Goal: Task Accomplishment & Management: Complete application form

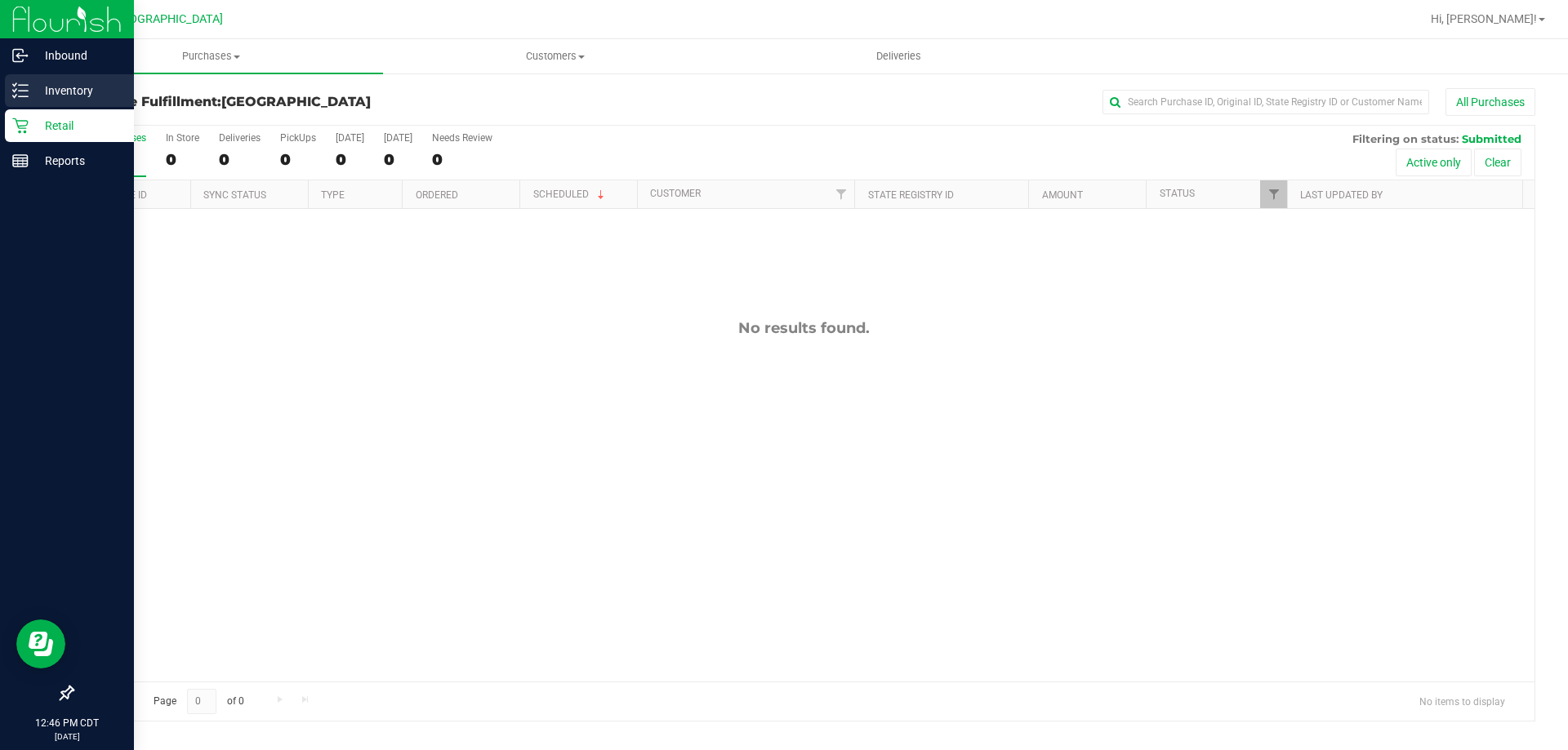
click at [45, 75] on div "Inventory" at bounding box center [69, 90] width 129 height 32
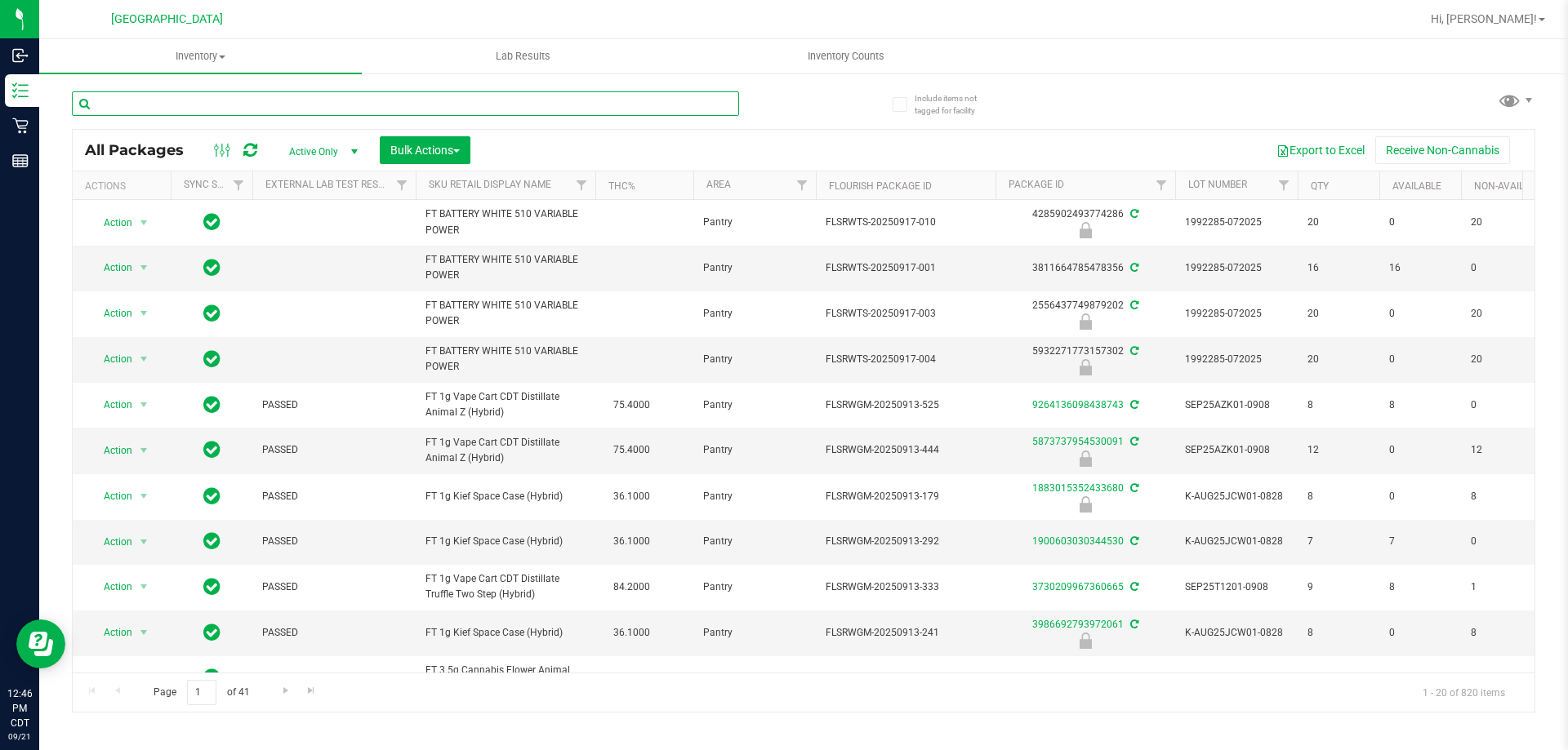
click at [296, 109] on input "text" at bounding box center [405, 103] width 668 height 25
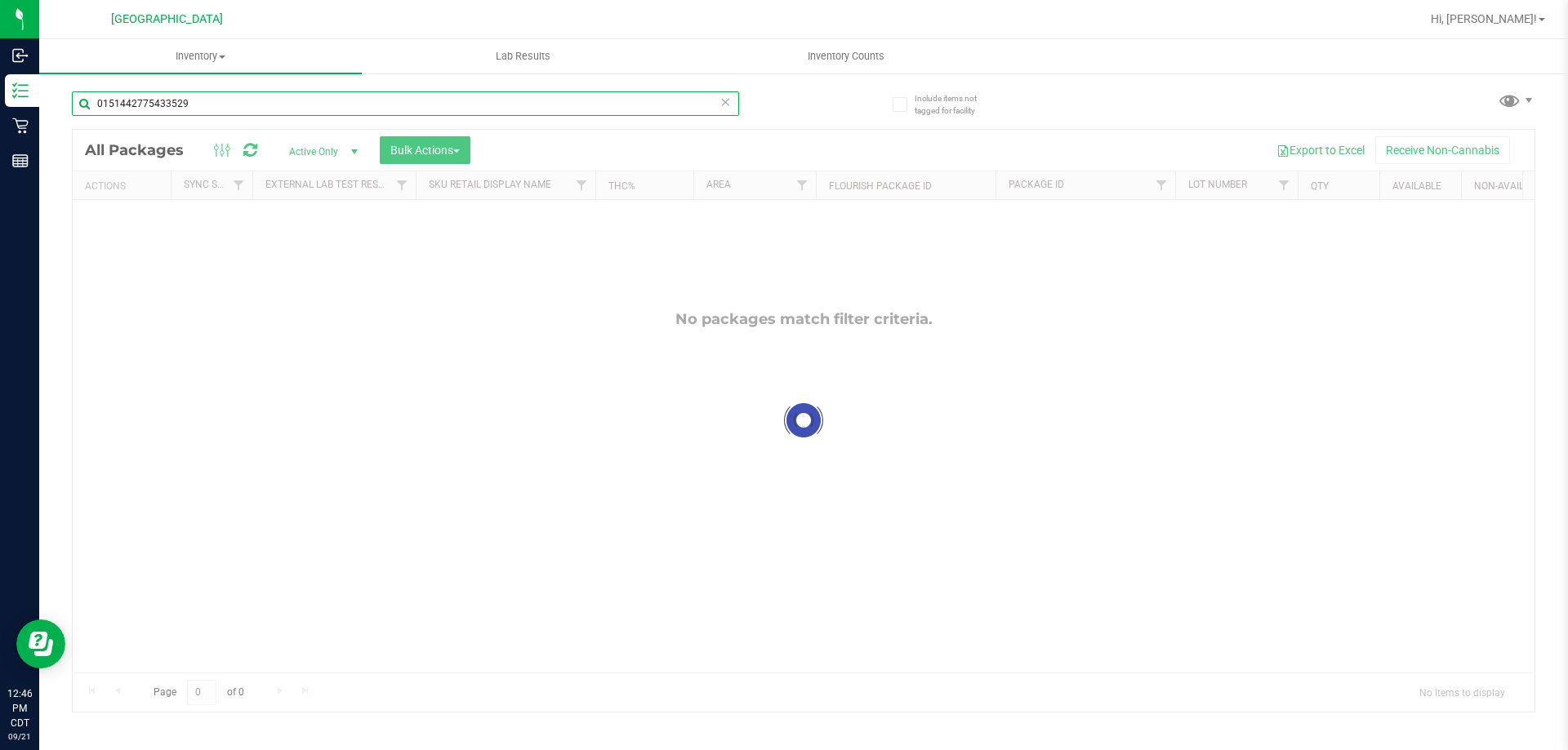
type input "0151442775433529"
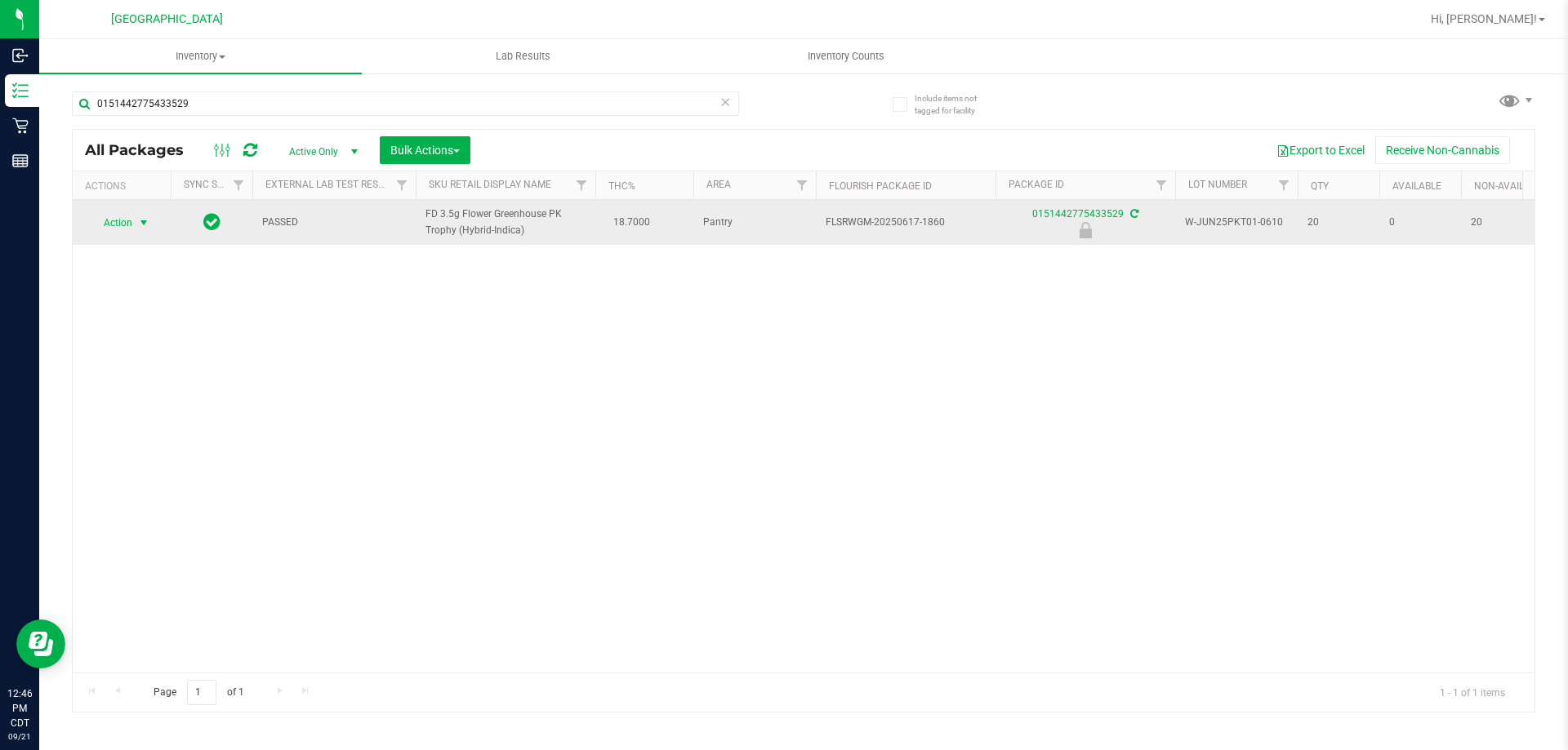
click at [141, 225] on span "select" at bounding box center [144, 223] width 13 height 13
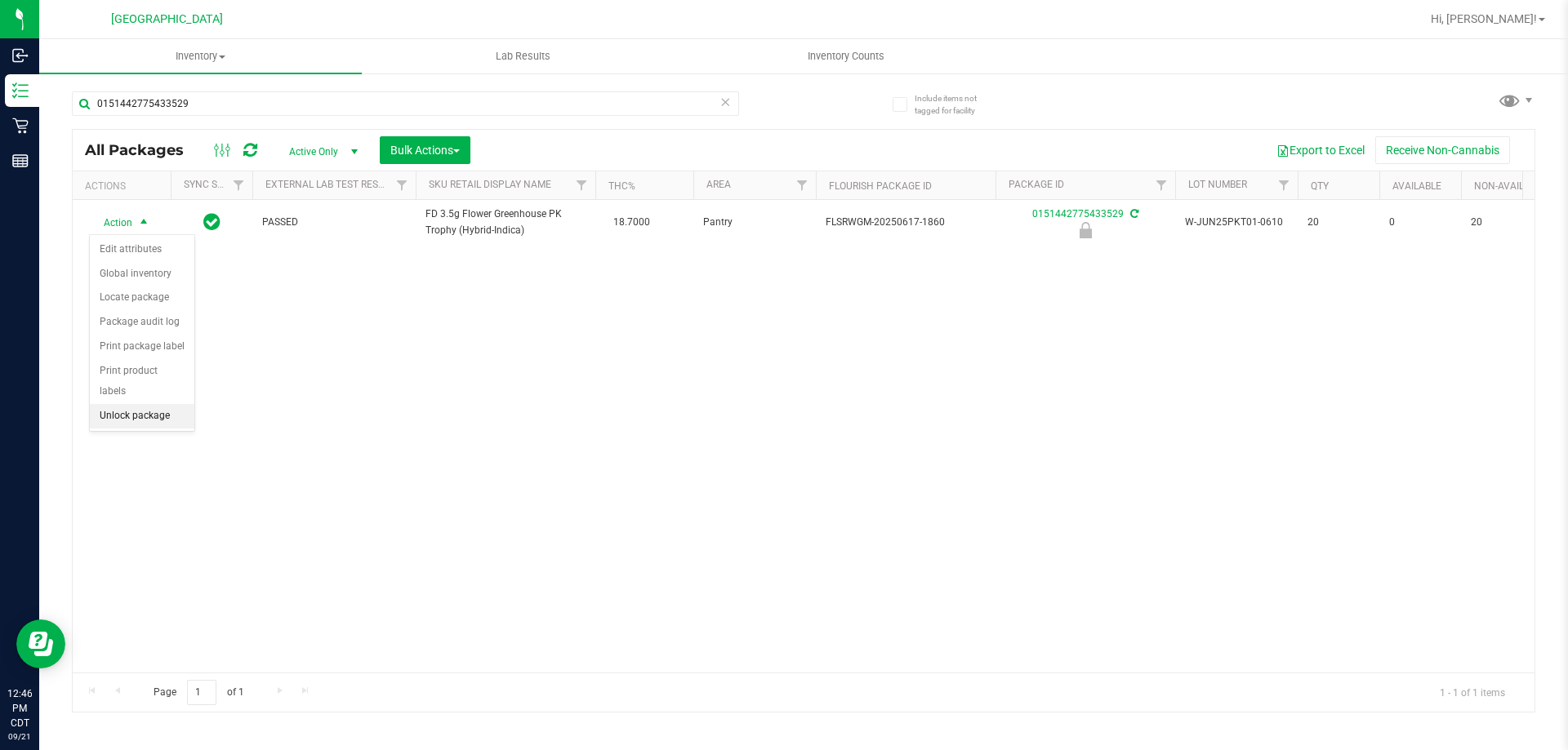
click at [162, 404] on li "Unlock package" at bounding box center [143, 416] width 105 height 25
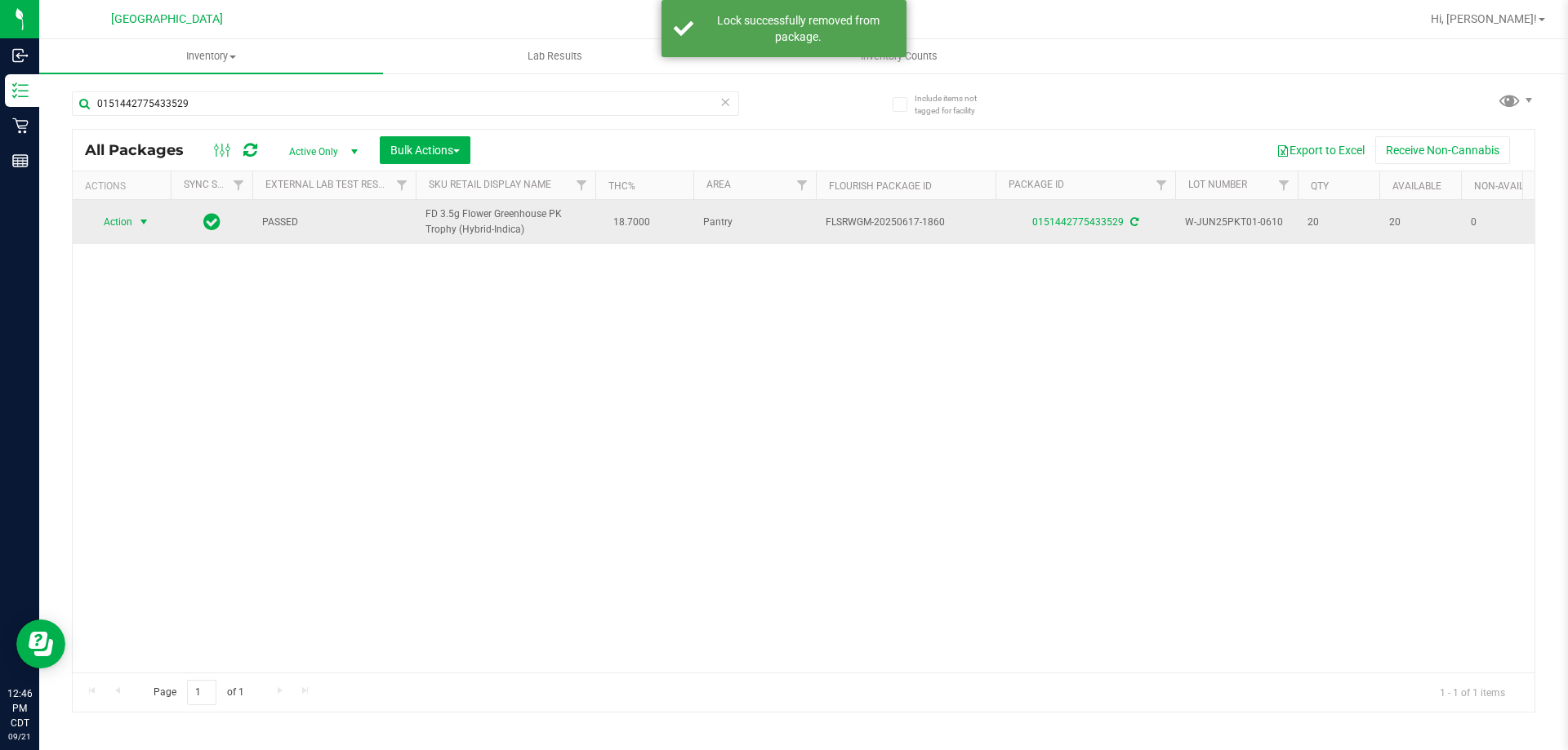
click at [137, 220] on span "select" at bounding box center [144, 222] width 13 height 13
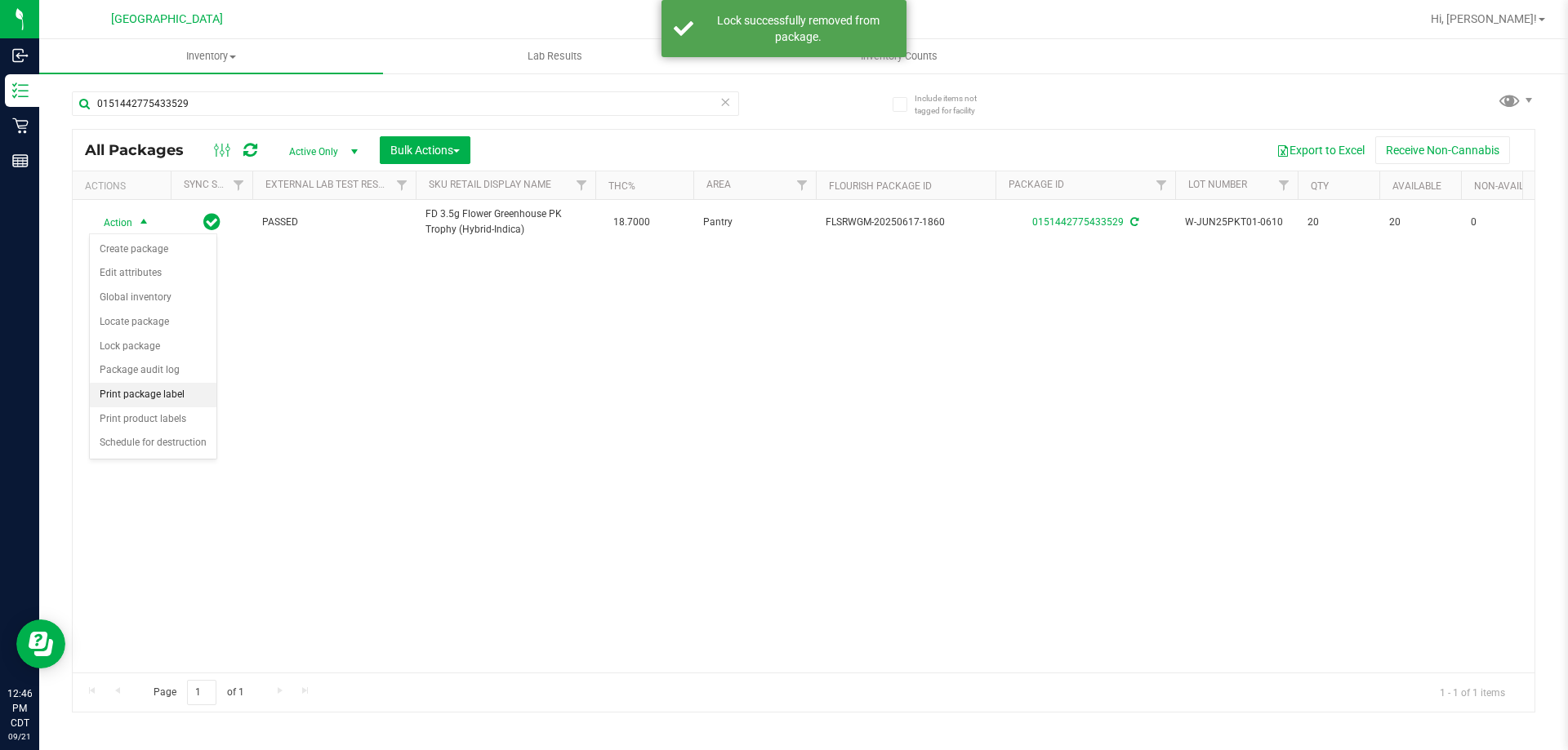
click at [166, 398] on li "Print package label" at bounding box center [153, 395] width 126 height 25
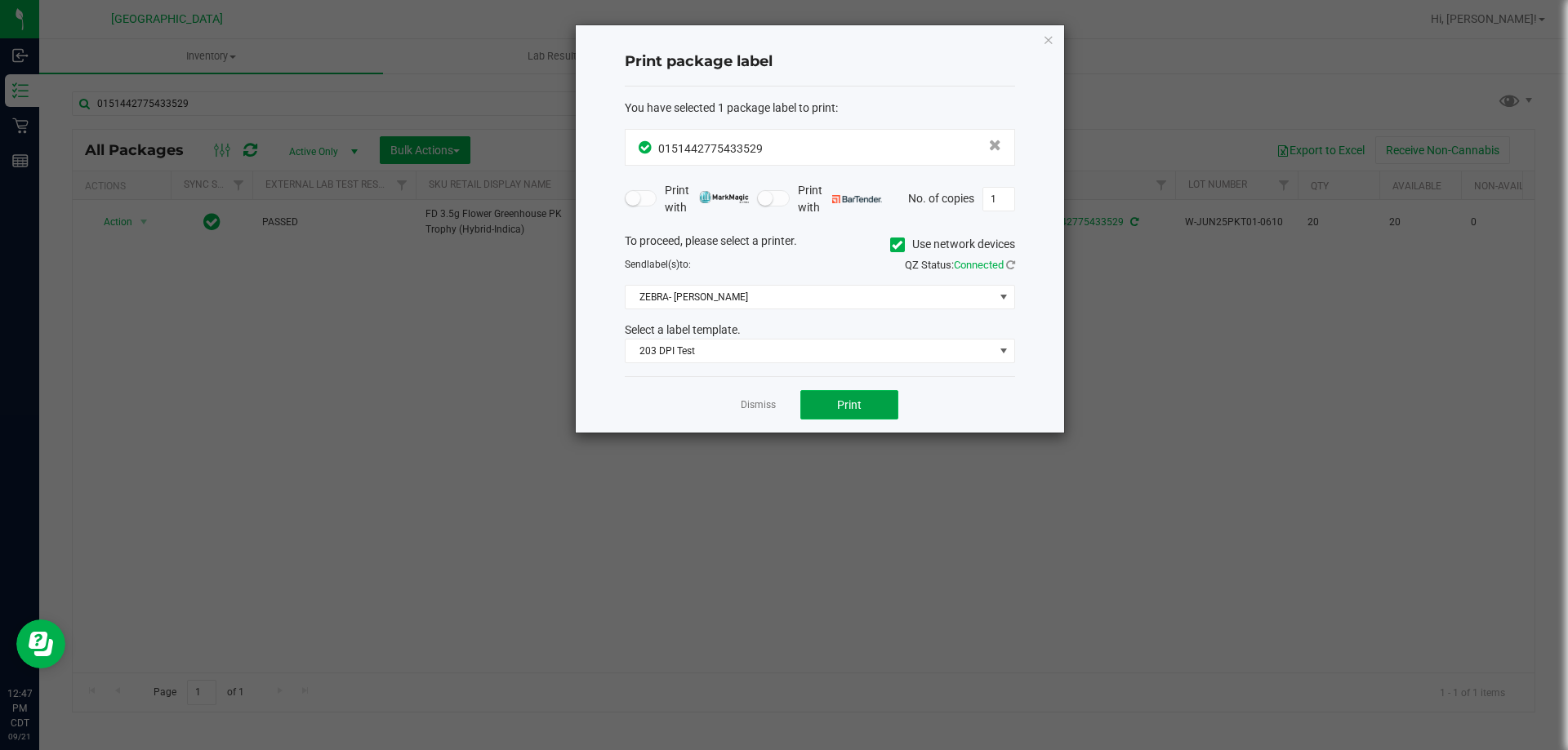
click at [828, 399] on button "Print" at bounding box center [849, 405] width 98 height 29
click at [767, 407] on link "Dismiss" at bounding box center [758, 405] width 35 height 14
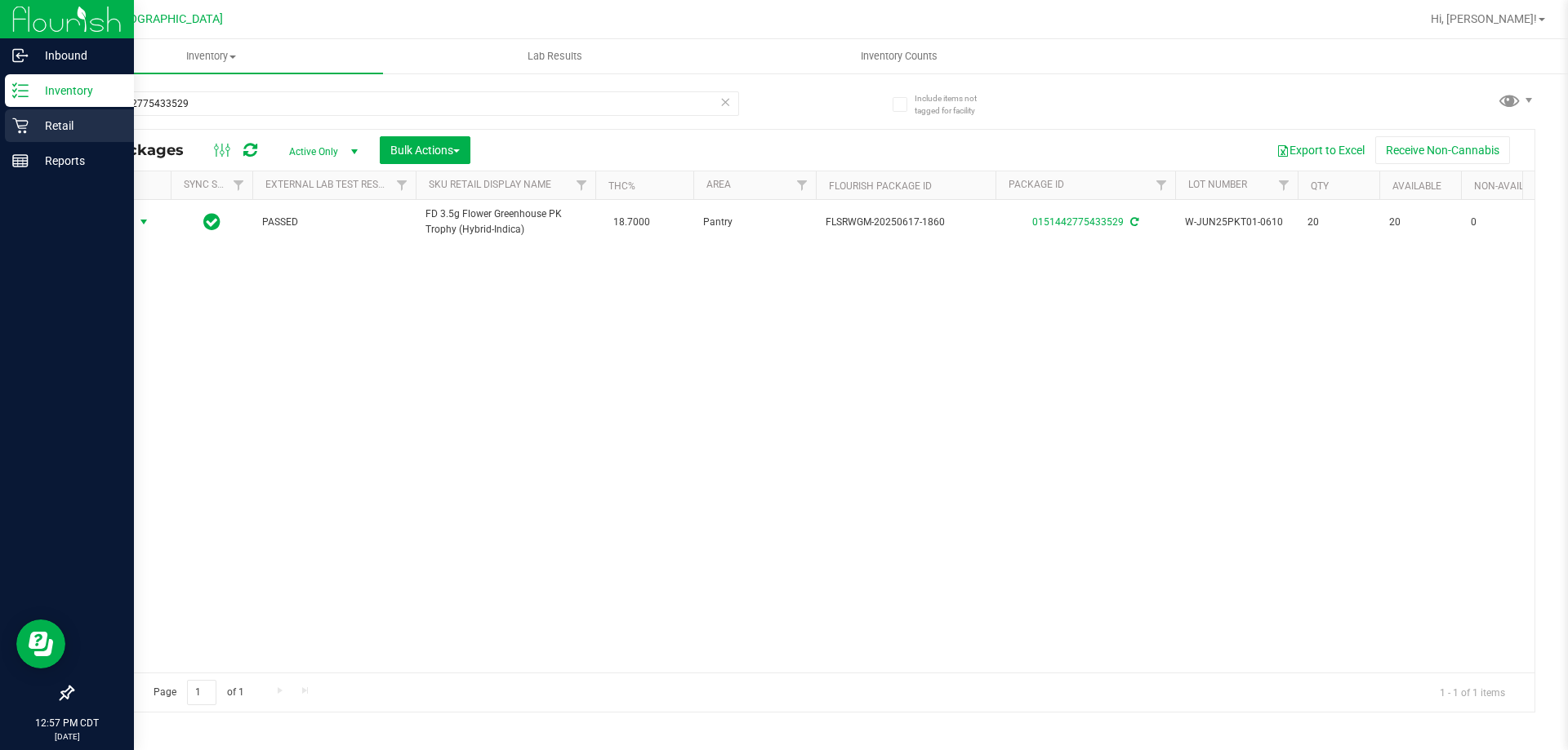
click at [90, 132] on p "Retail" at bounding box center [77, 125] width 98 height 19
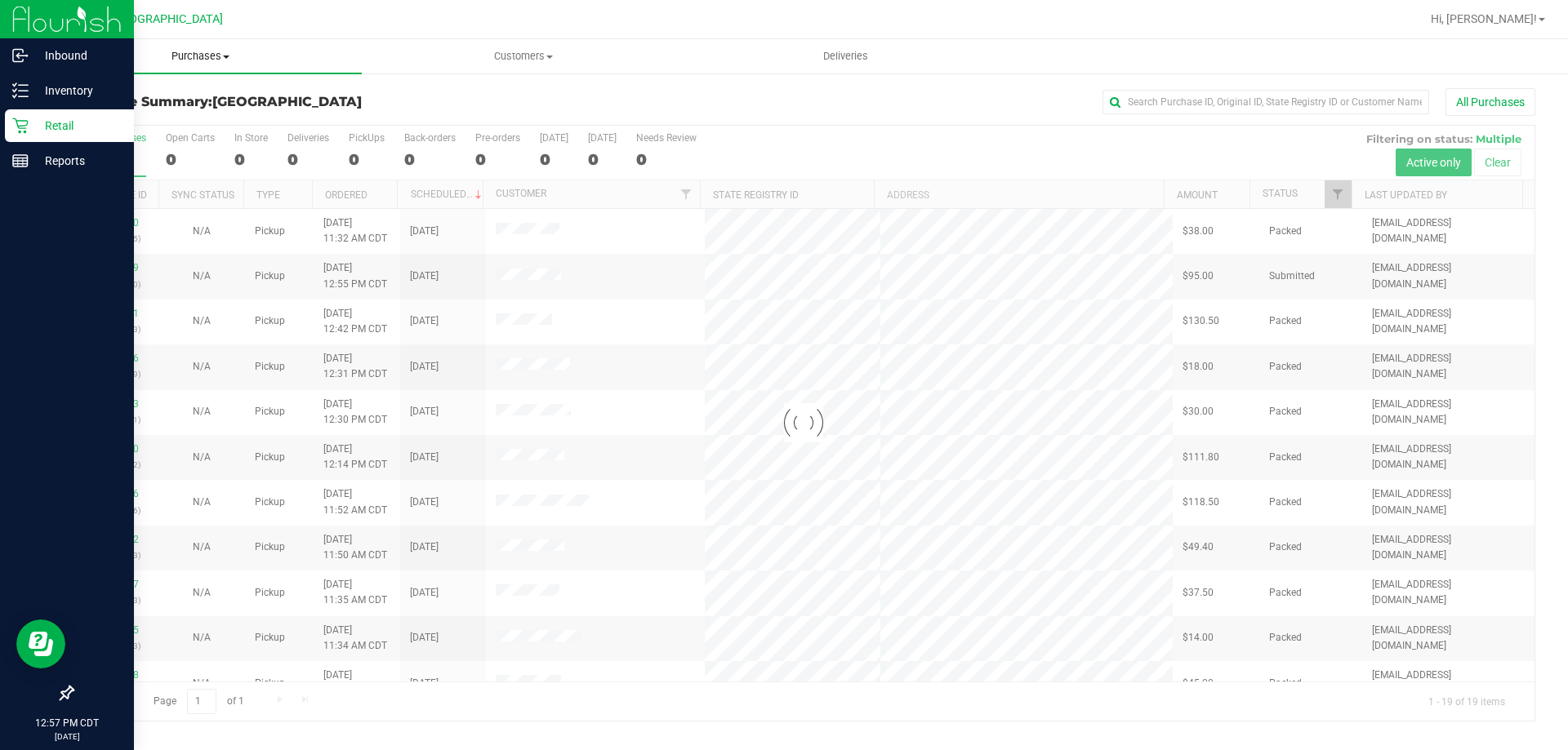
click at [197, 54] on span "Purchases" at bounding box center [201, 56] width 322 height 15
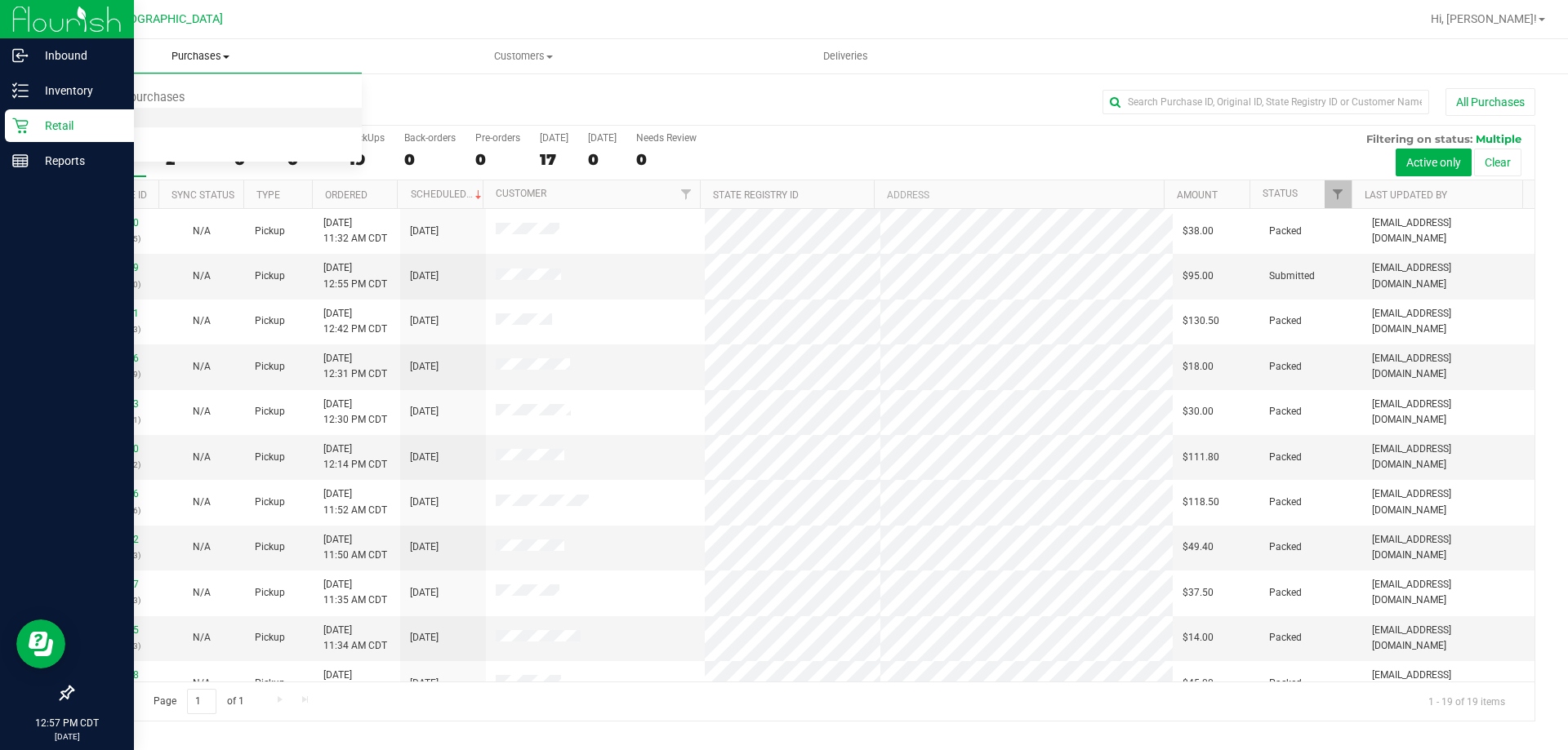
click at [172, 121] on li "Fulfillment" at bounding box center [201, 118] width 322 height 19
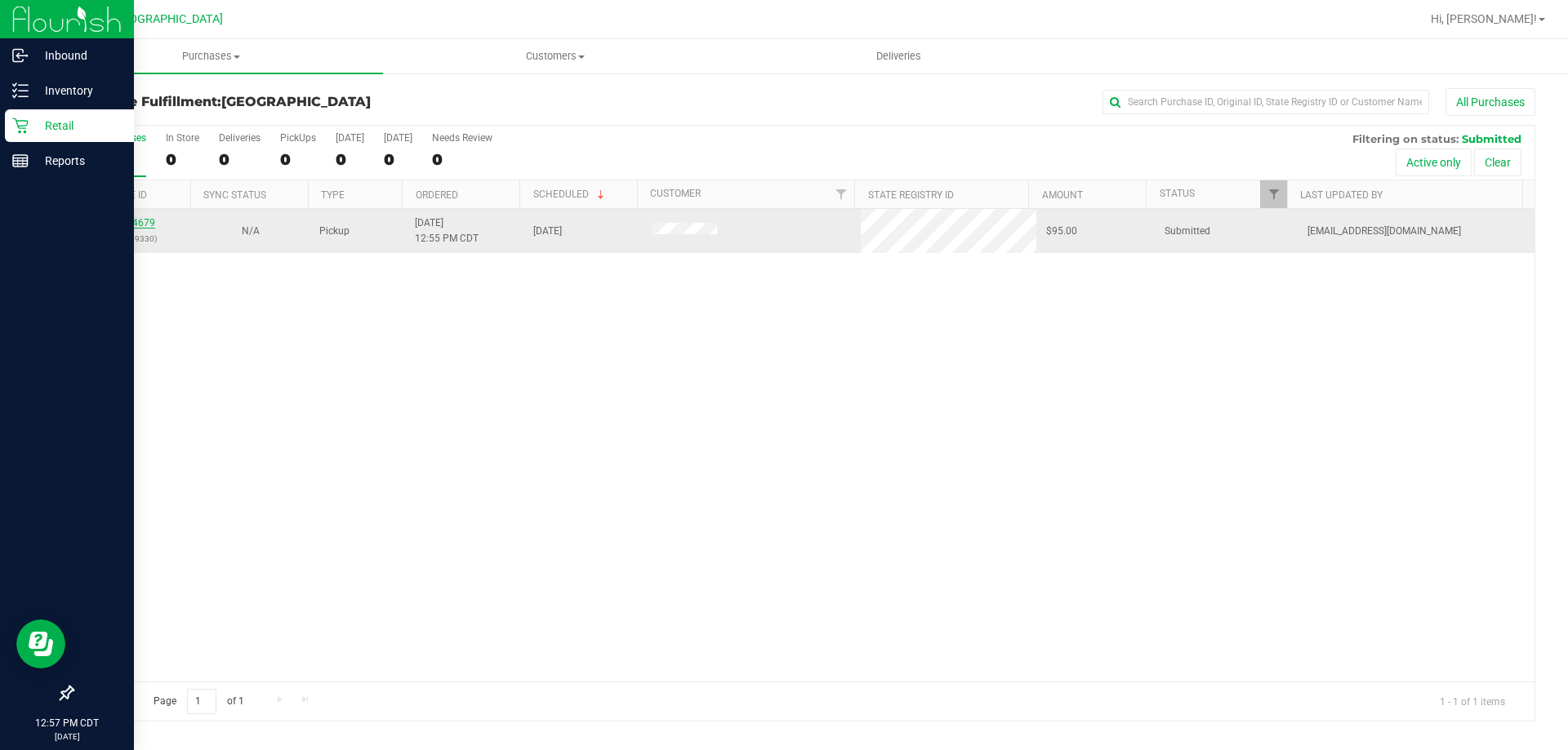
click at [130, 225] on link "11984679" at bounding box center [133, 223] width 46 height 11
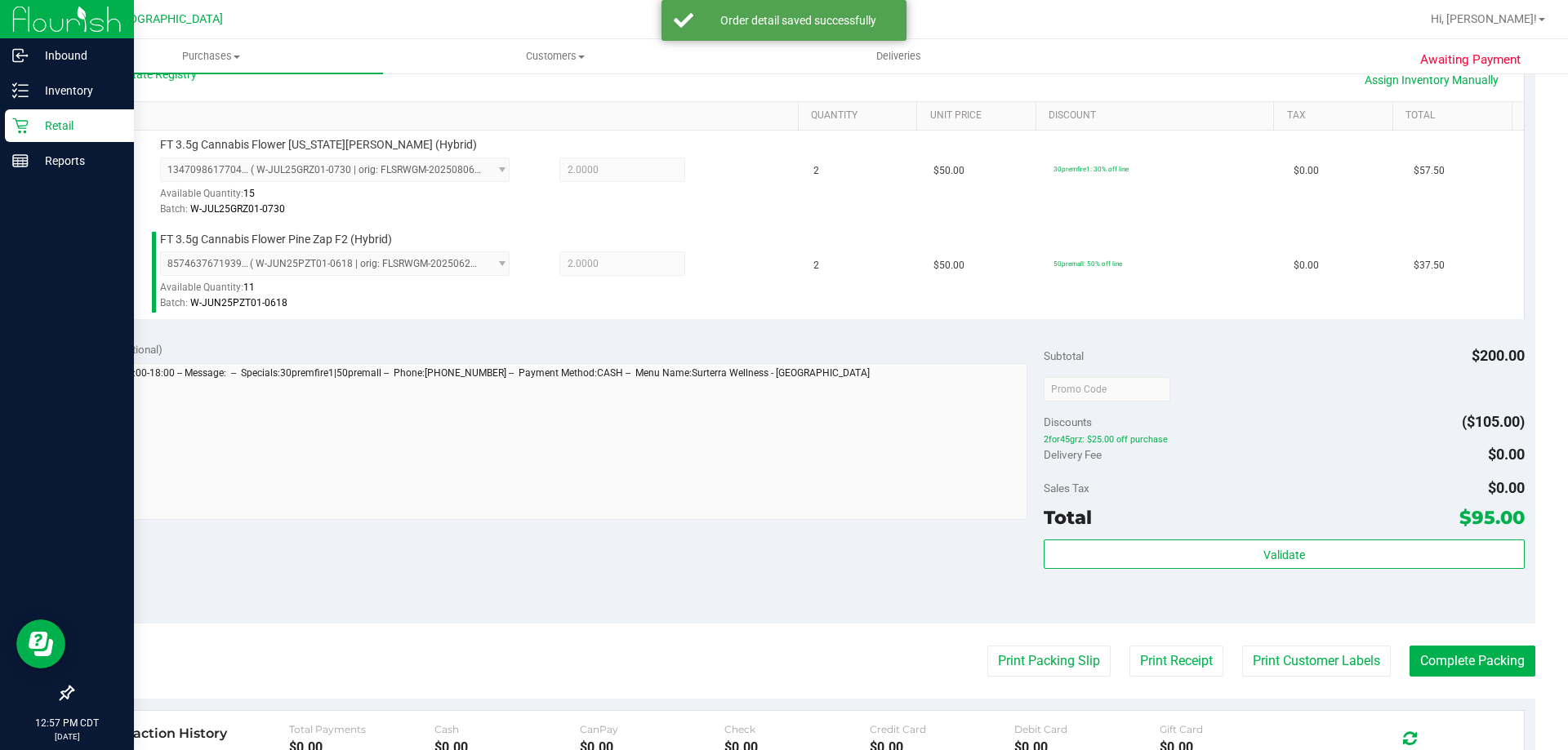
scroll to position [408, 0]
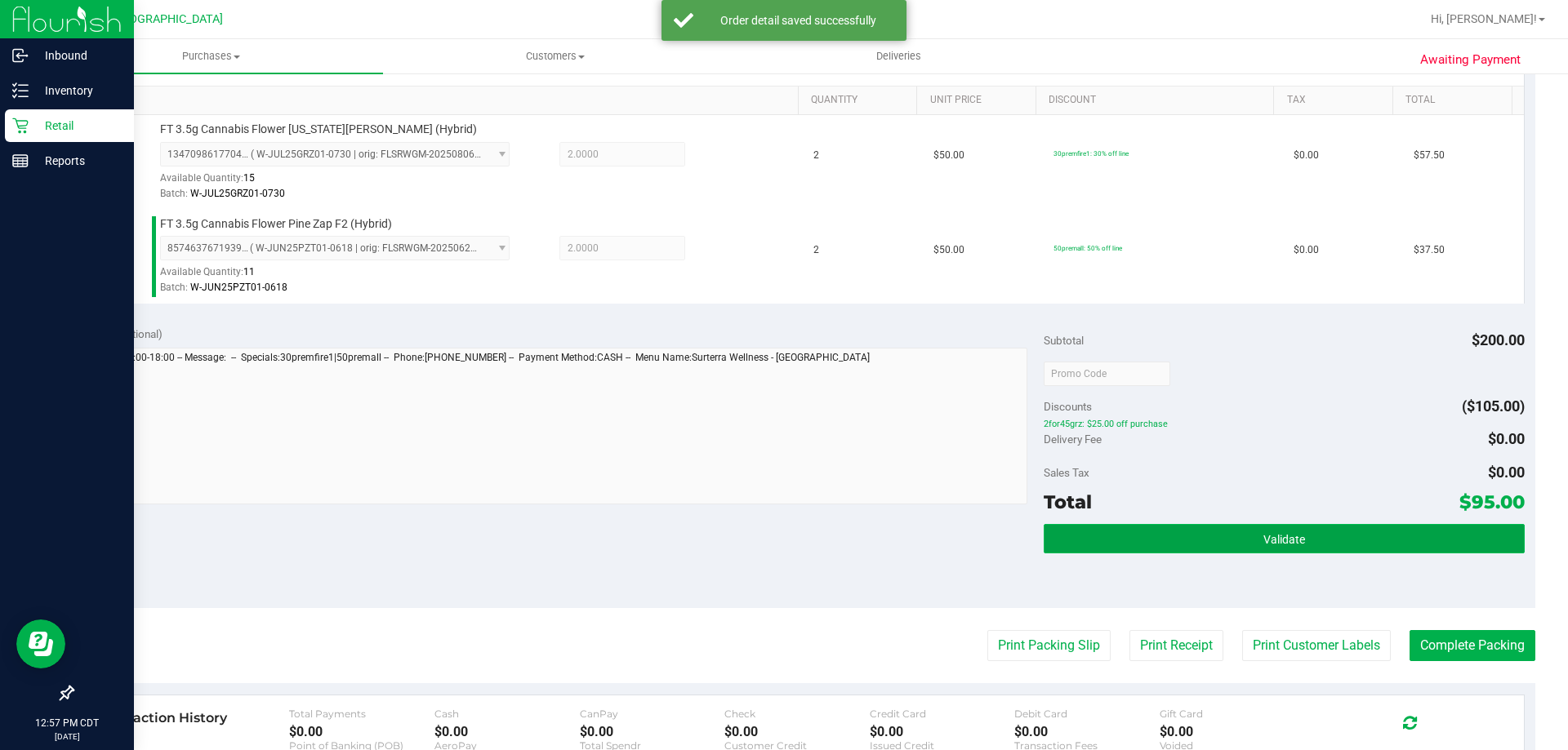
click at [1215, 533] on button "Validate" at bounding box center [1283, 538] width 480 height 29
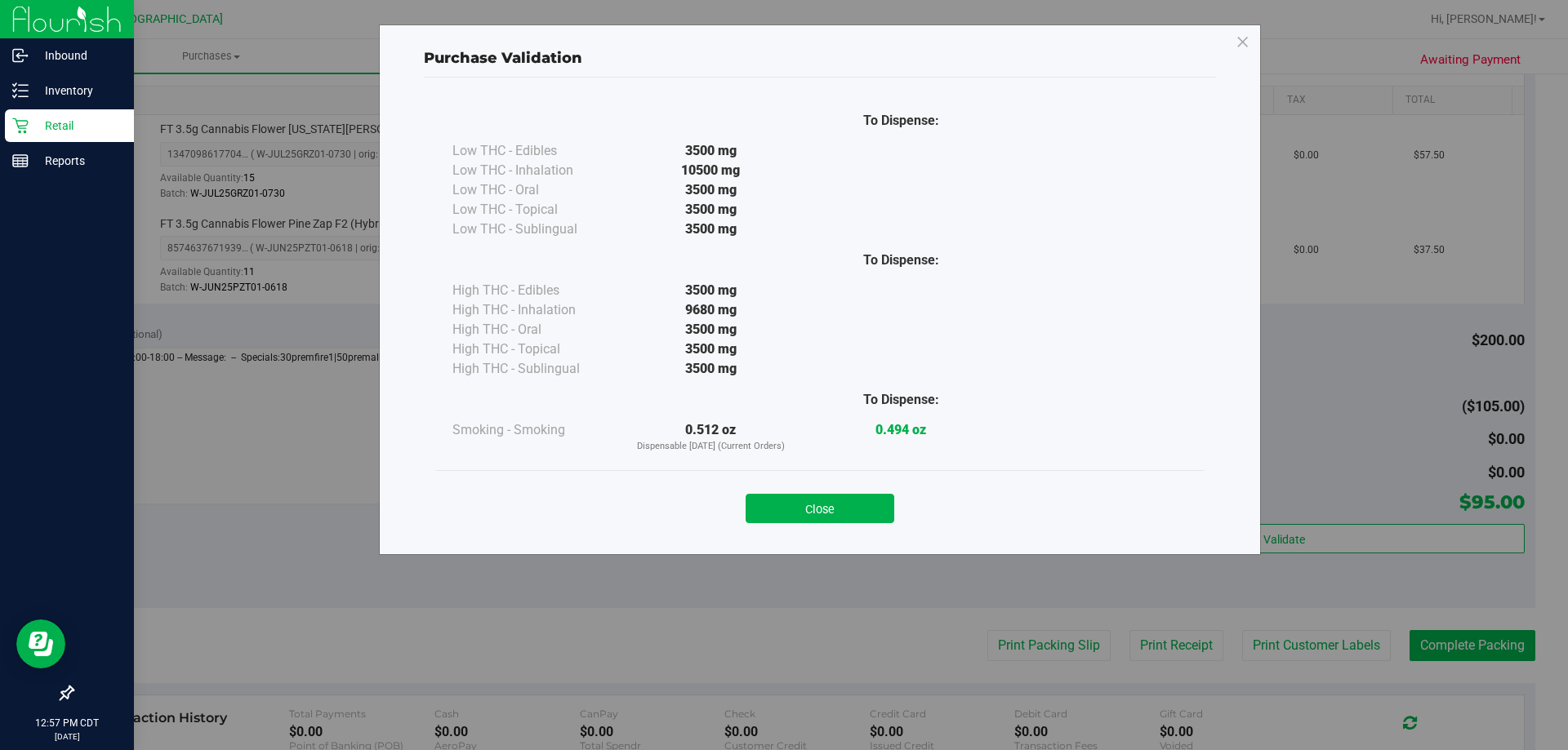
click at [842, 523] on div "Close" at bounding box center [820, 503] width 768 height 66
click at [854, 494] on button "Close" at bounding box center [819, 509] width 148 height 29
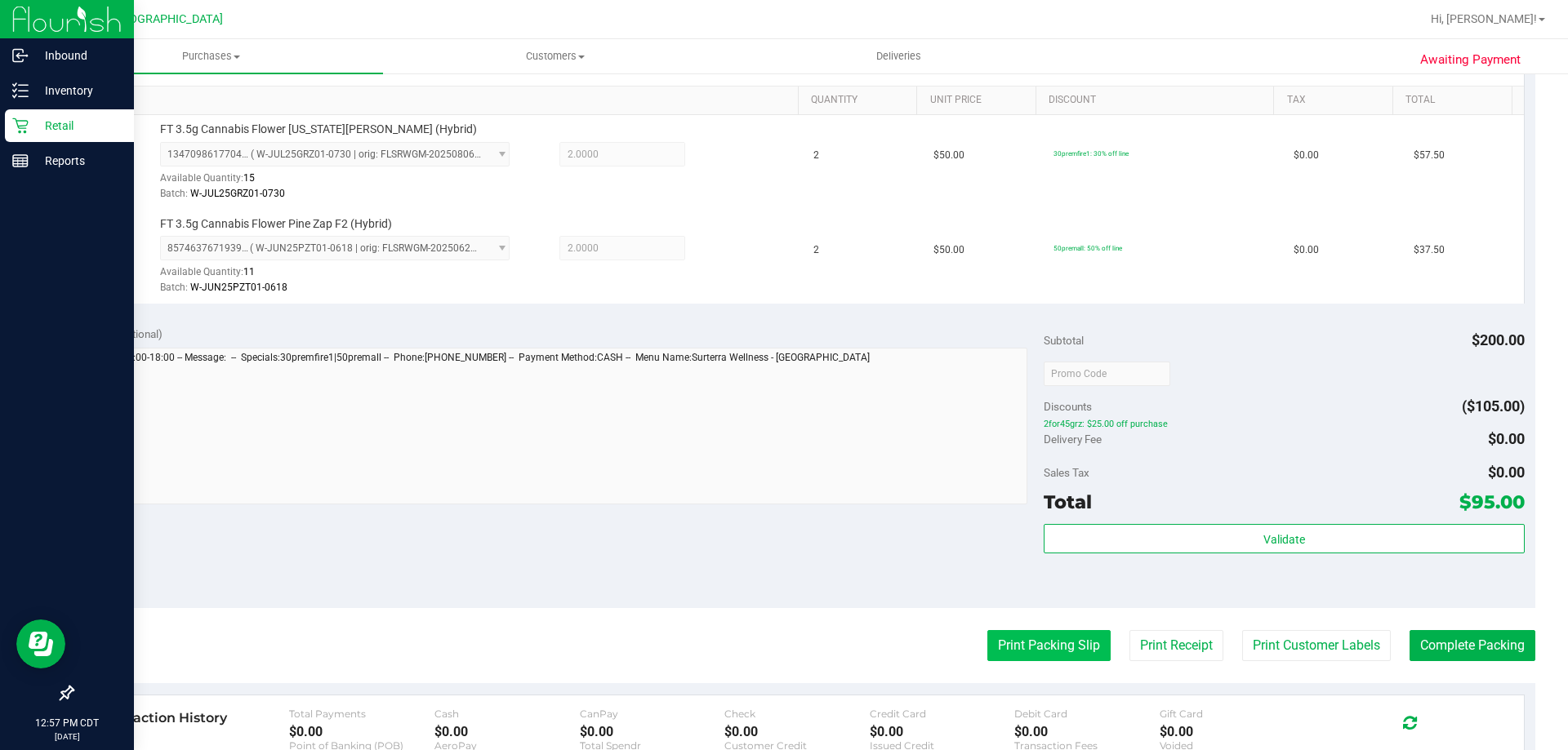
click at [992, 644] on button "Print Packing Slip" at bounding box center [1049, 646] width 123 height 31
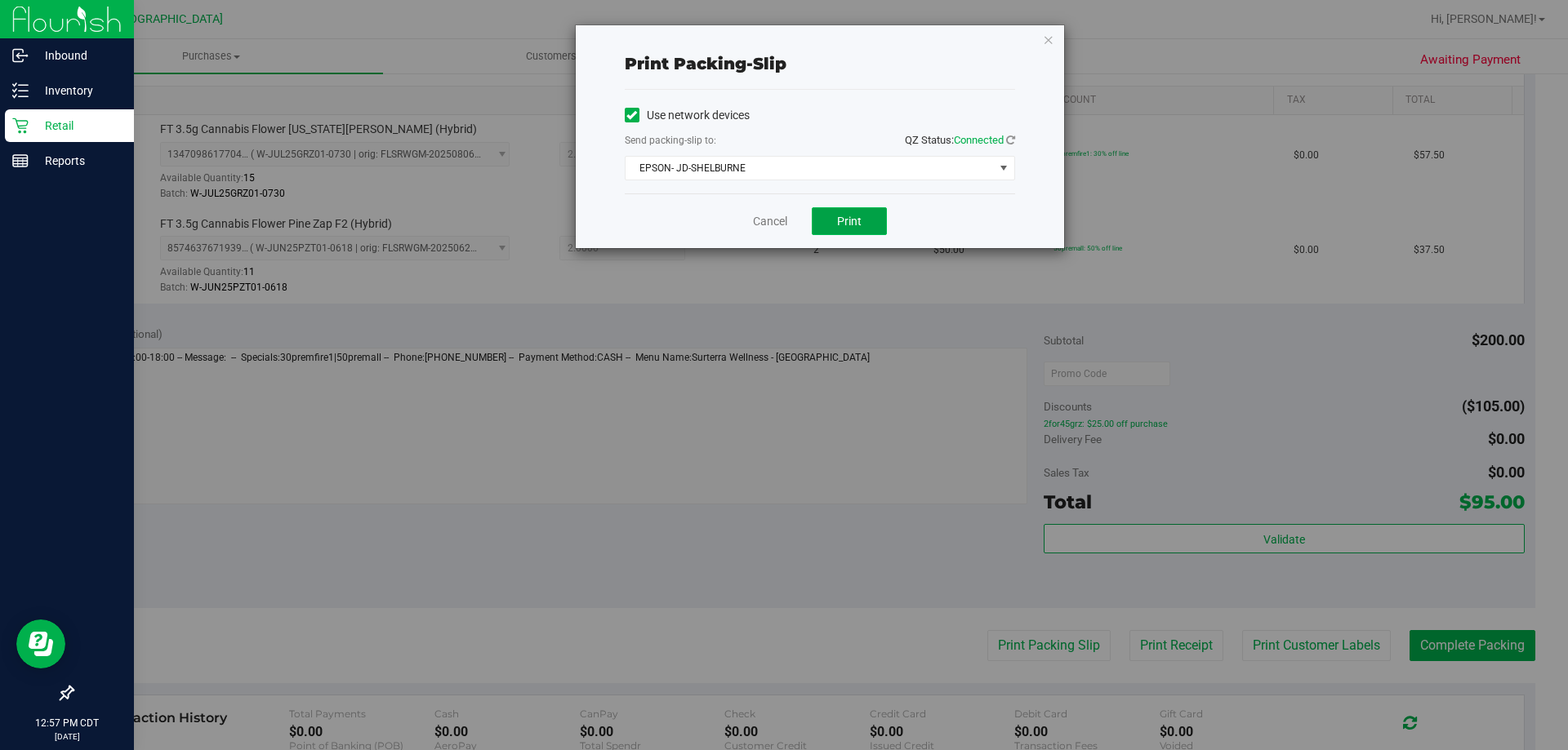
click at [847, 225] on span "Print" at bounding box center [849, 221] width 25 height 13
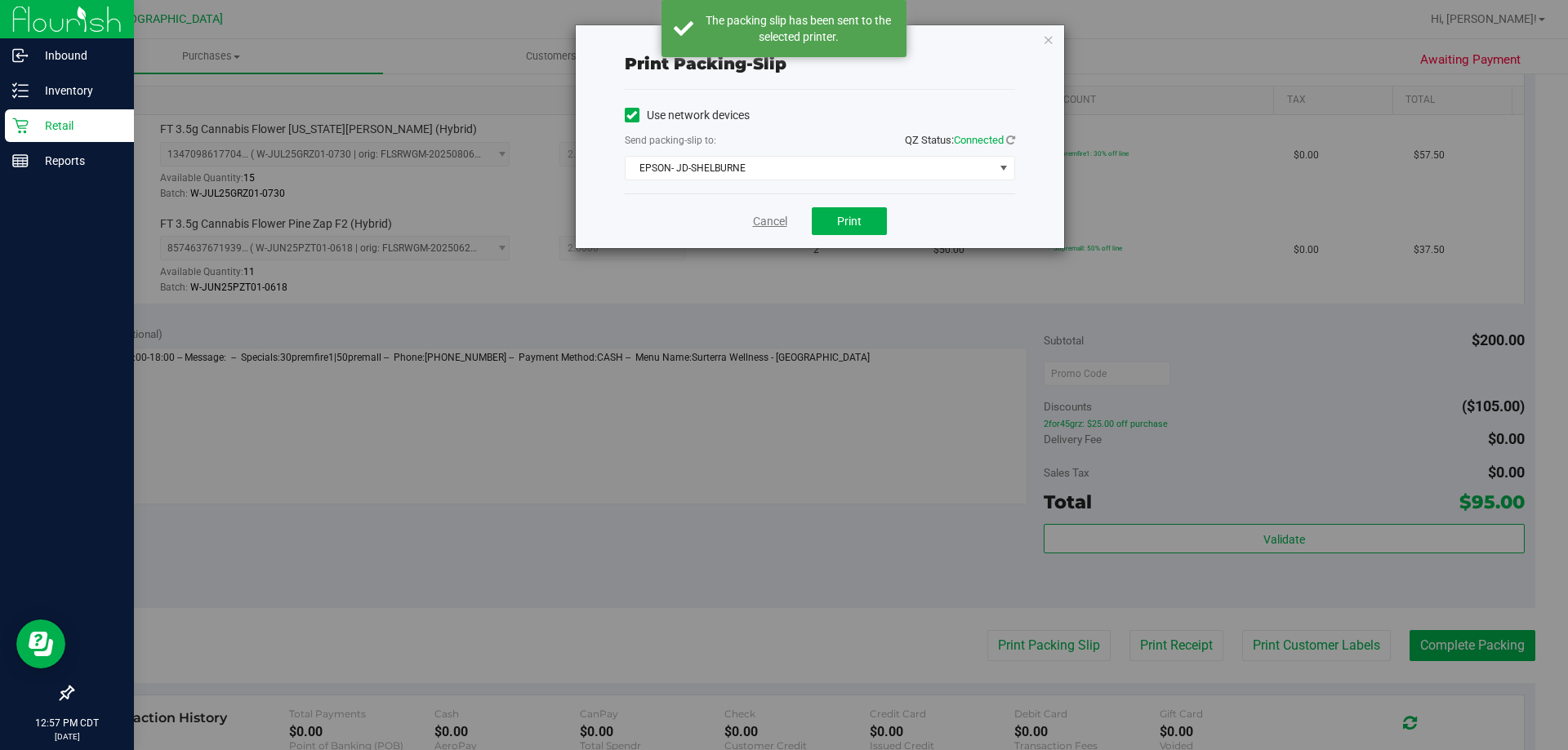
click at [763, 220] on link "Cancel" at bounding box center [770, 221] width 34 height 17
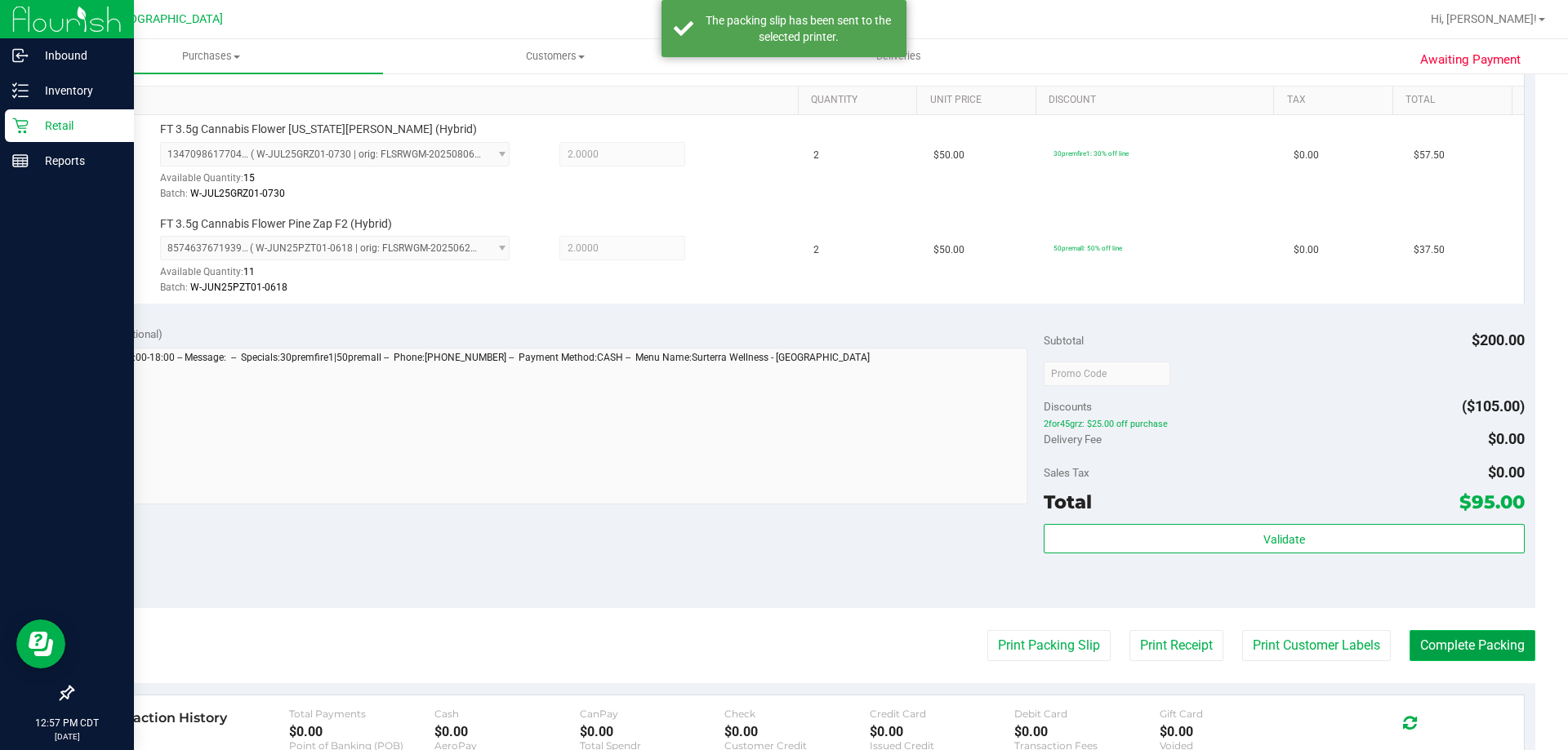
click at [1471, 640] on button "Complete Packing" at bounding box center [1472, 646] width 126 height 31
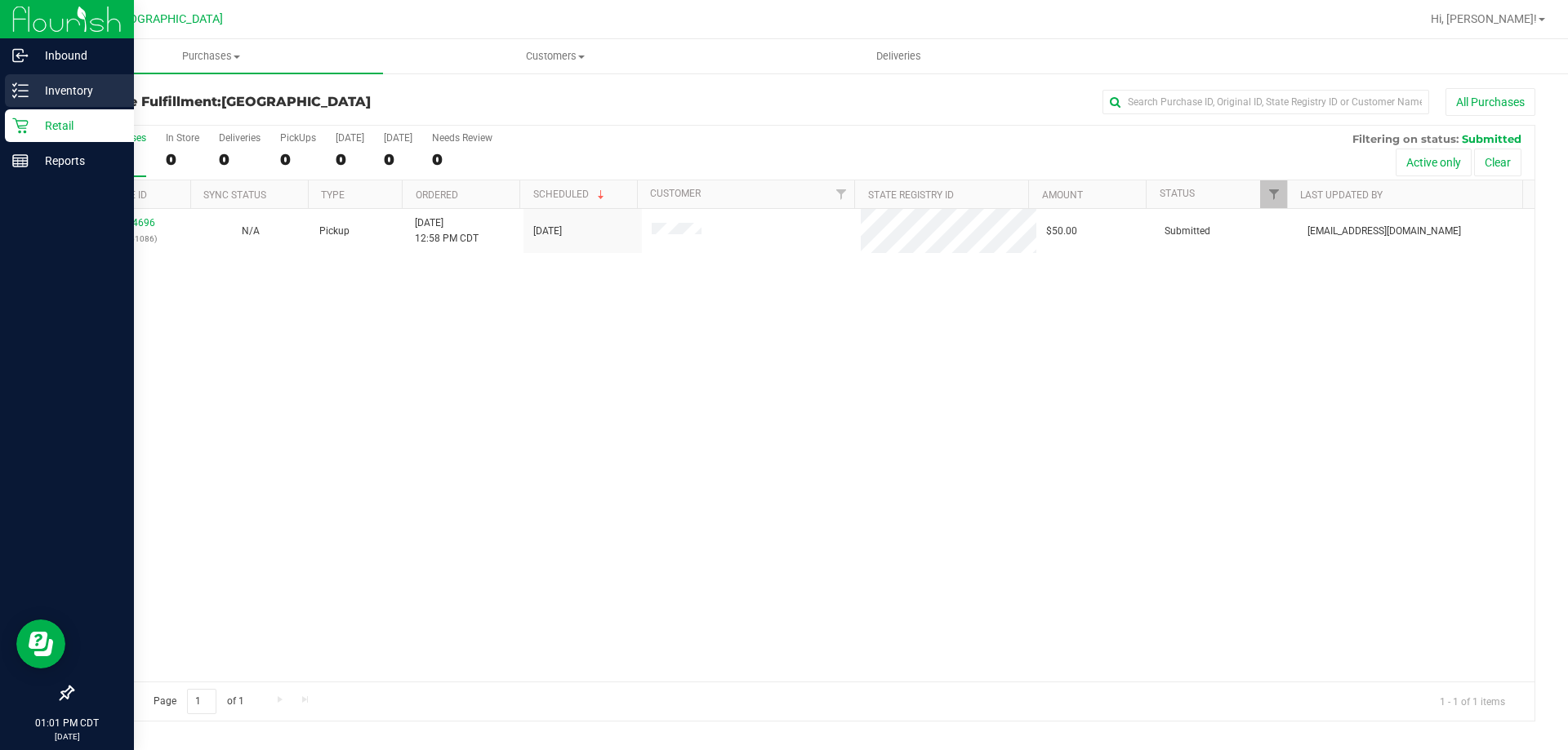
click at [77, 98] on p "Inventory" at bounding box center [77, 90] width 98 height 19
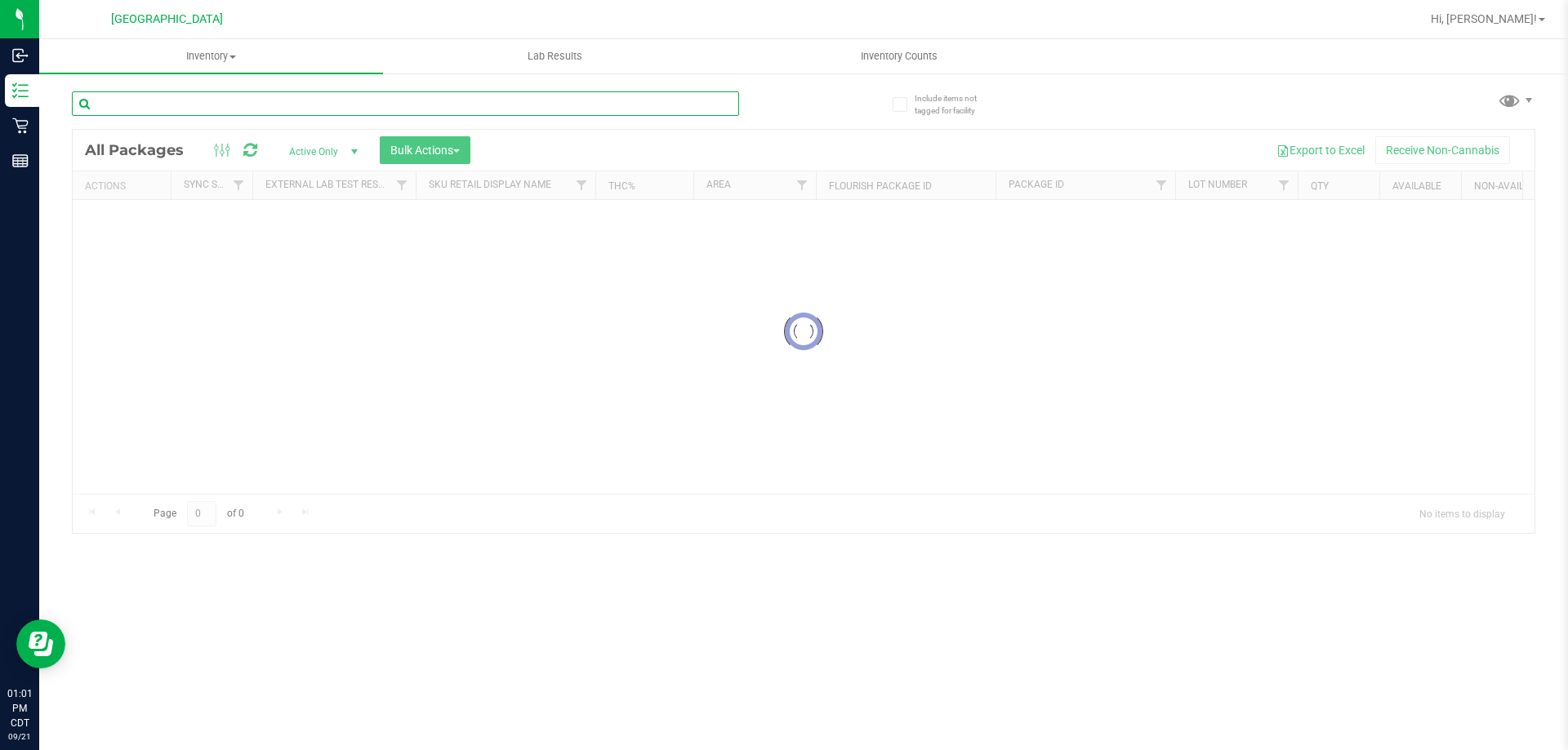
click at [205, 111] on input "text" at bounding box center [405, 103] width 668 height 25
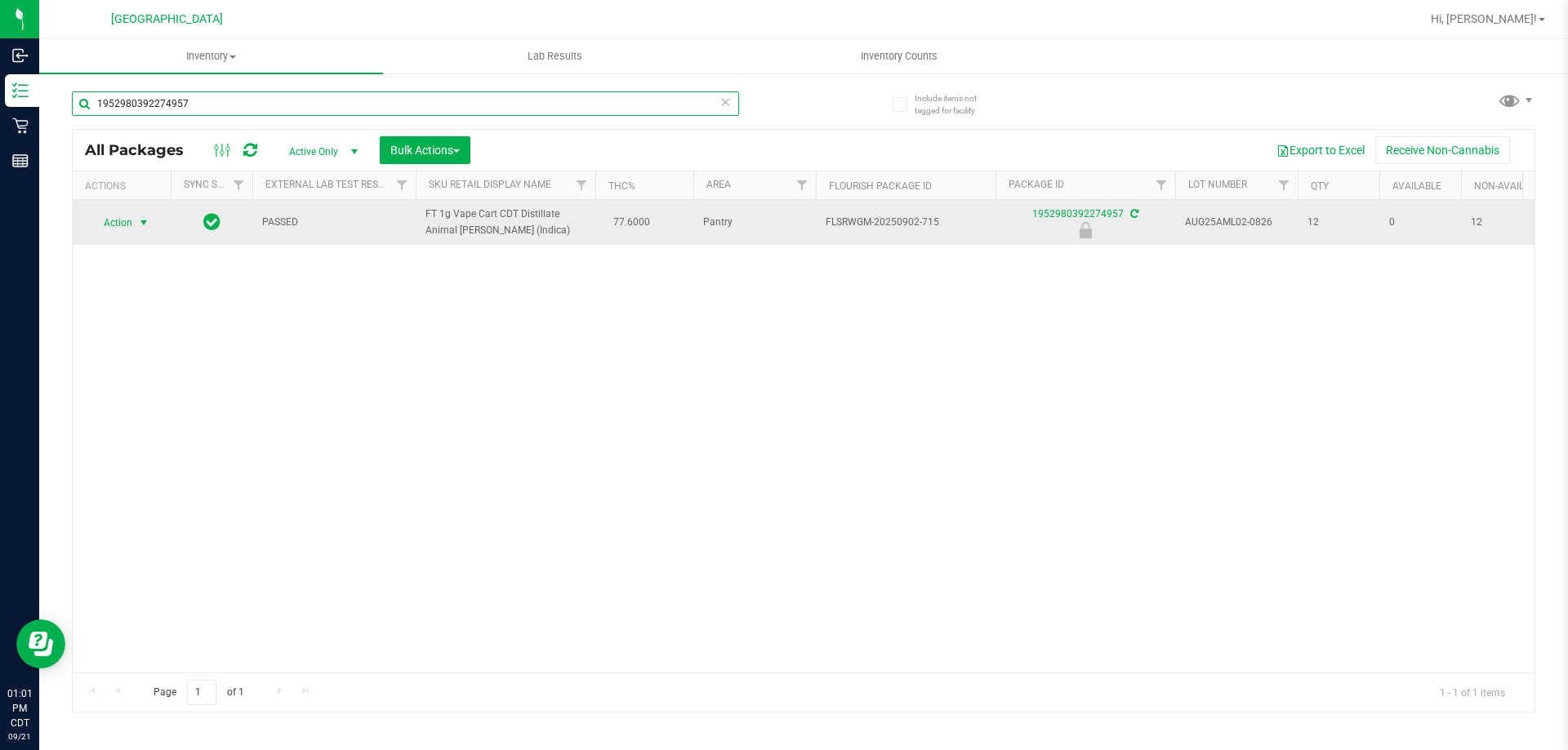
type input "1952980392274957"
click at [126, 222] on span "Action" at bounding box center [111, 223] width 44 height 23
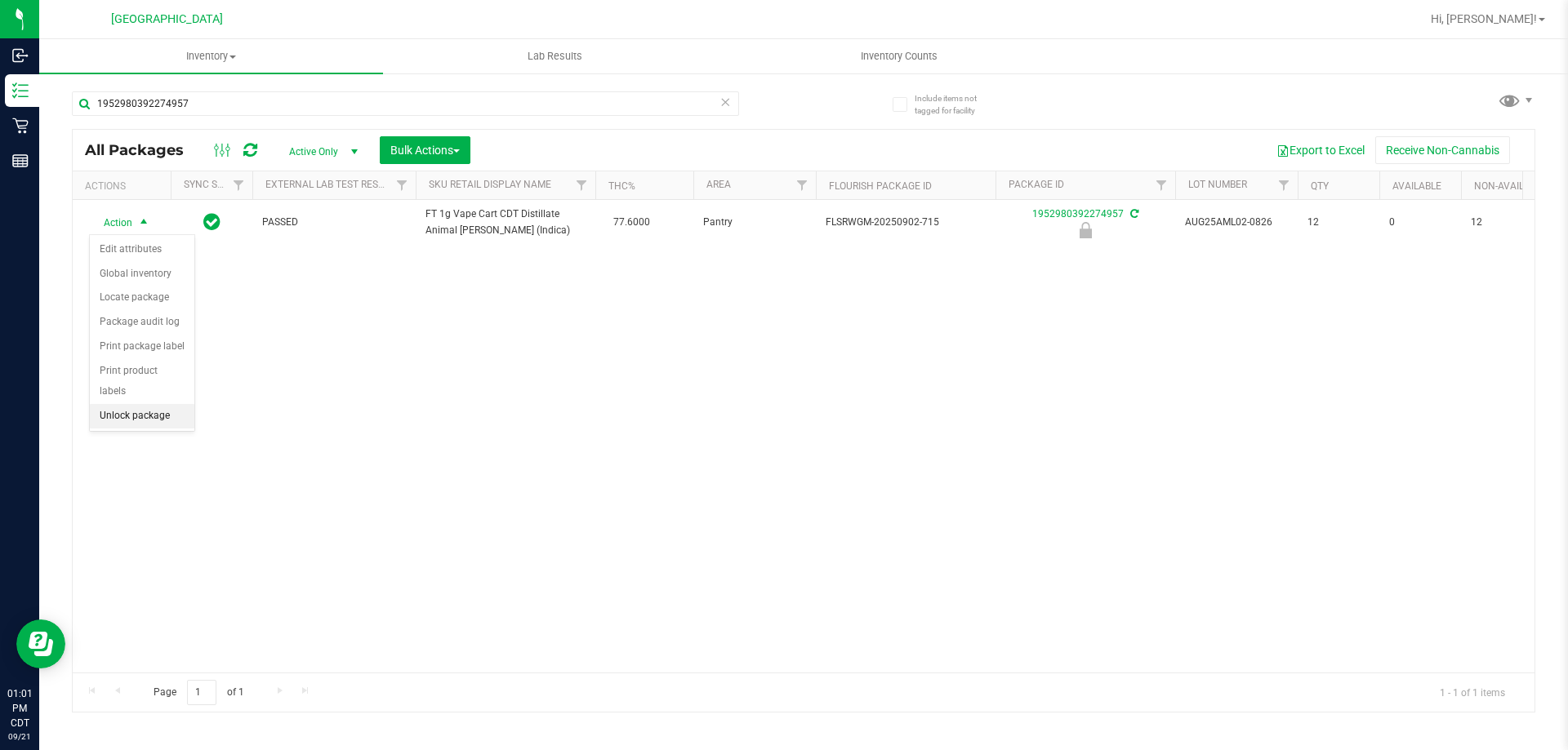
click at [157, 404] on li "Unlock package" at bounding box center [143, 416] width 105 height 25
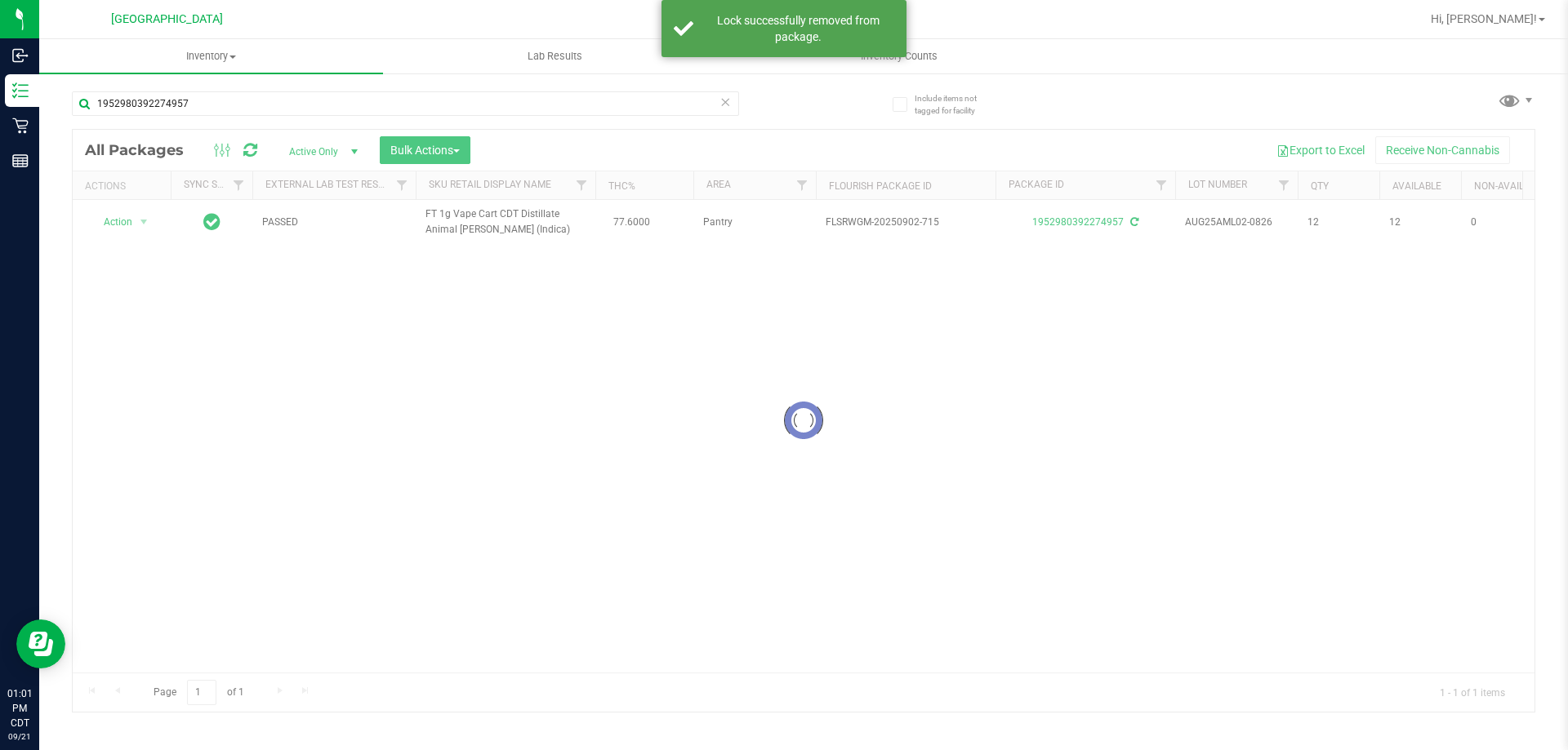
click at [126, 221] on div at bounding box center [803, 421] width 1461 height 582
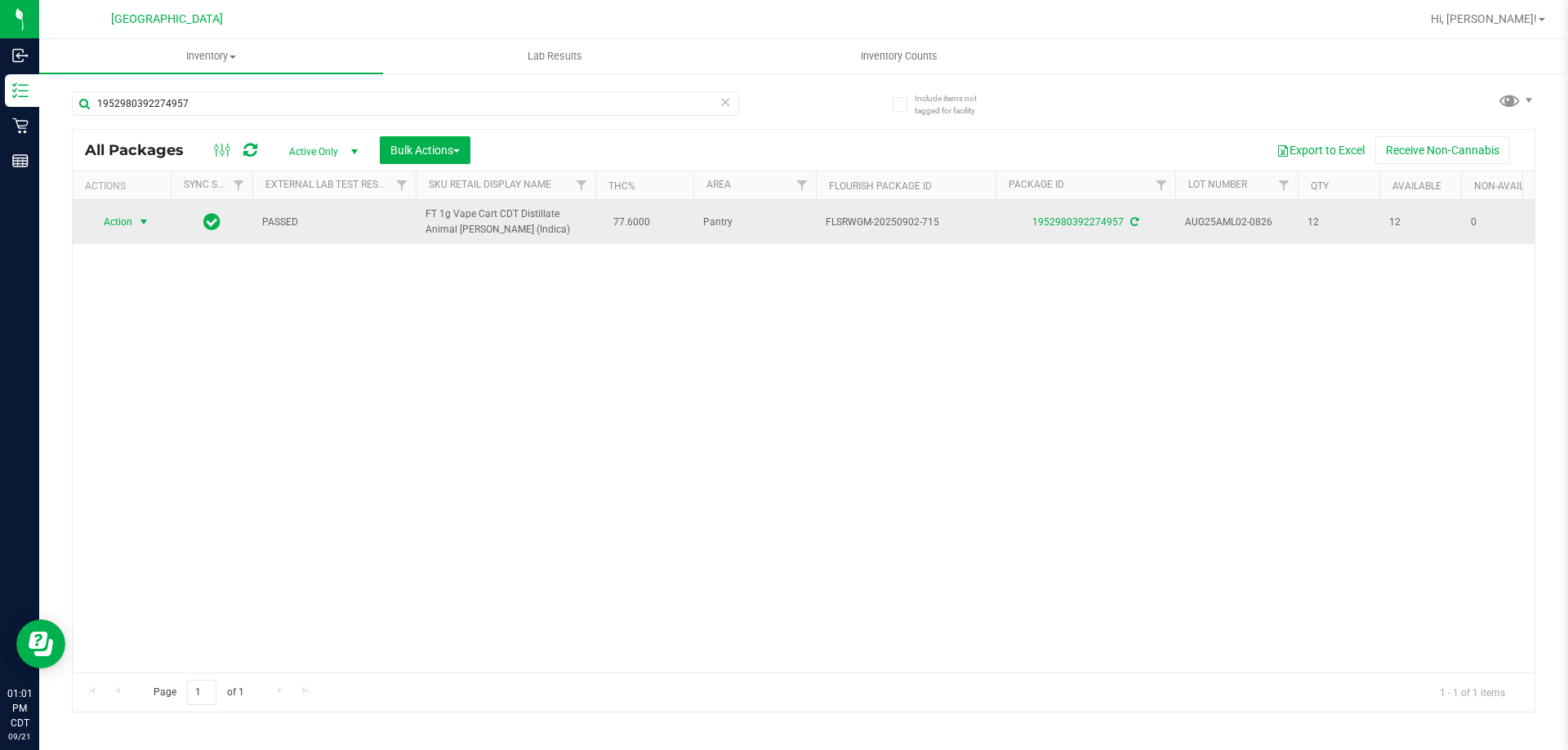
click at [141, 218] on span "select" at bounding box center [144, 222] width 13 height 13
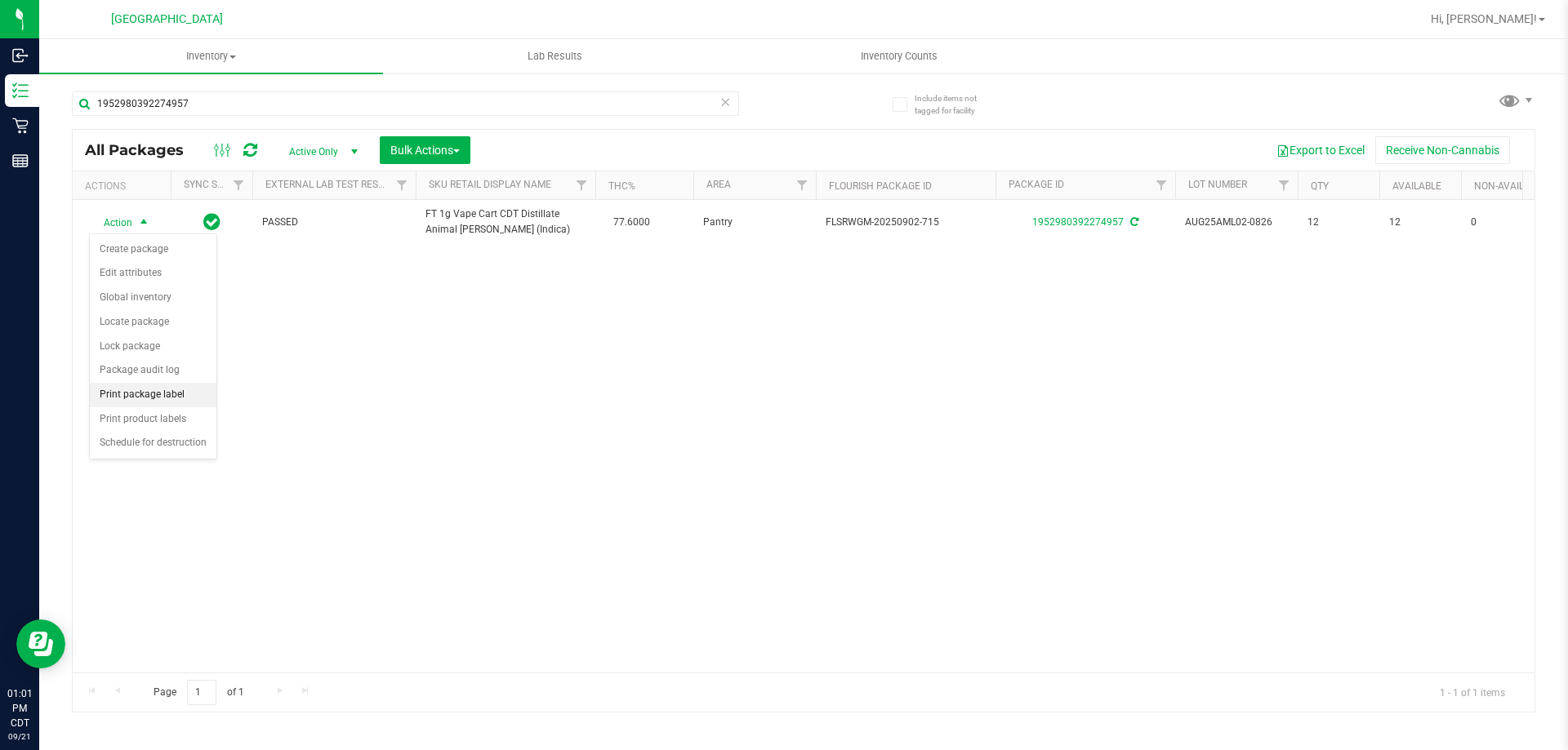
click at [160, 388] on li "Print package label" at bounding box center [153, 395] width 126 height 25
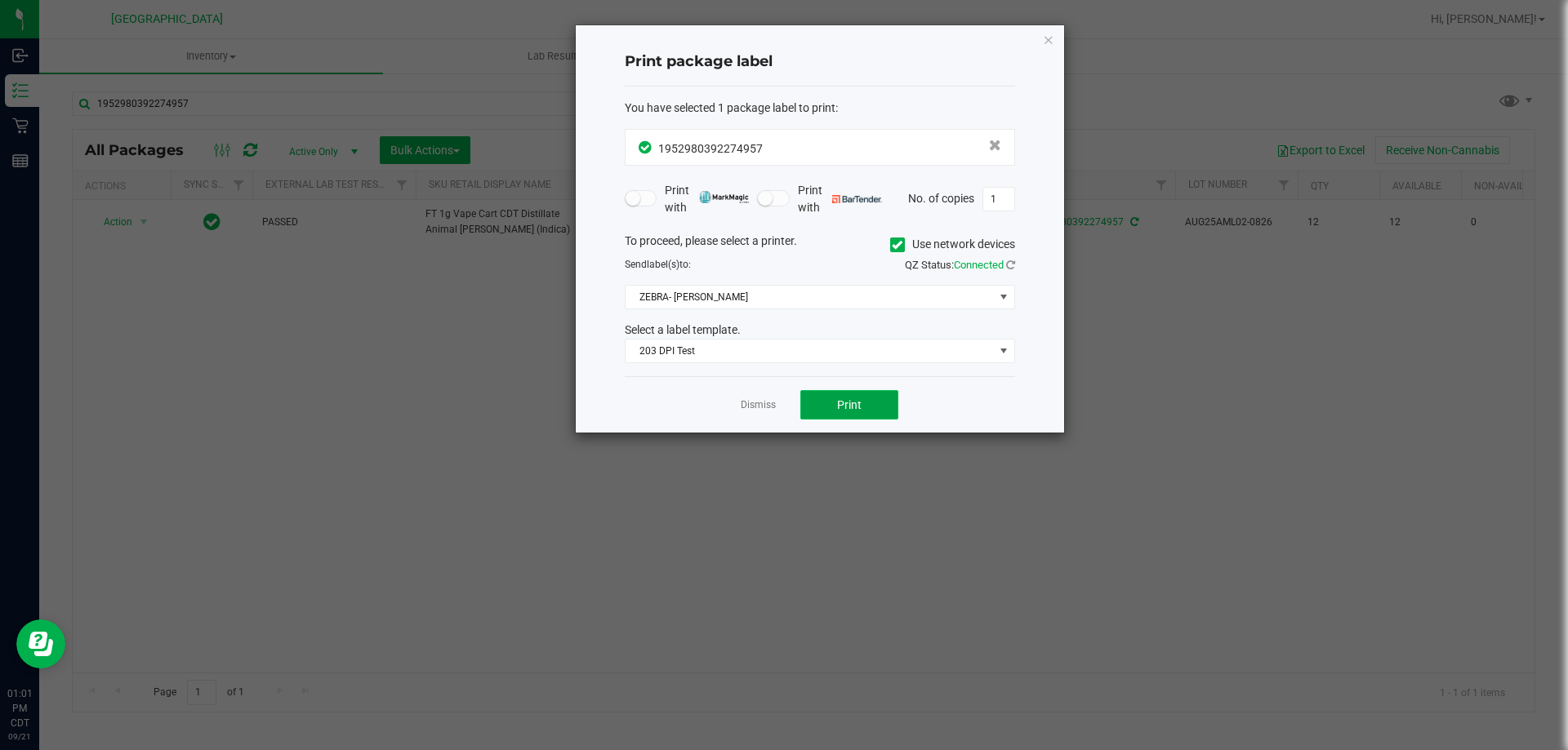
click at [823, 398] on button "Print" at bounding box center [849, 405] width 98 height 29
click at [753, 410] on link "Dismiss" at bounding box center [758, 405] width 35 height 14
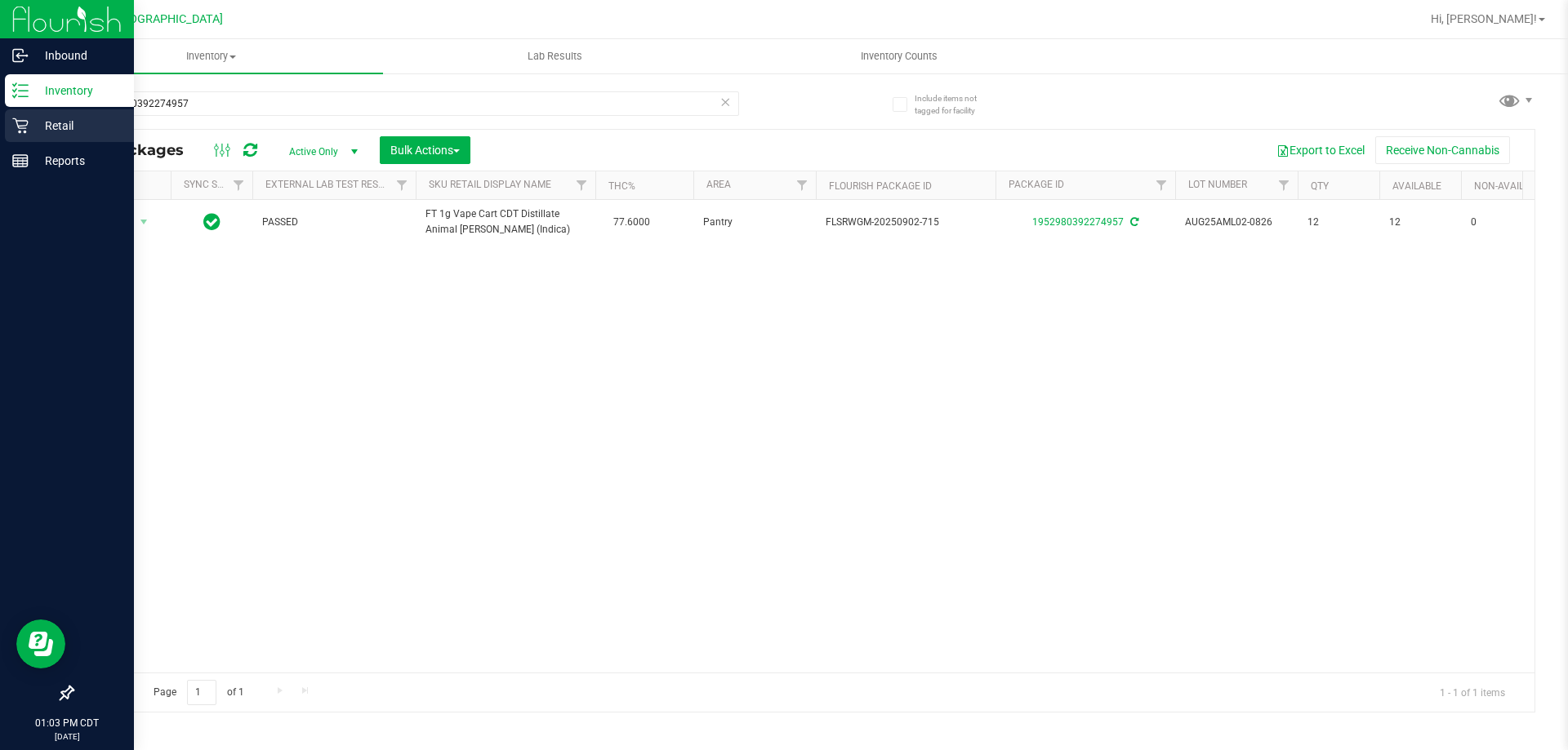
click at [36, 123] on p "Retail" at bounding box center [77, 125] width 98 height 19
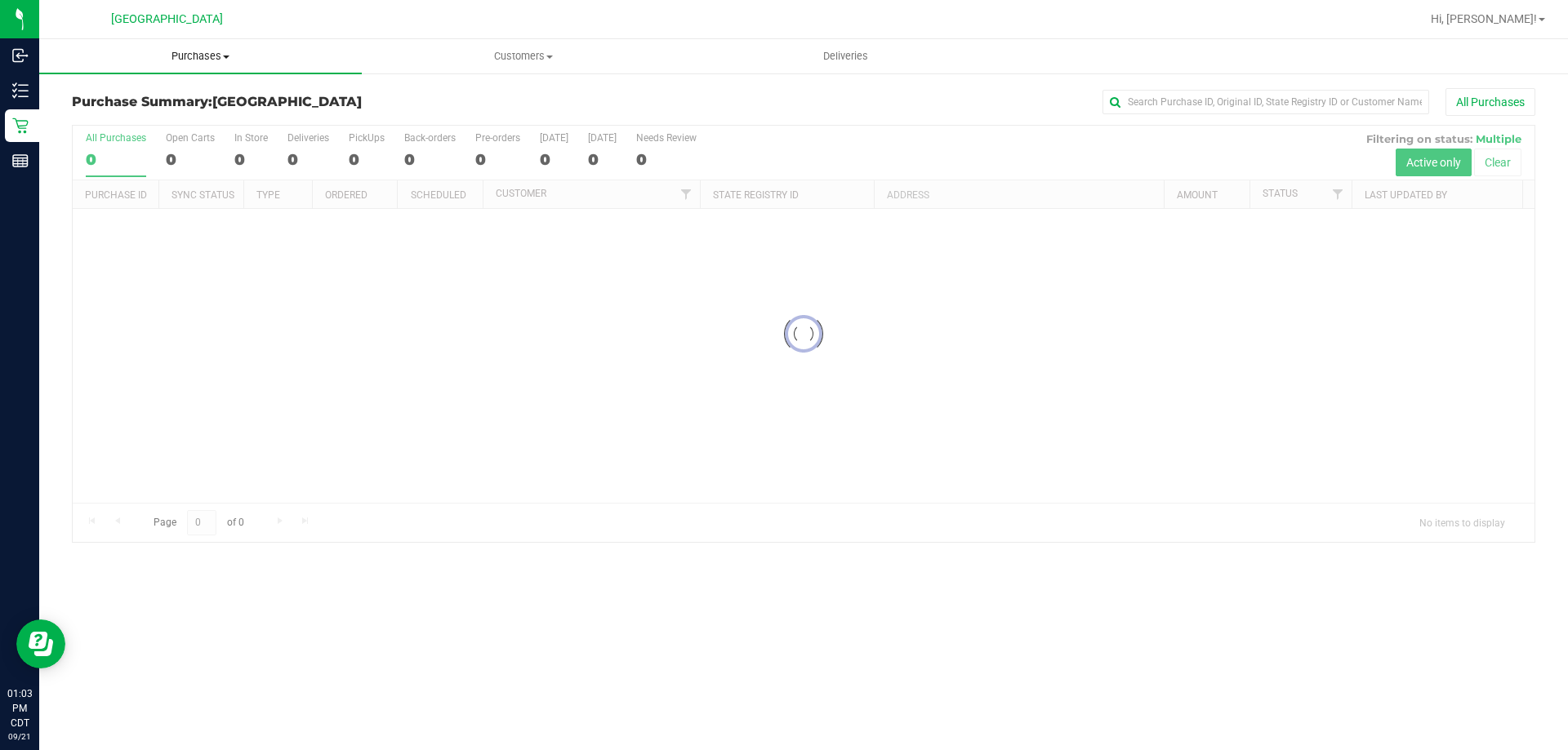
click at [207, 53] on span "Purchases" at bounding box center [201, 56] width 322 height 15
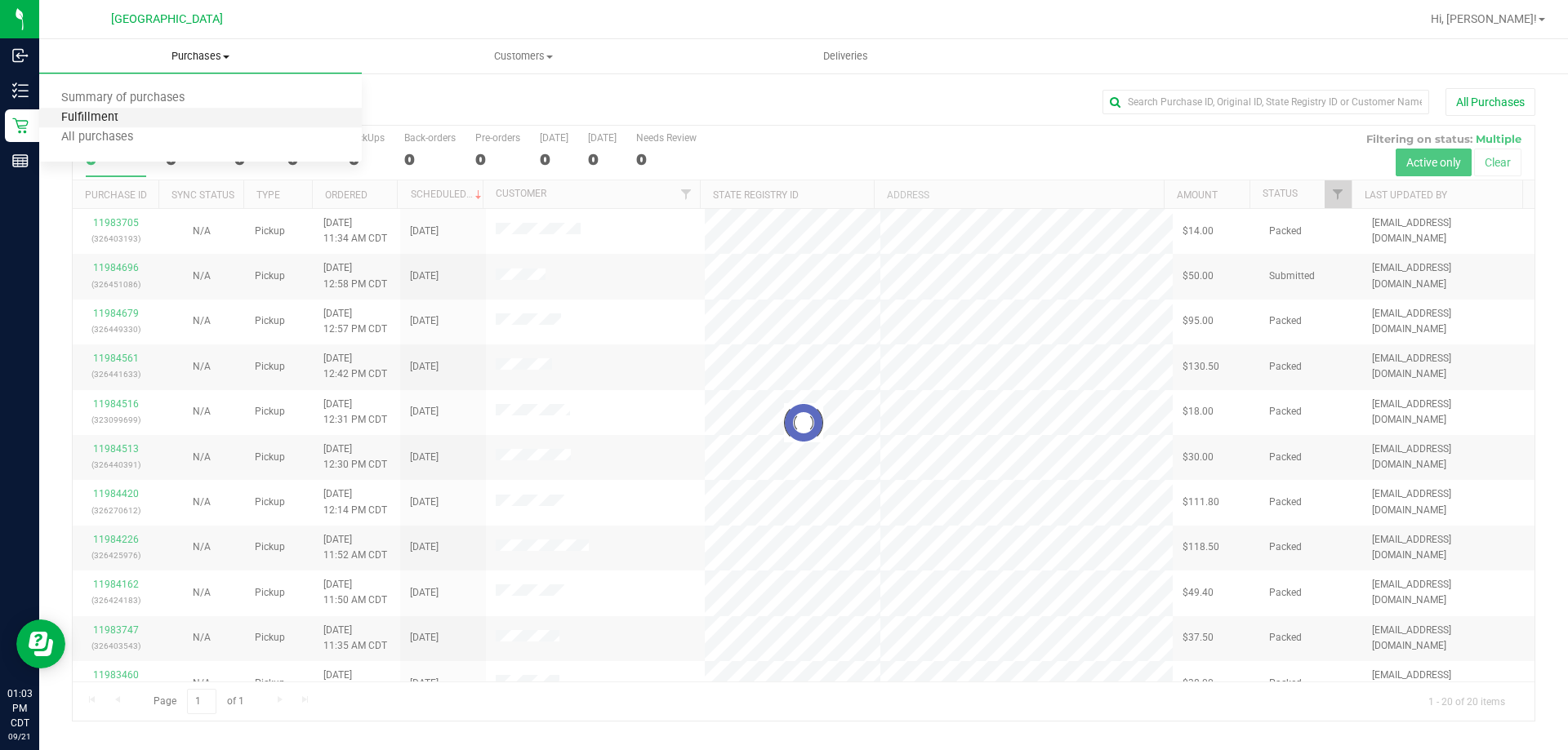
click at [105, 119] on span "Fulfillment" at bounding box center [90, 118] width 101 height 14
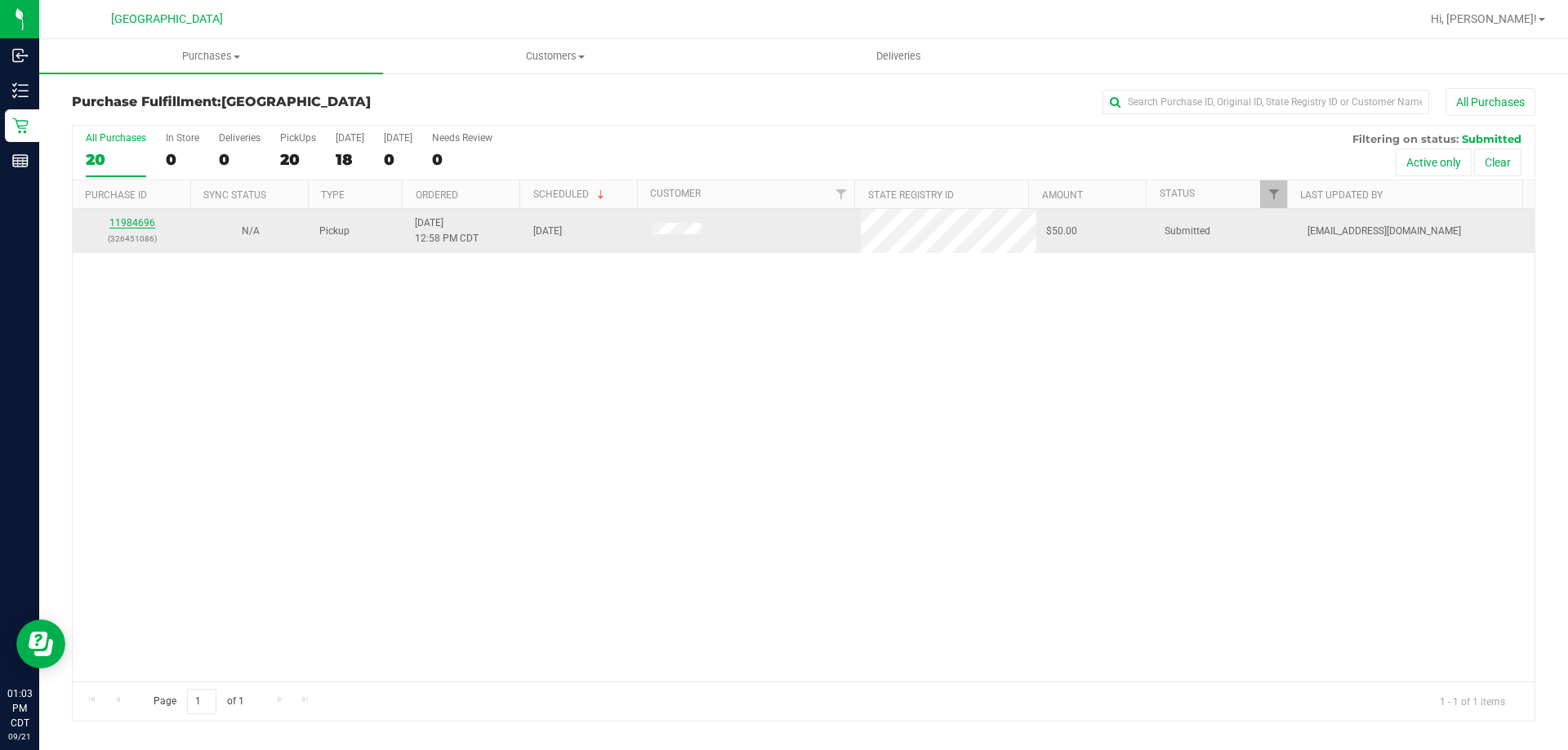
click at [134, 223] on link "11984696" at bounding box center [133, 223] width 46 height 11
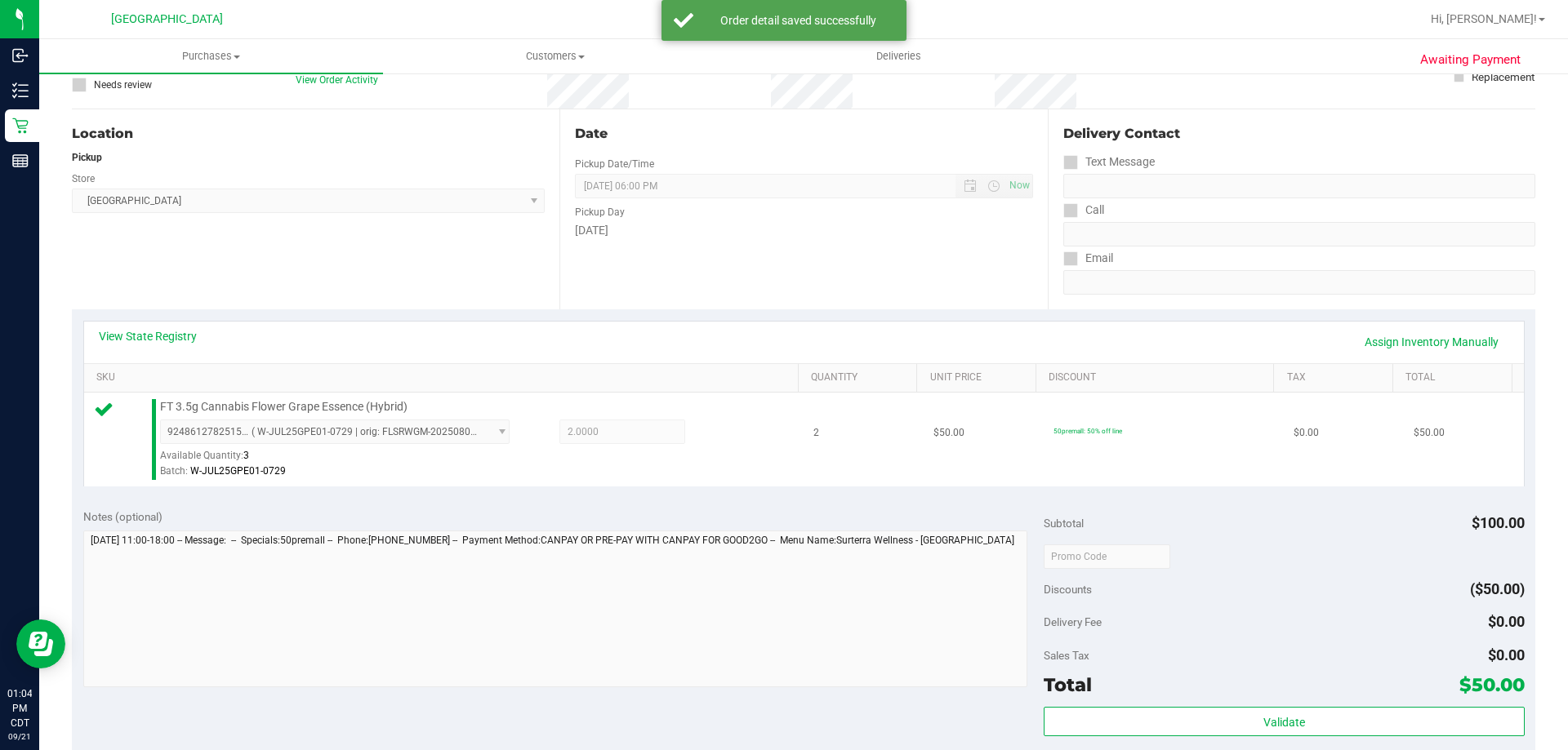
scroll to position [327, 0]
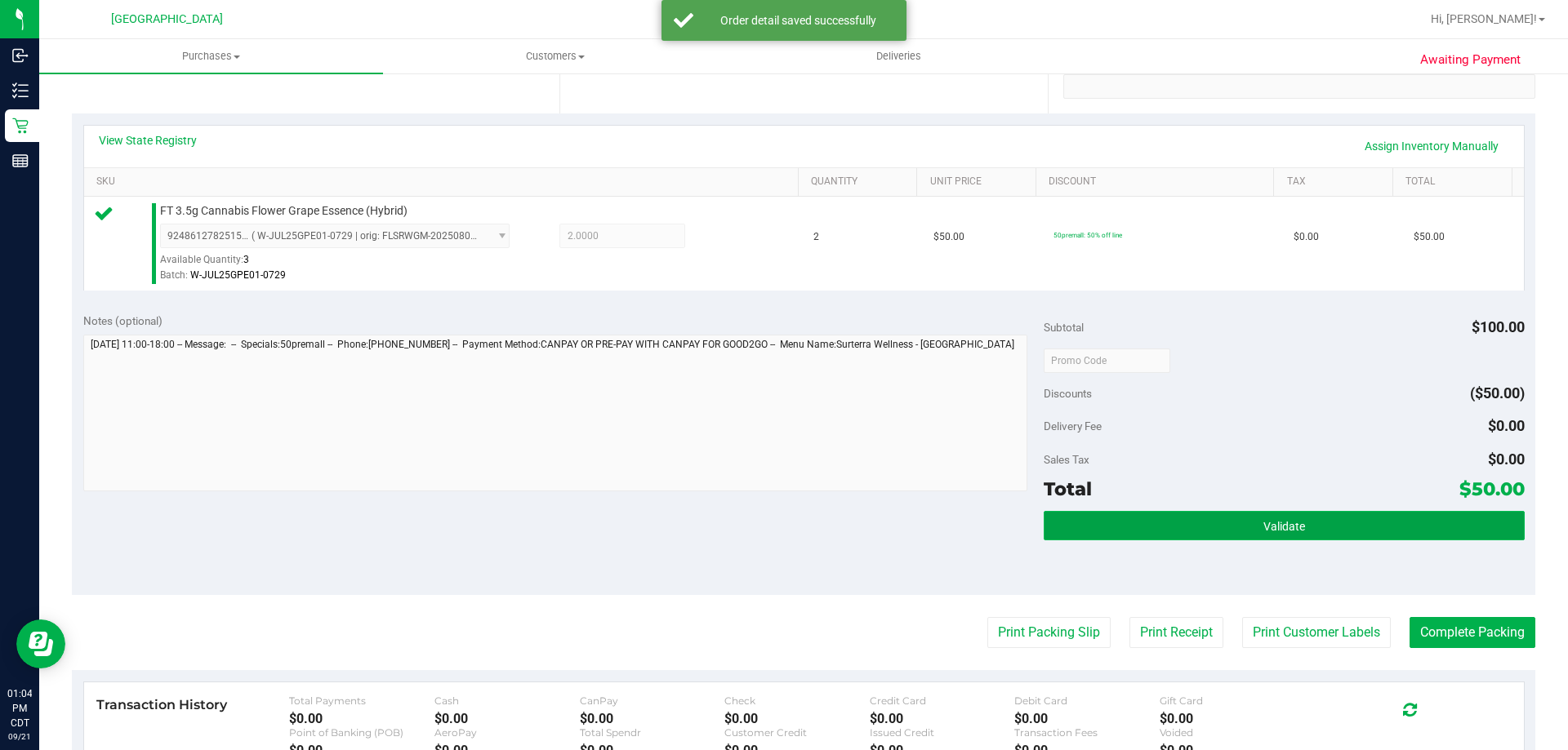
click at [1095, 525] on button "Validate" at bounding box center [1283, 525] width 480 height 29
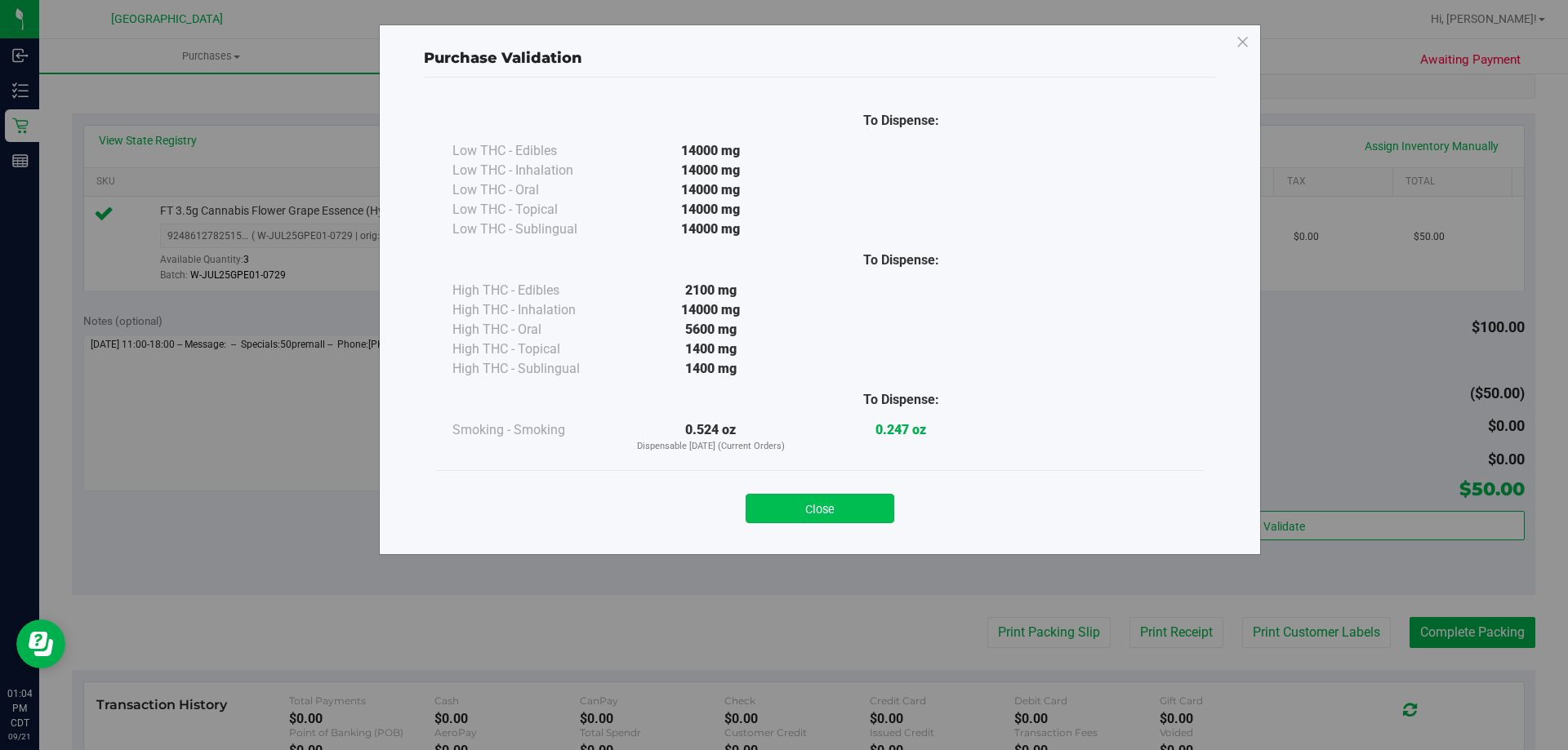
click at [825, 513] on button "Close" at bounding box center [819, 509] width 148 height 29
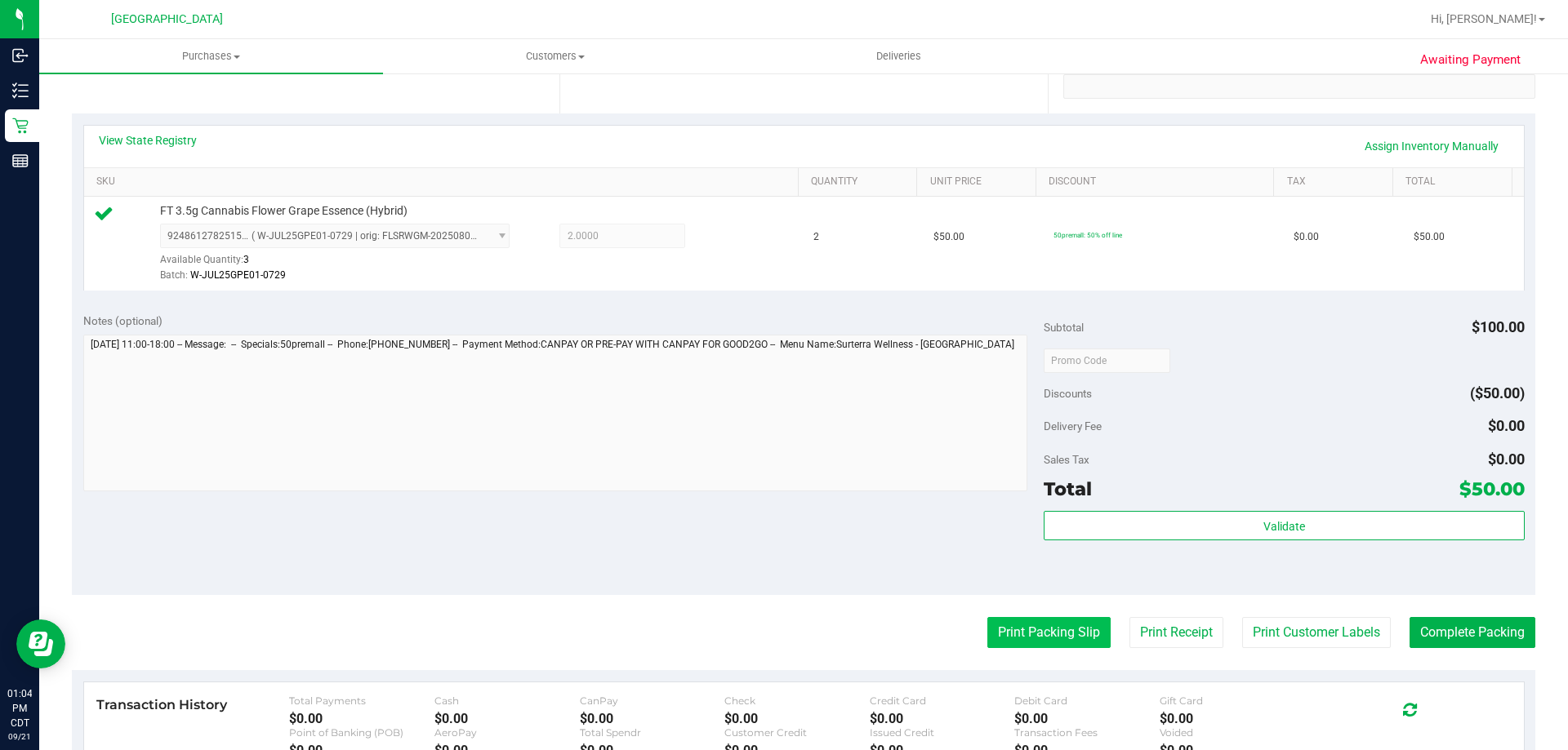
drag, startPoint x: 991, startPoint y: 608, endPoint x: 1004, endPoint y: 624, distance: 20.6
click at [993, 609] on purchase-details "Back Edit Purchase Cancel Purchase View Profile # 11984696 BioTrack ID: - Submi…" at bounding box center [803, 368] width 1463 height 1214
click at [1004, 626] on button "Print Packing Slip" at bounding box center [1049, 632] width 123 height 31
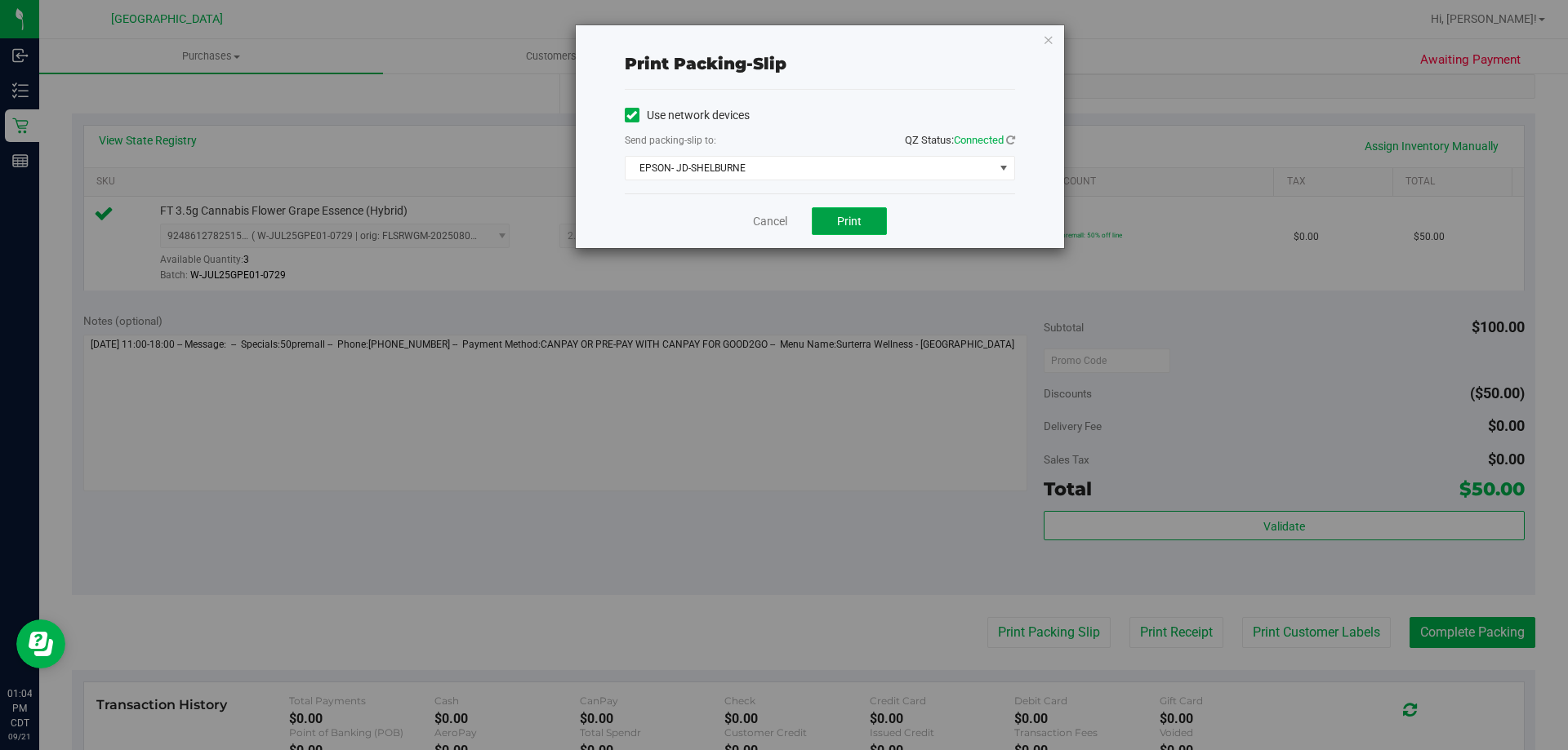
click at [862, 213] on button "Print" at bounding box center [849, 221] width 75 height 28
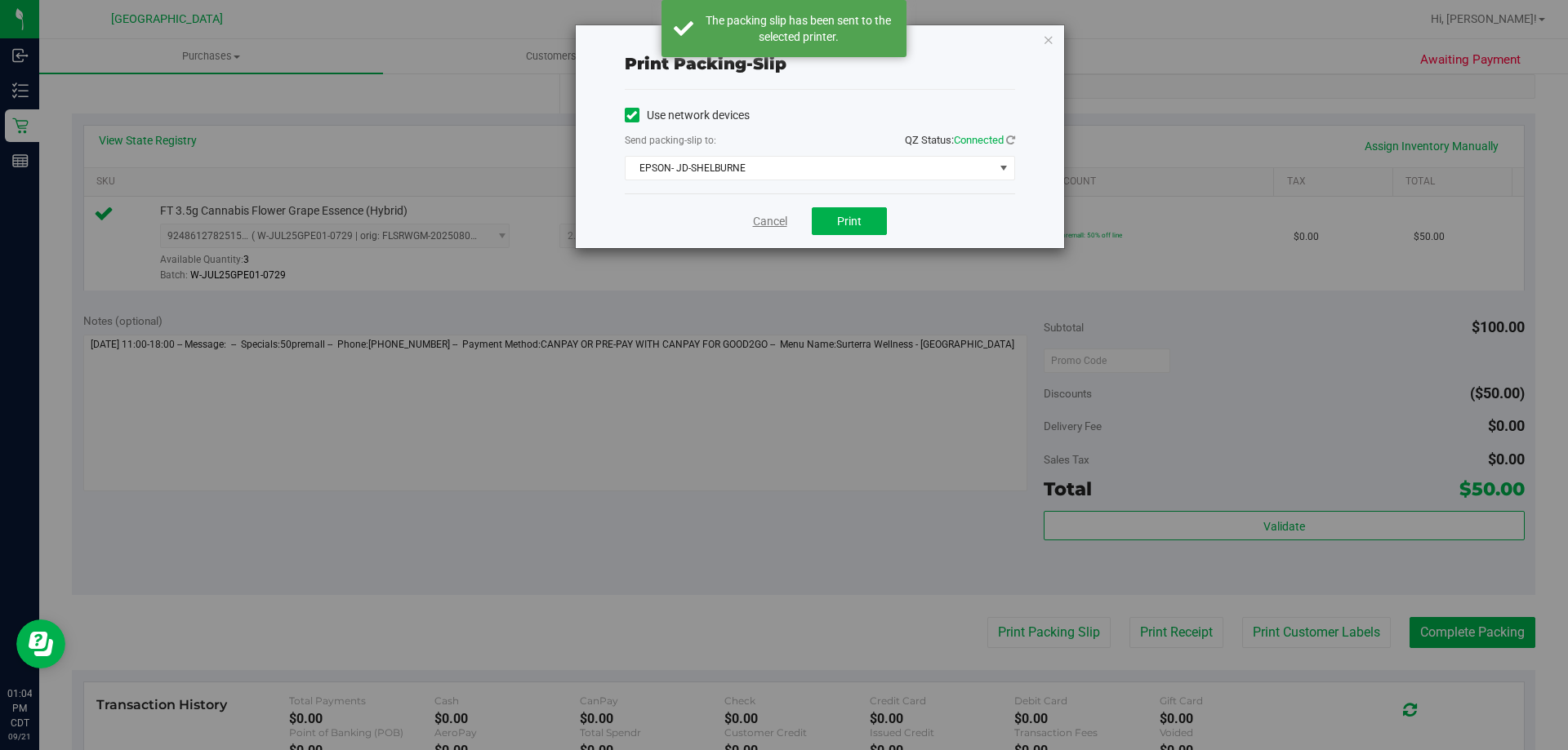
click at [772, 227] on link "Cancel" at bounding box center [770, 221] width 34 height 17
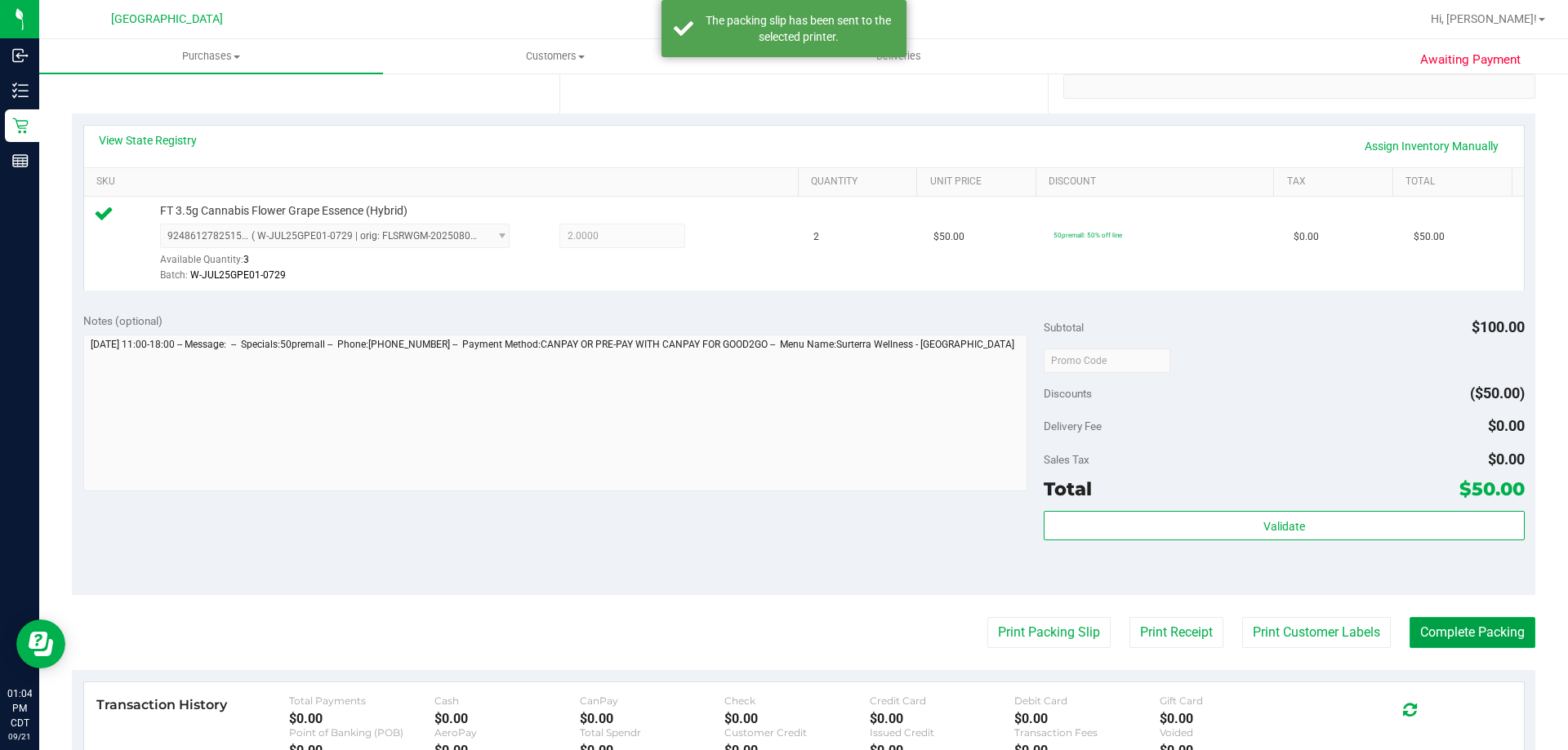
click at [1470, 633] on button "Complete Packing" at bounding box center [1472, 632] width 126 height 31
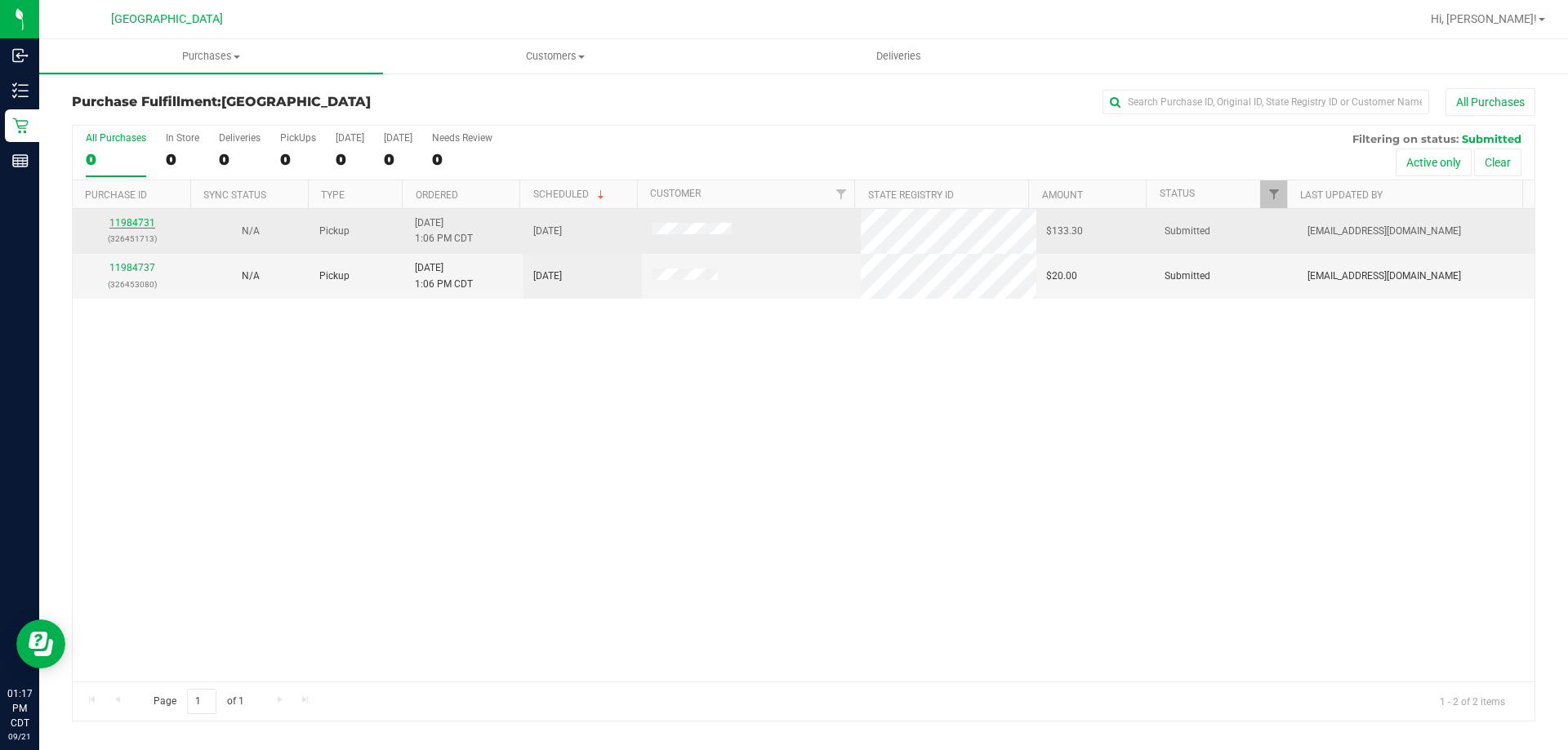
click at [143, 220] on link "11984731" at bounding box center [133, 223] width 46 height 11
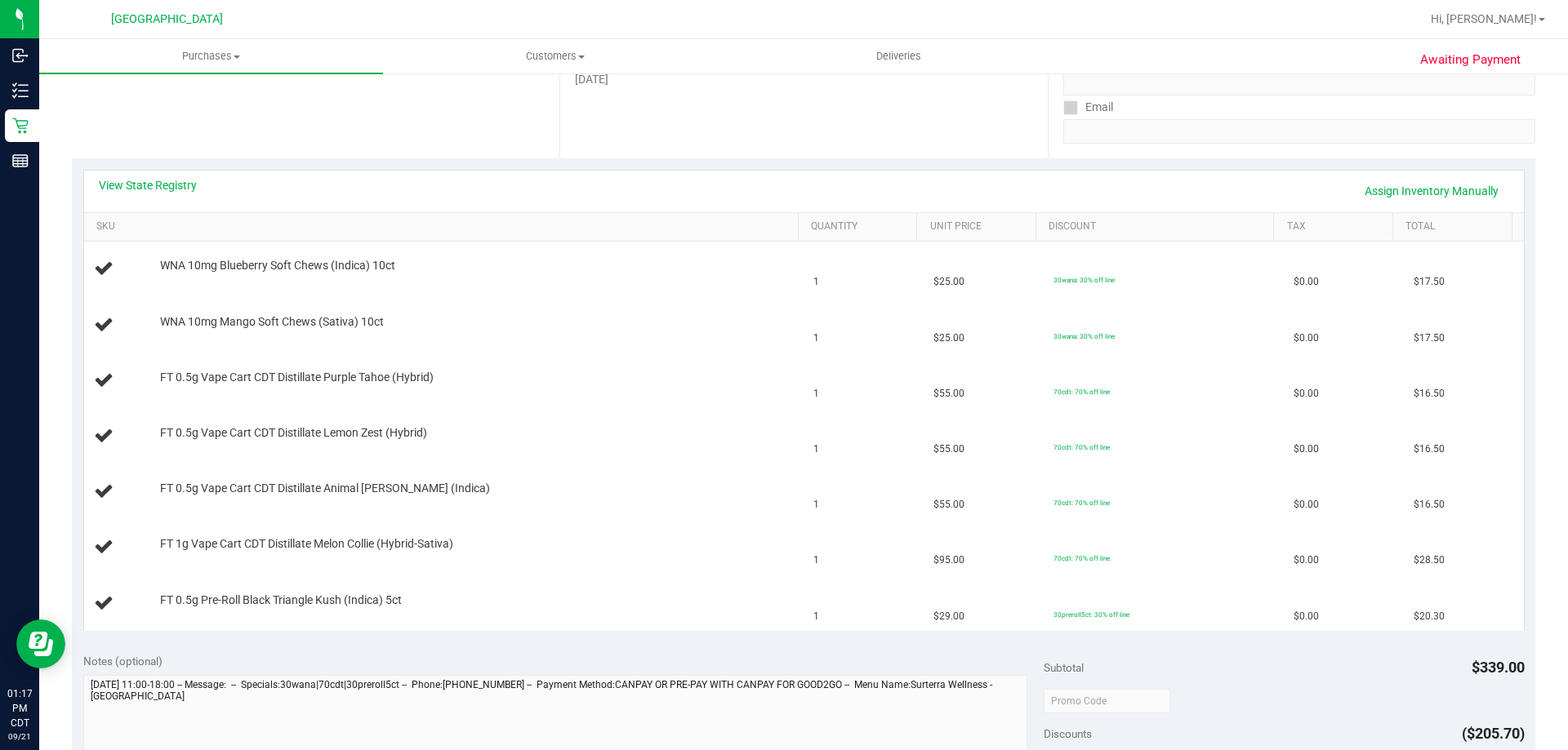
scroll to position [245, 0]
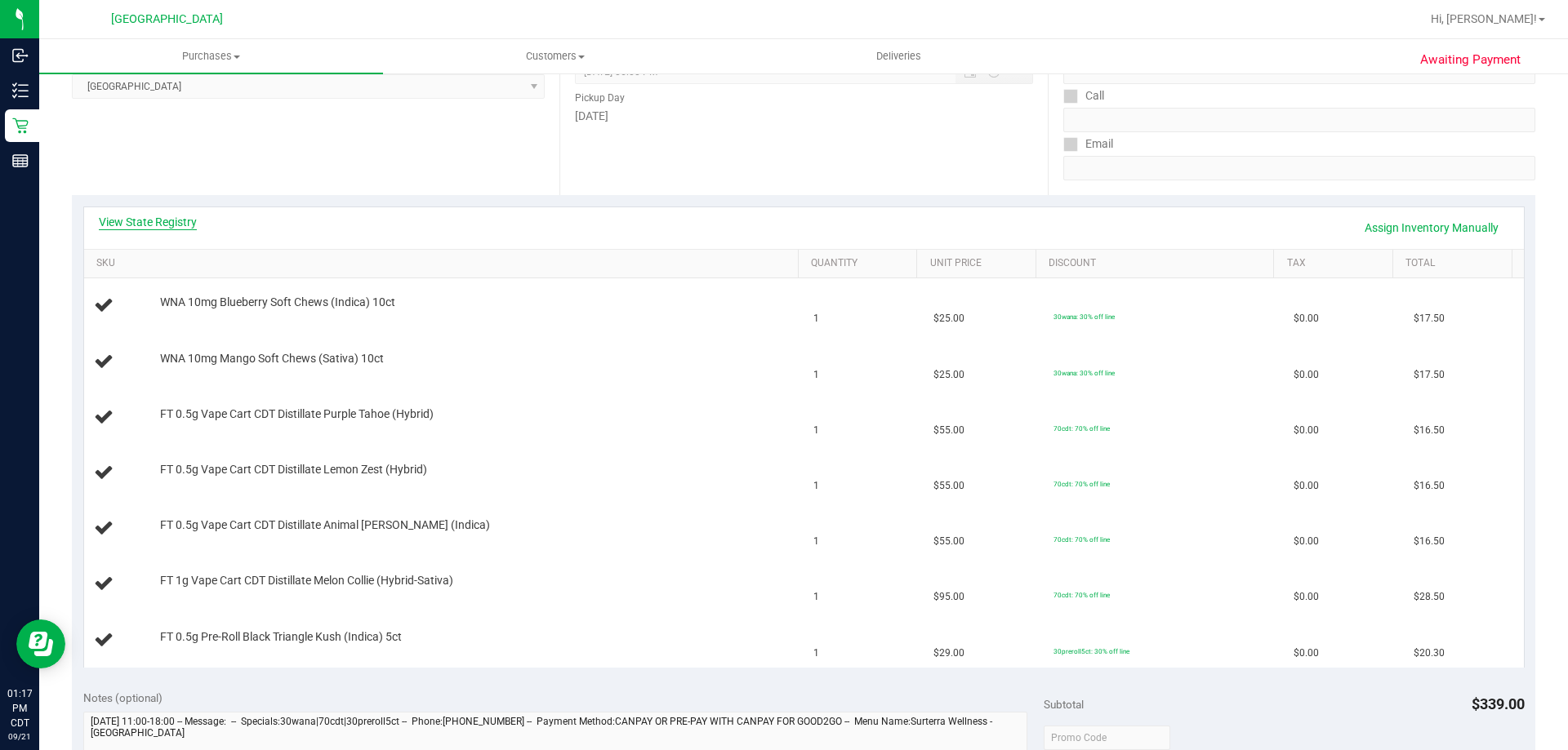
click at [174, 213] on link "View State Registry" at bounding box center [147, 222] width 98 height 17
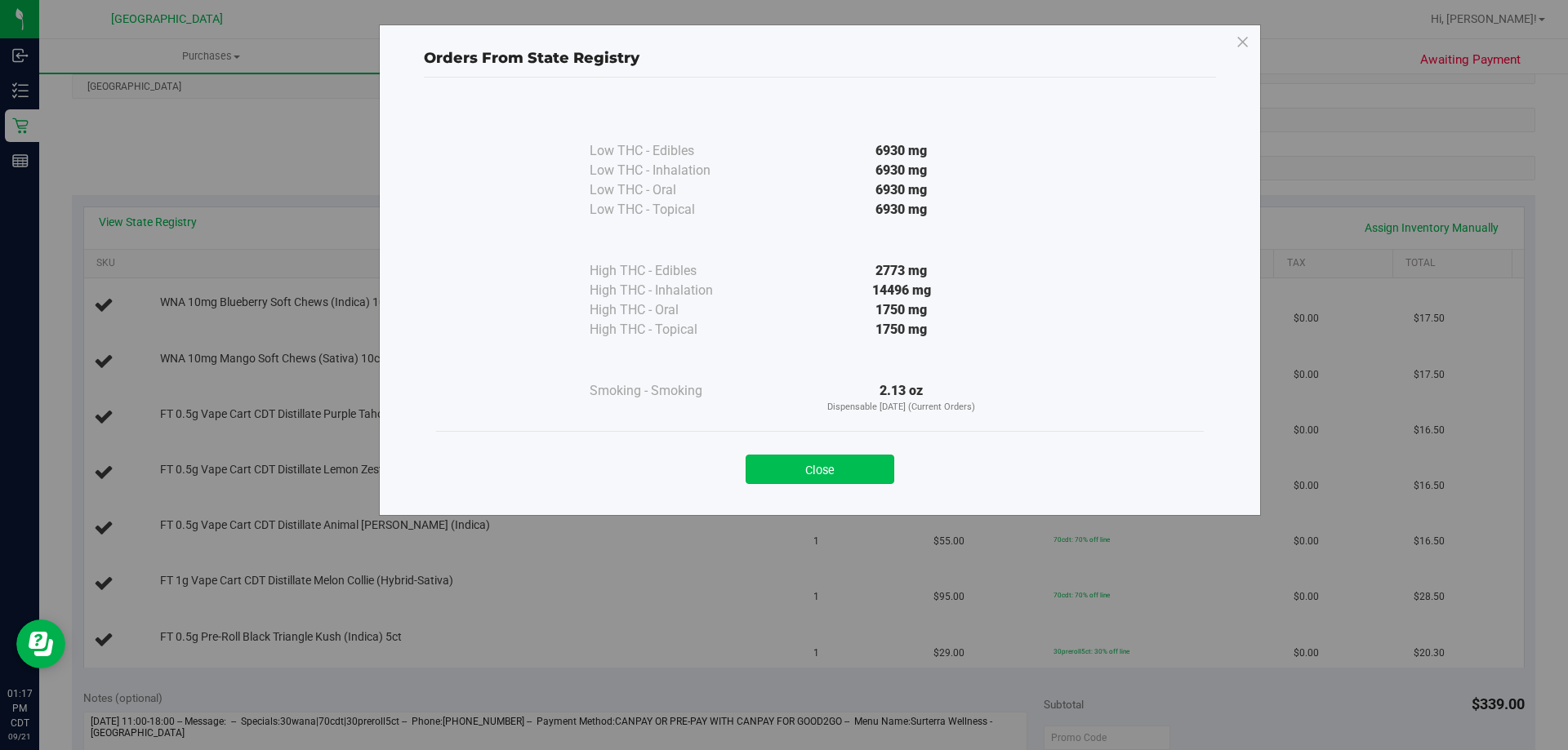
click at [864, 468] on button "Close" at bounding box center [819, 469] width 148 height 29
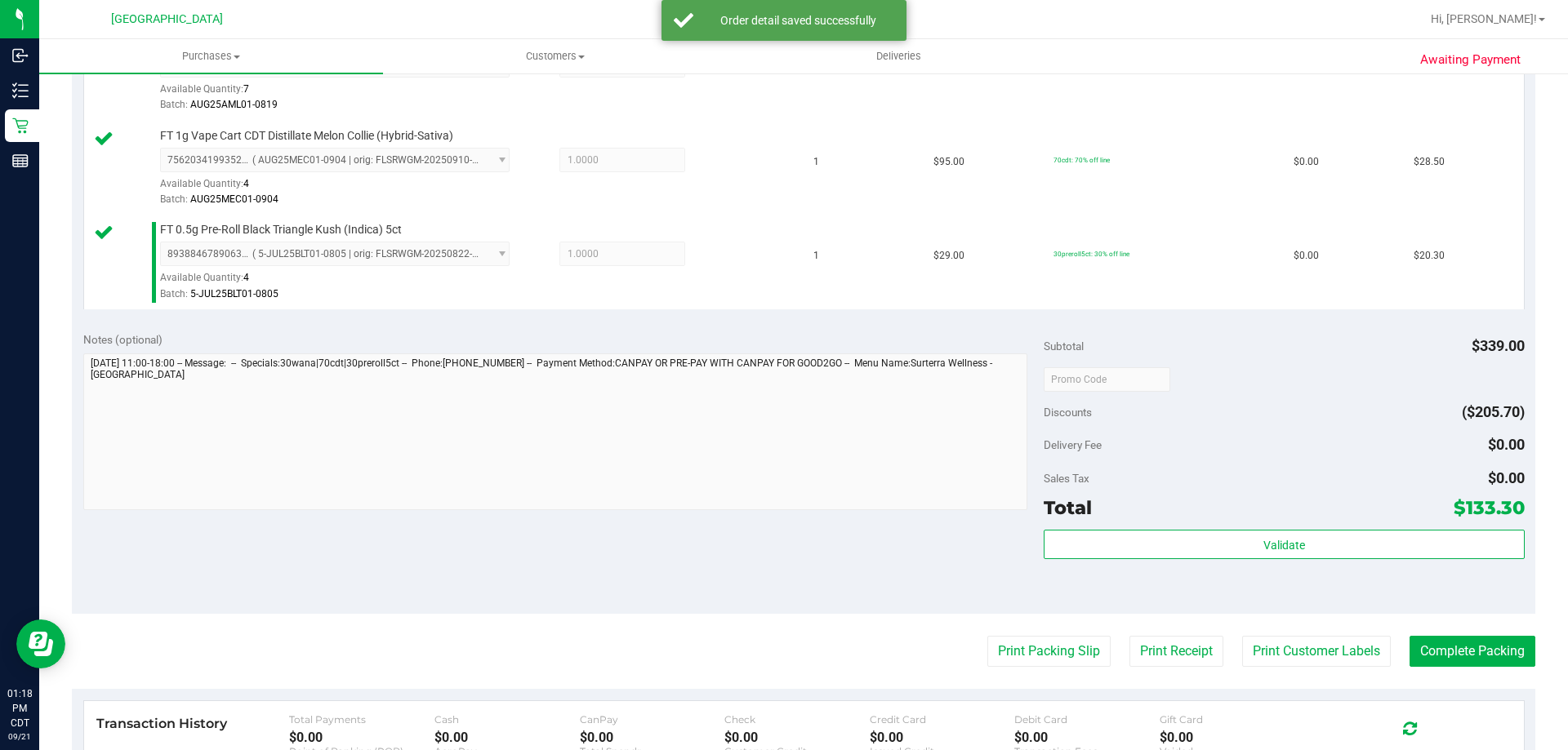
scroll to position [979, 0]
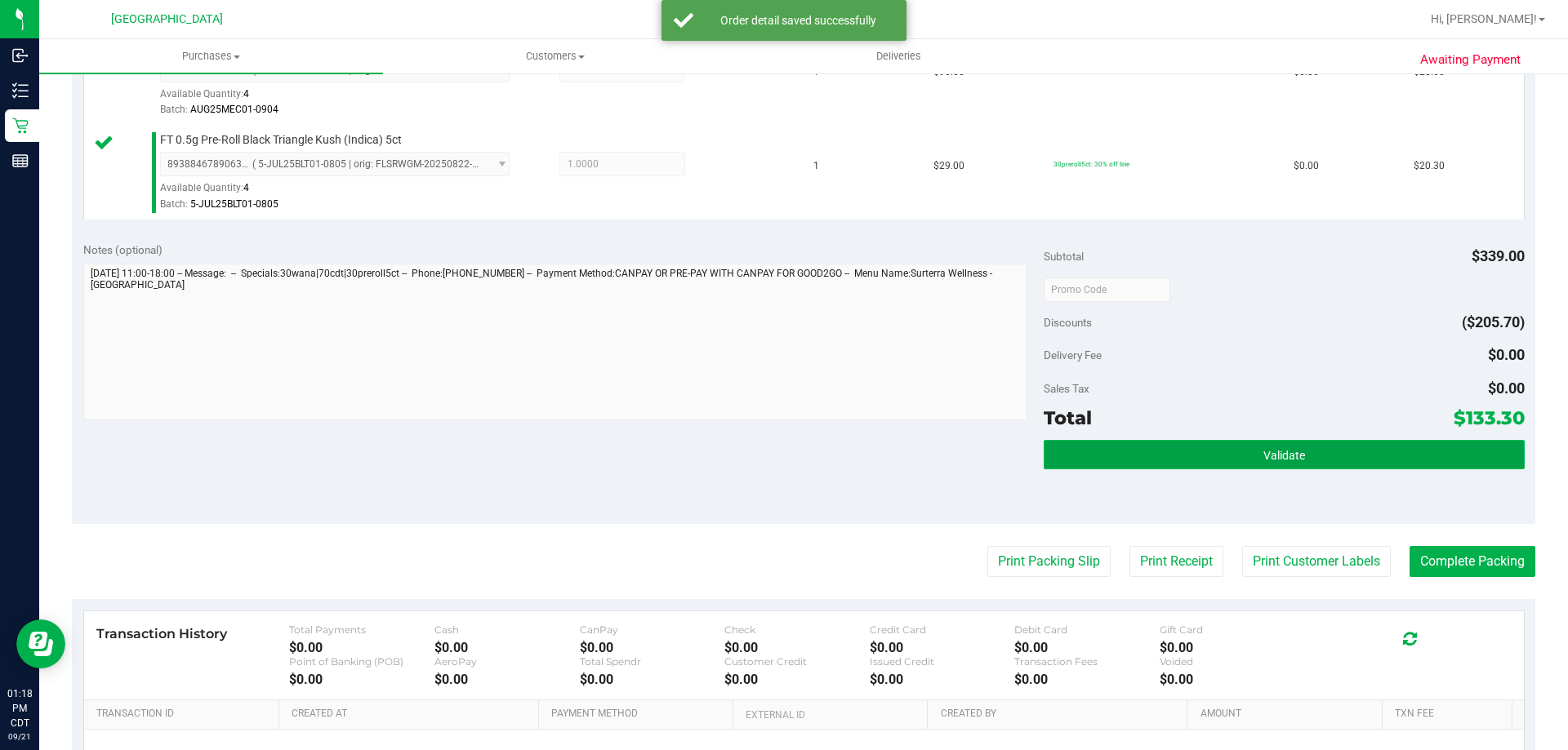
click at [1171, 448] on button "Validate" at bounding box center [1283, 455] width 480 height 29
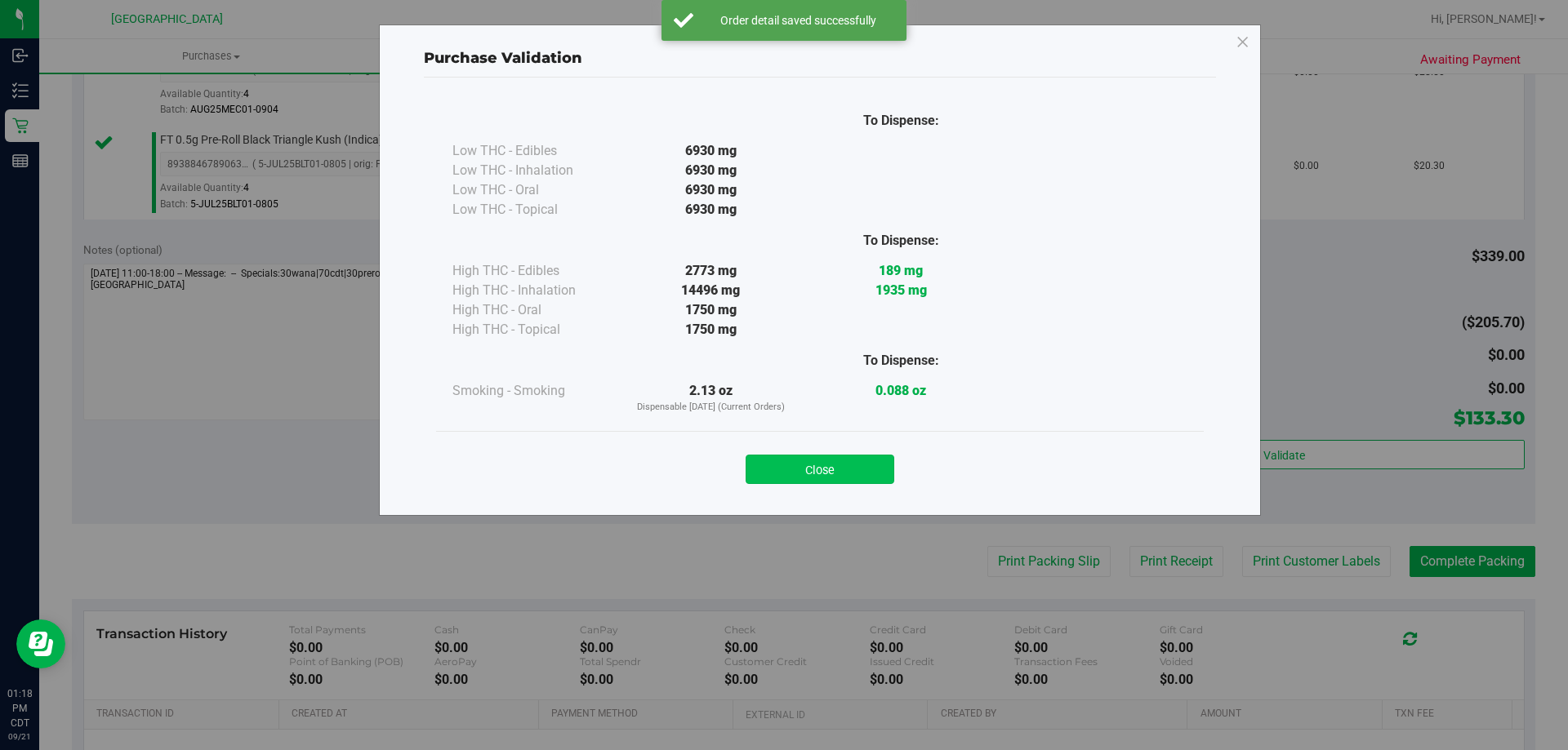
click at [808, 469] on button "Close" at bounding box center [819, 469] width 148 height 29
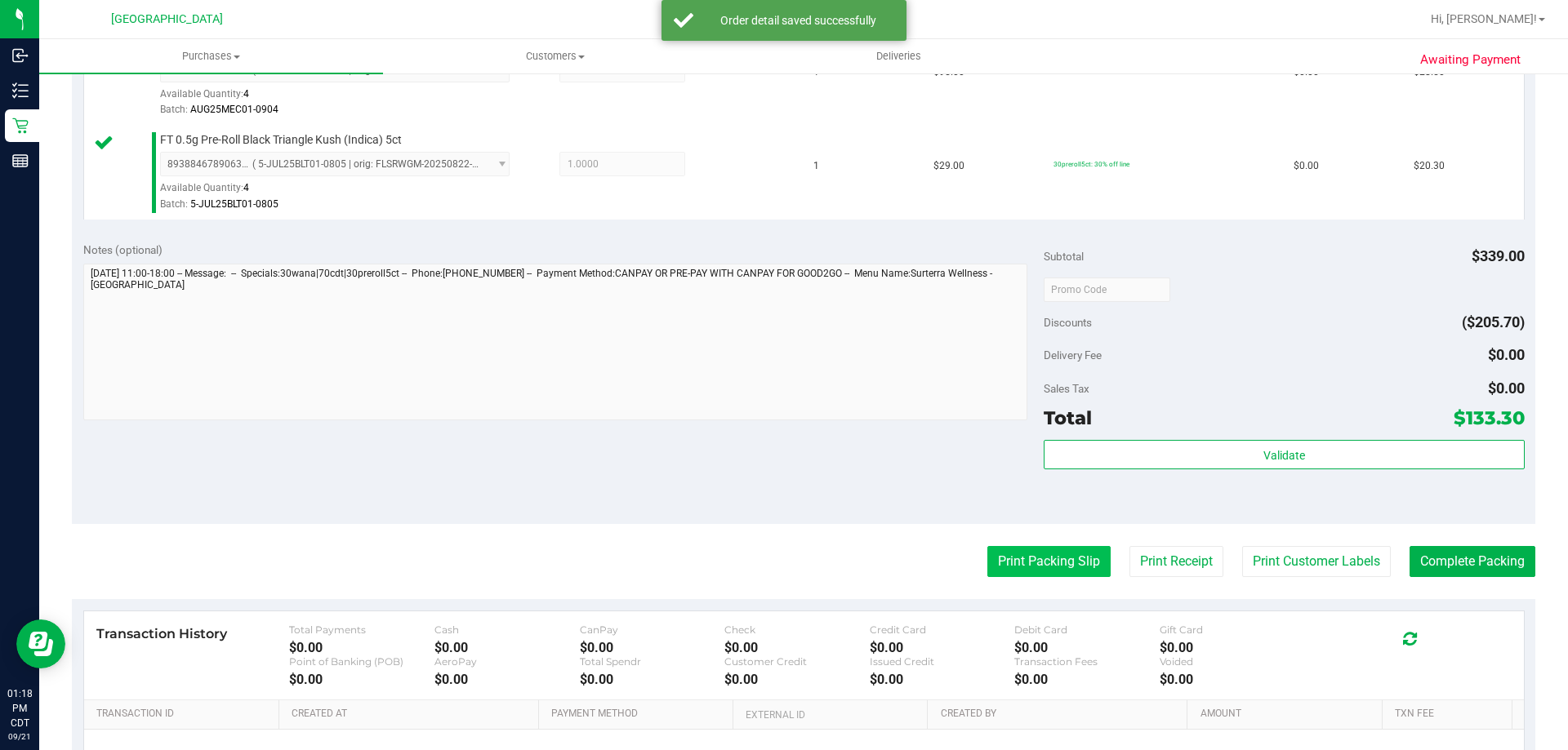
click at [998, 566] on button "Print Packing Slip" at bounding box center [1049, 561] width 123 height 31
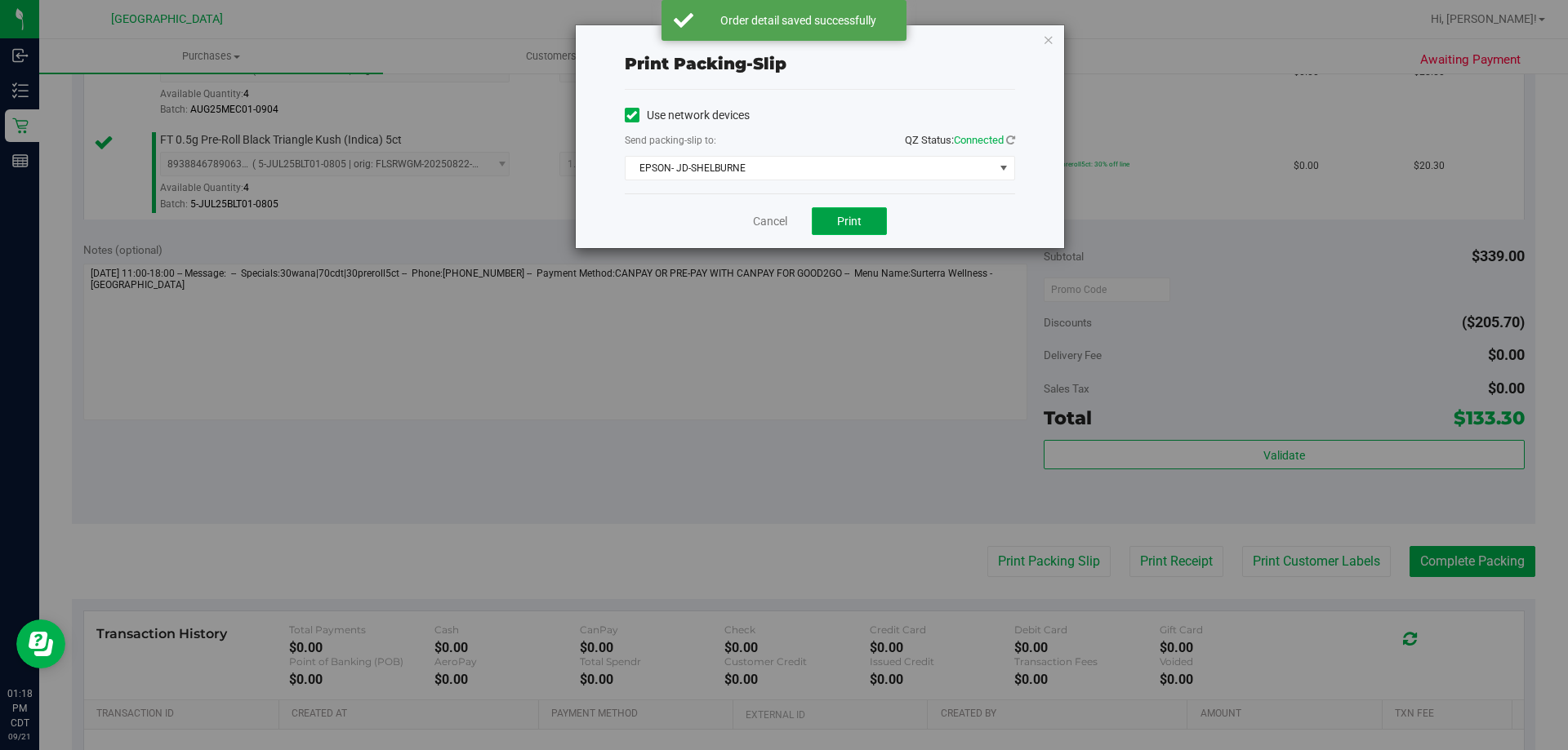
click at [856, 223] on span "Print" at bounding box center [849, 221] width 25 height 13
click at [770, 228] on link "Cancel" at bounding box center [770, 221] width 34 height 17
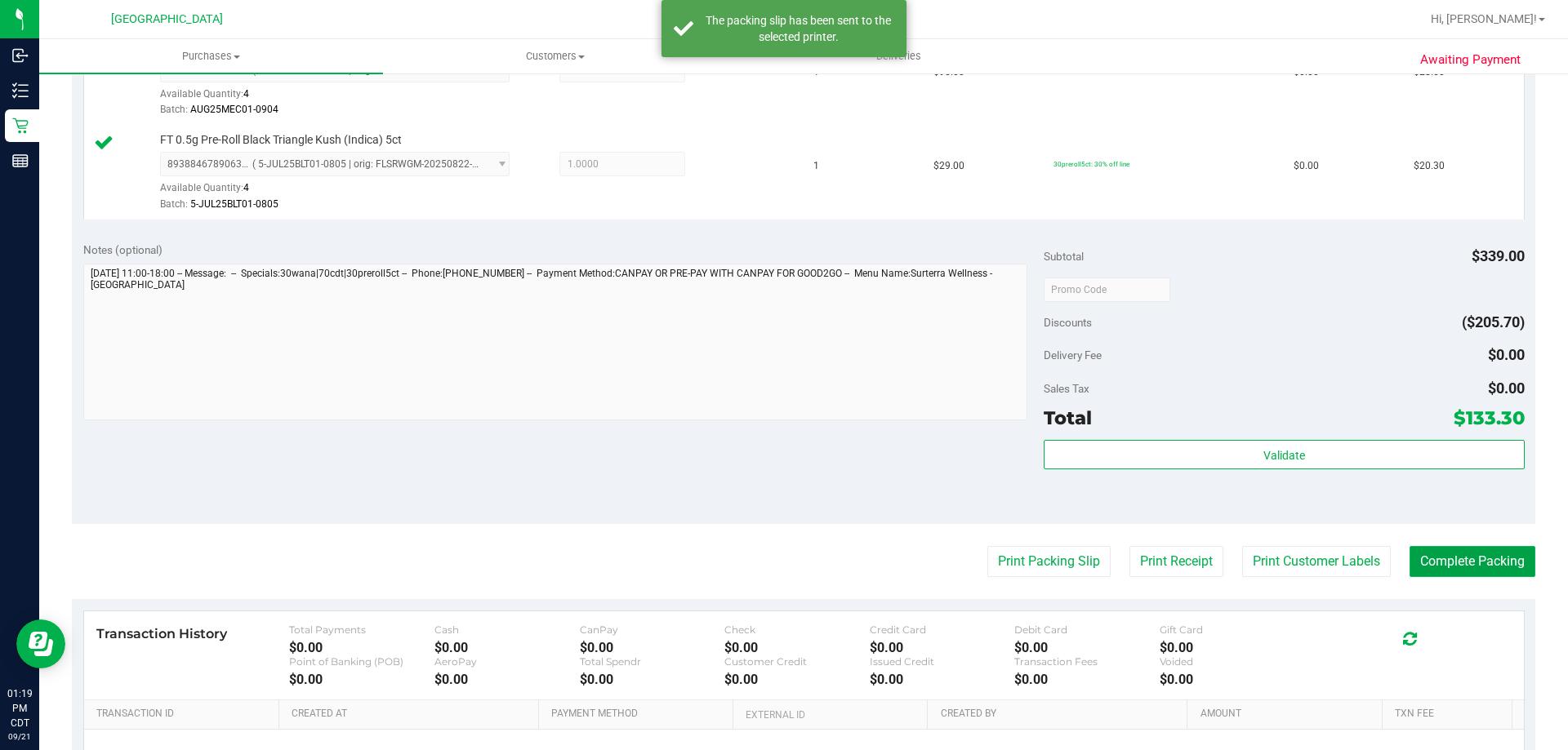
click at [1471, 566] on button "Complete Packing" at bounding box center [1472, 561] width 126 height 31
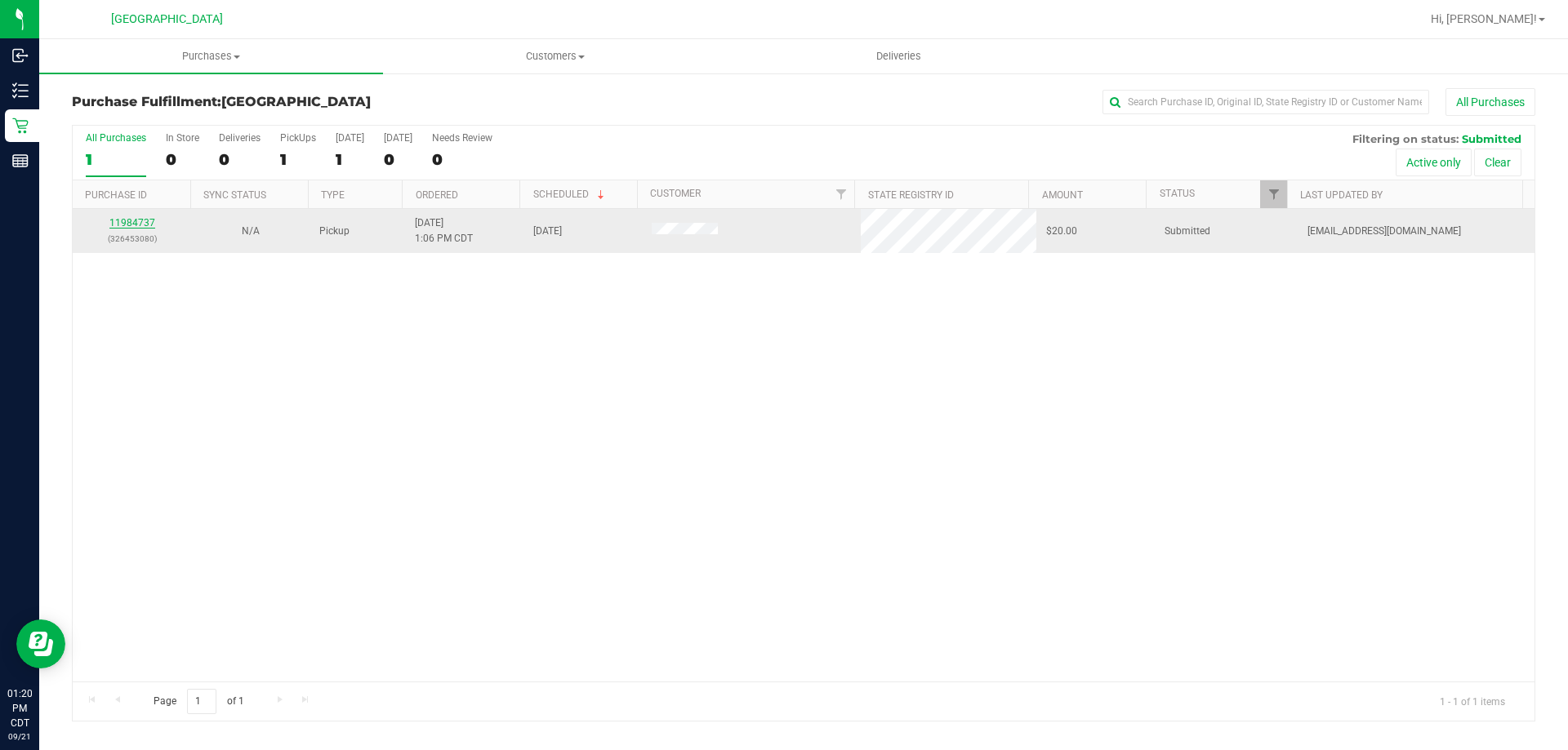
click at [142, 220] on link "11984737" at bounding box center [133, 223] width 46 height 11
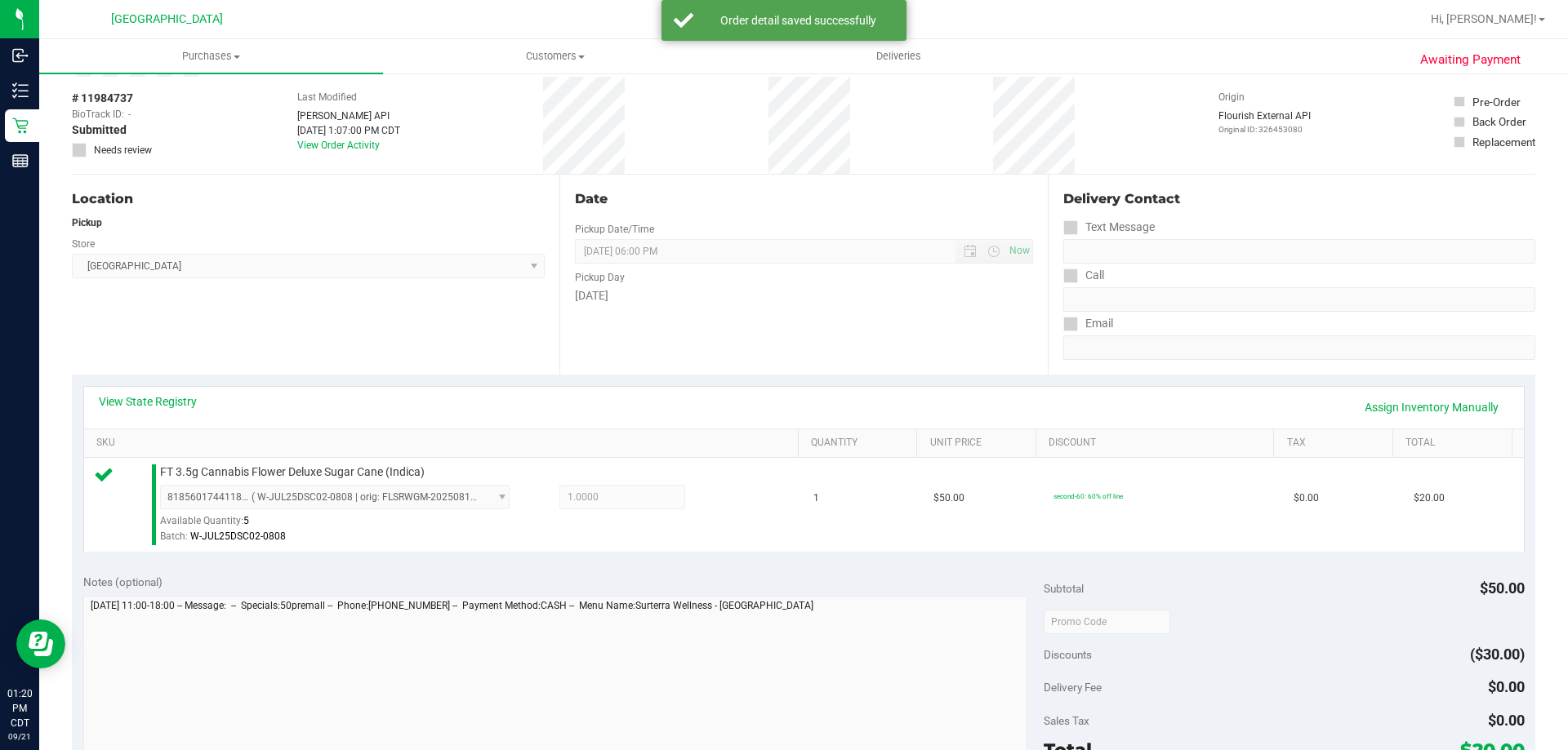
scroll to position [408, 0]
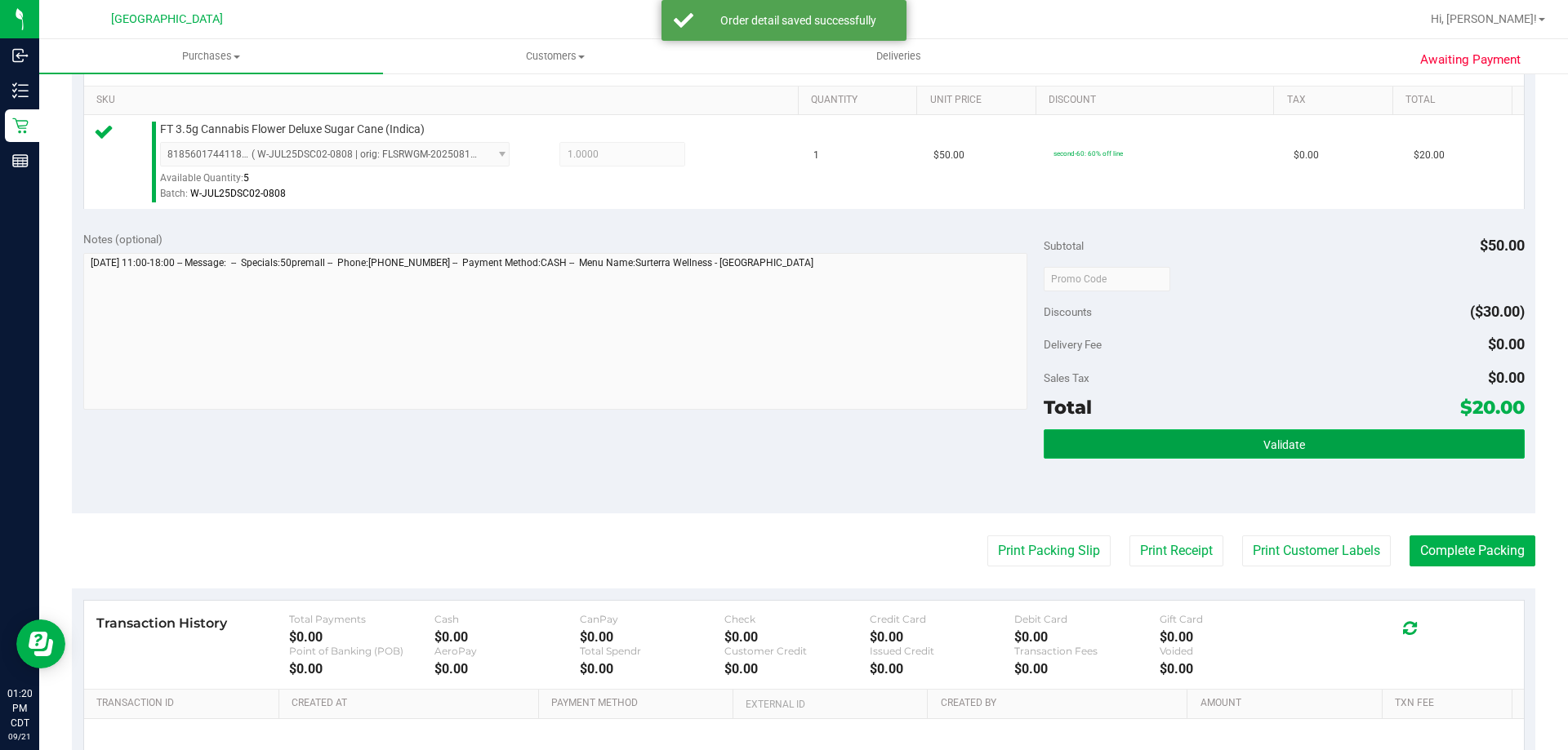
click at [1305, 440] on button "Validate" at bounding box center [1283, 444] width 480 height 29
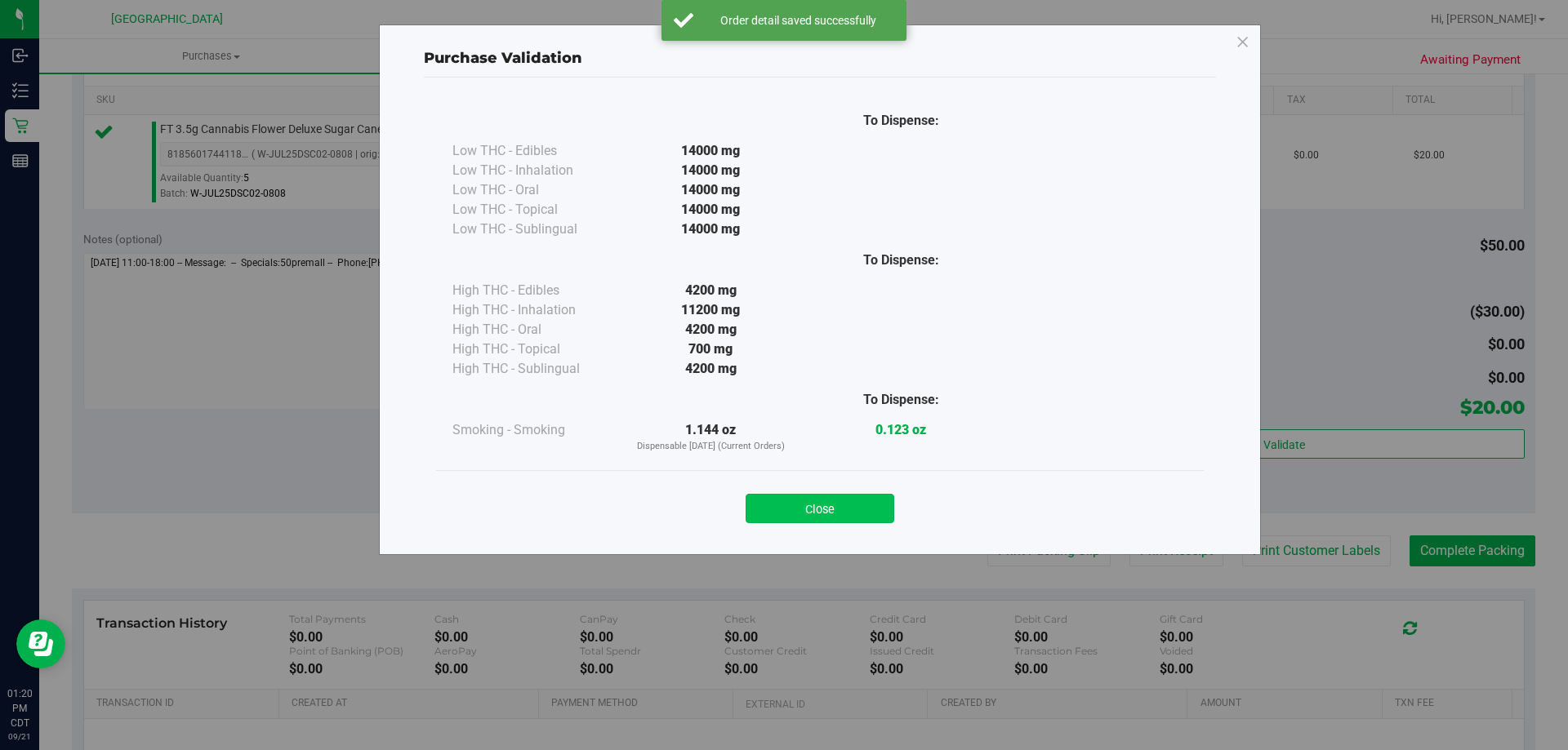
click at [847, 506] on button "Close" at bounding box center [819, 509] width 148 height 29
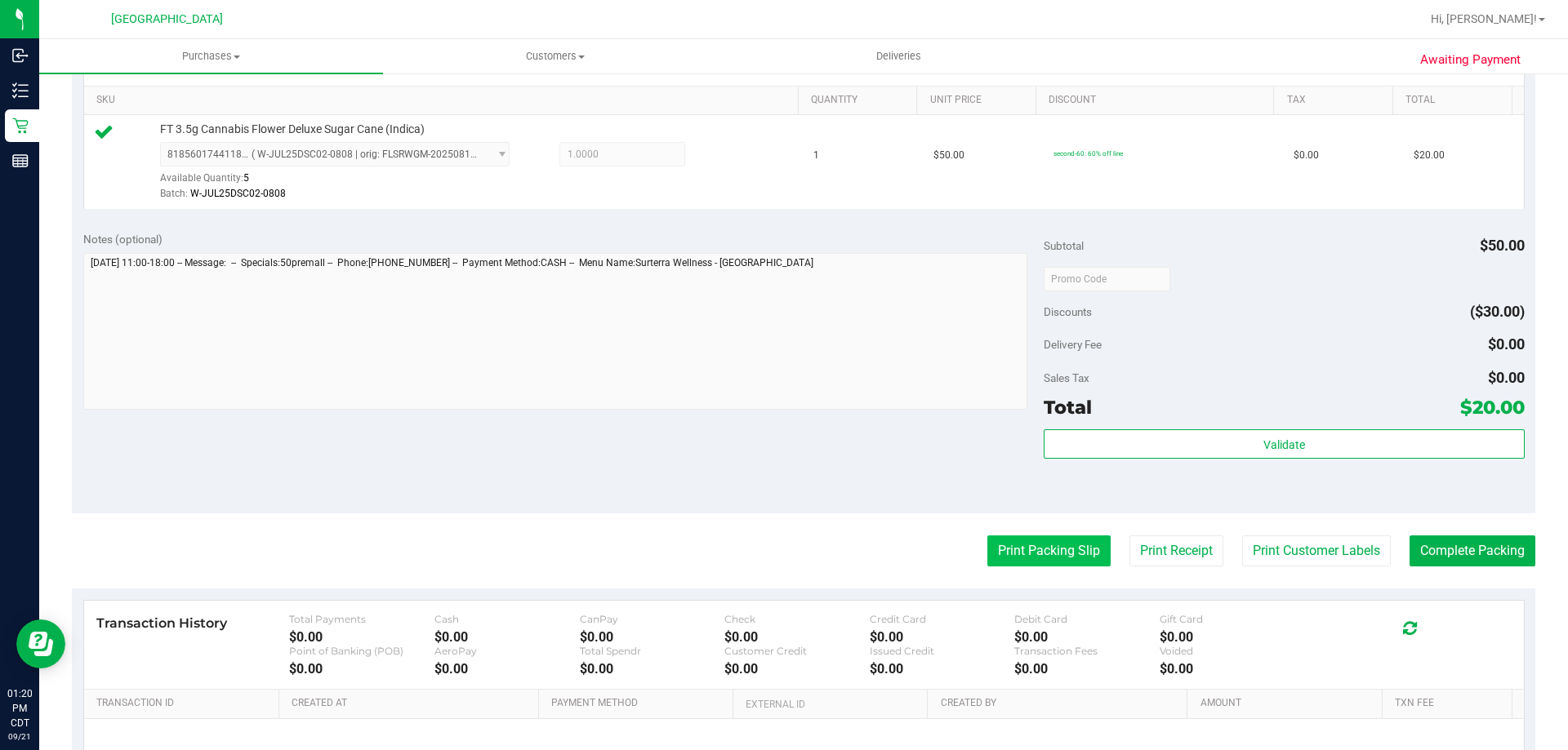
click at [1075, 547] on button "Print Packing Slip" at bounding box center [1049, 551] width 123 height 31
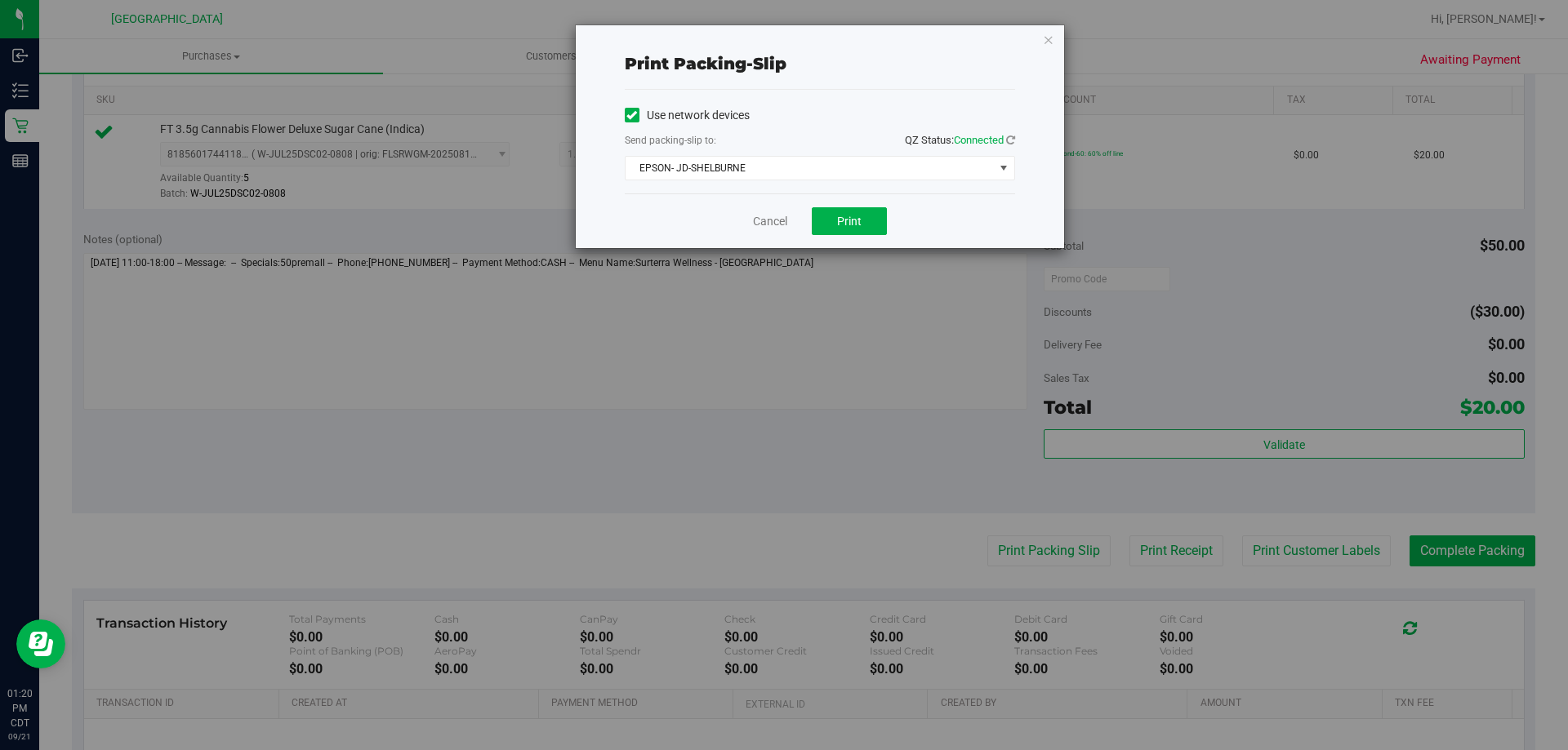
click at [837, 235] on div "Cancel Print" at bounding box center [819, 220] width 390 height 54
click at [845, 219] on span "Print" at bounding box center [849, 221] width 25 height 13
click at [758, 225] on link "Cancel" at bounding box center [770, 221] width 34 height 17
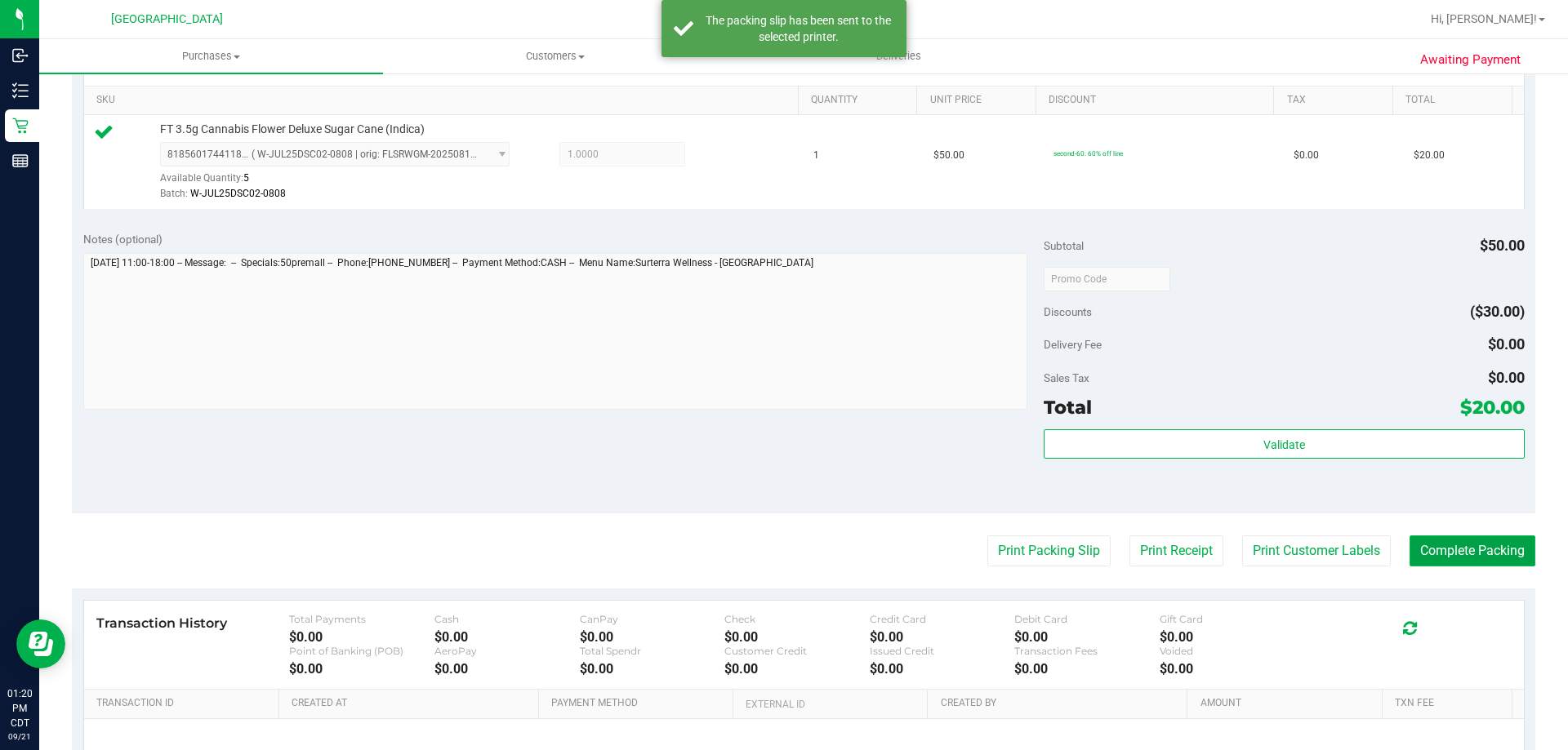
click at [1410, 562] on button "Complete Packing" at bounding box center [1472, 551] width 126 height 31
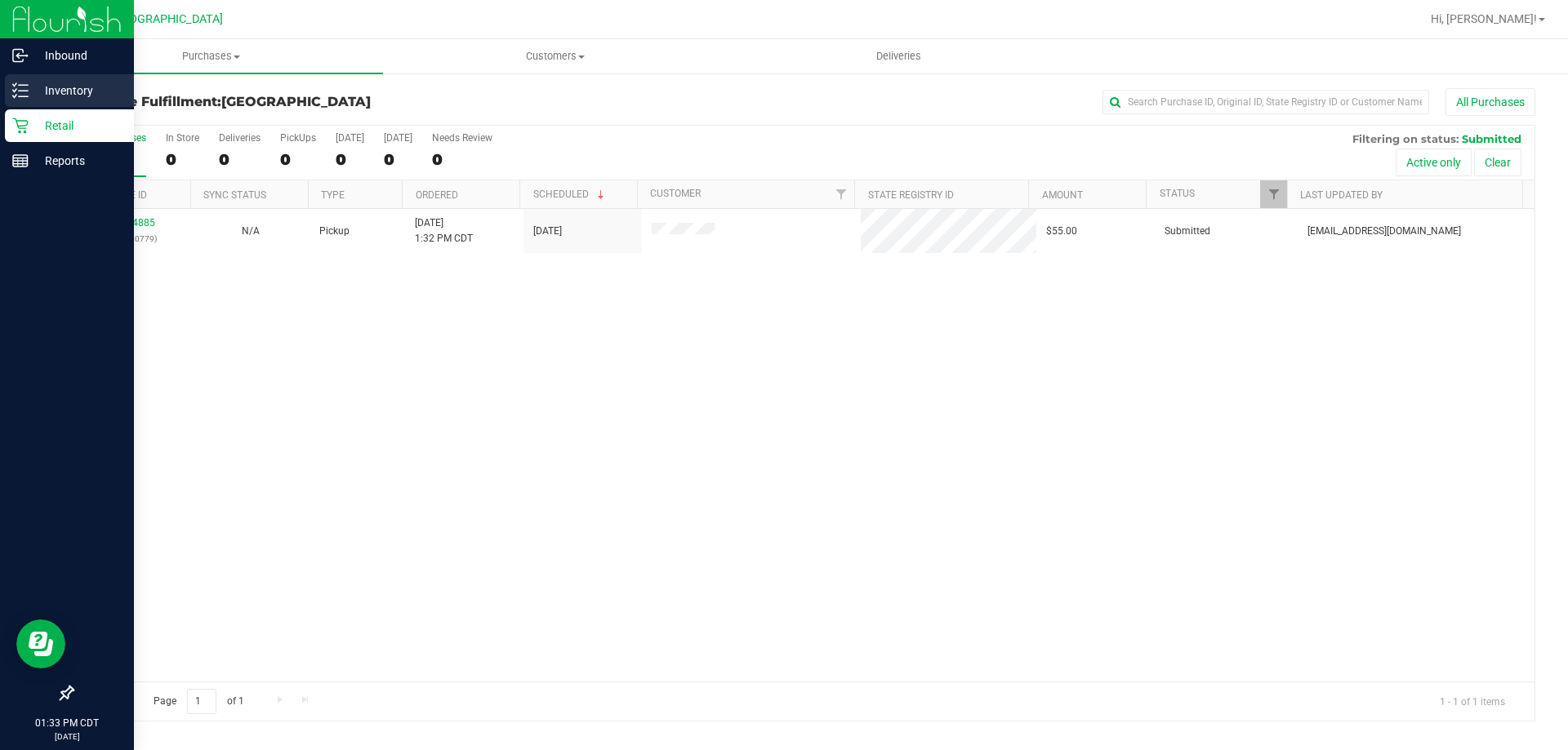
click at [58, 91] on p "Inventory" at bounding box center [77, 90] width 98 height 19
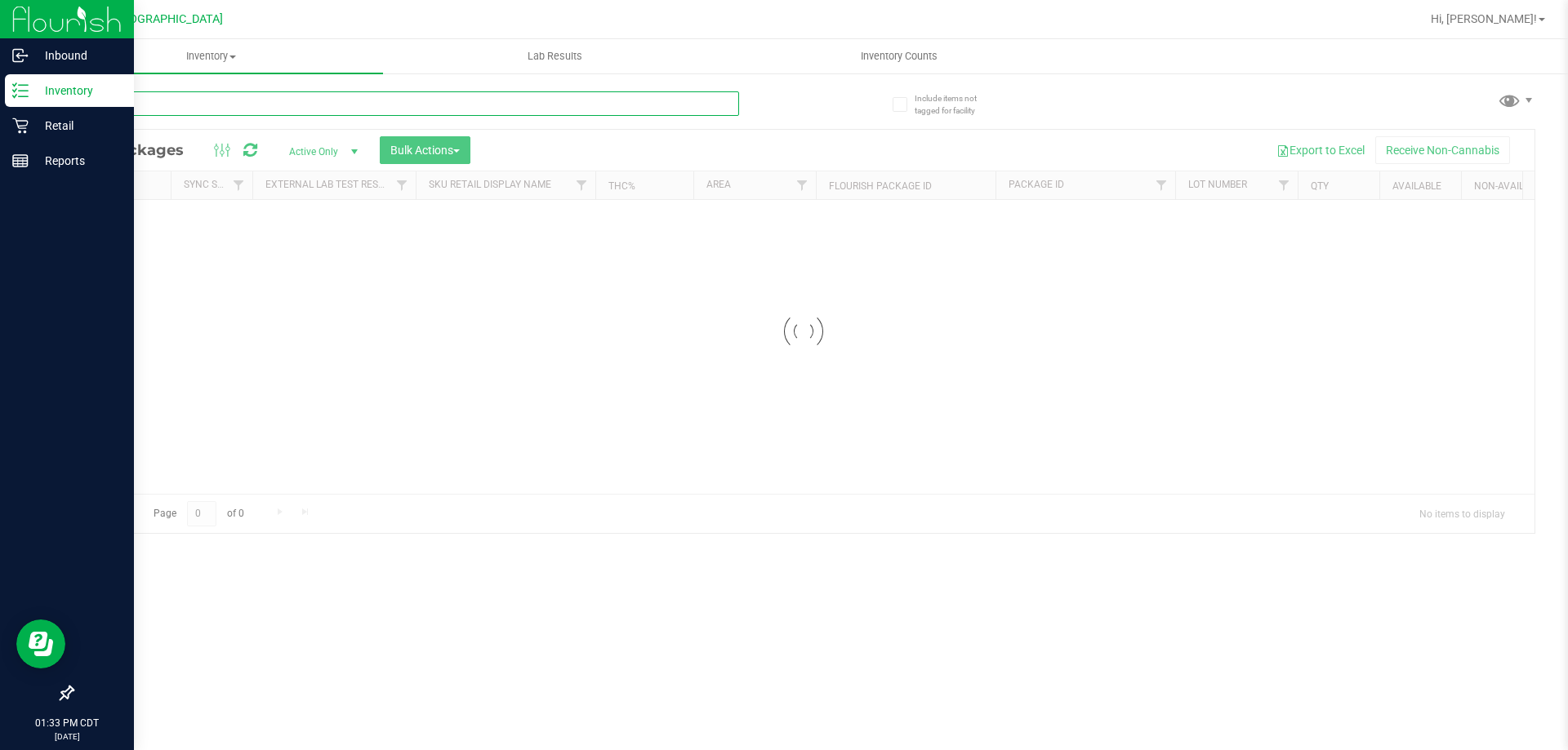
click at [226, 111] on input "text" at bounding box center [405, 103] width 668 height 25
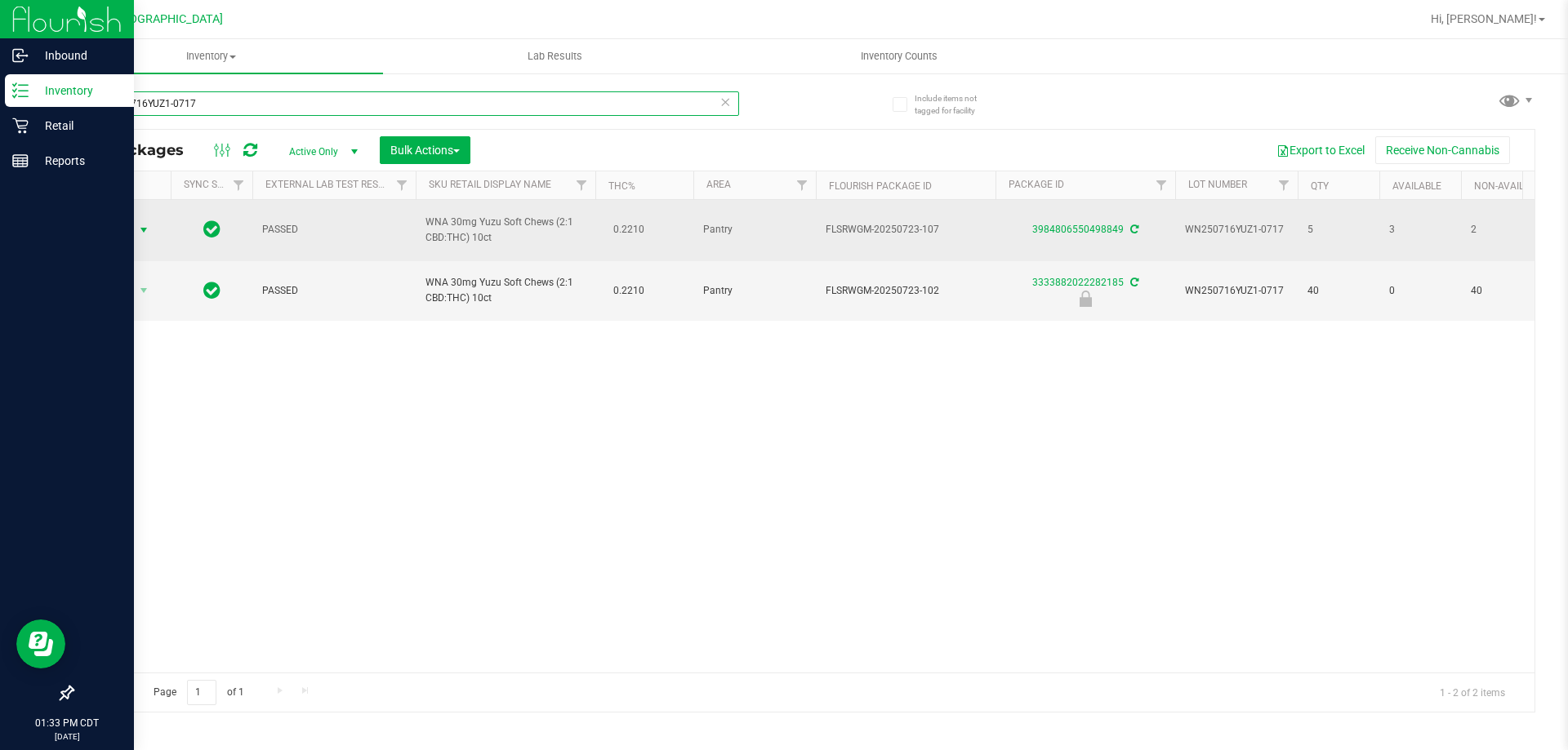
type input "WN250716YUZ1-0717"
click at [142, 224] on span "select" at bounding box center [144, 230] width 13 height 13
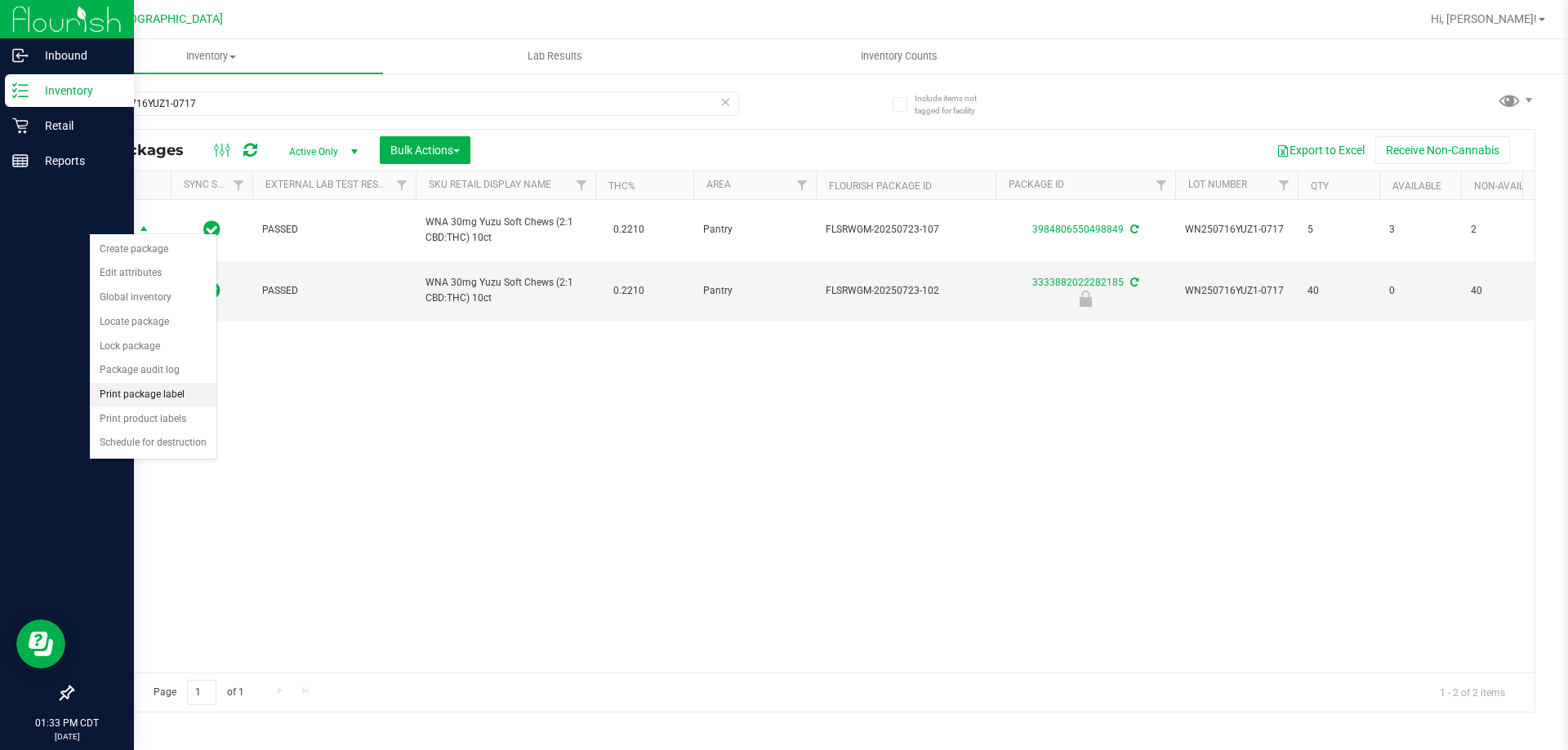
click at [174, 396] on li "Print package label" at bounding box center [153, 395] width 126 height 25
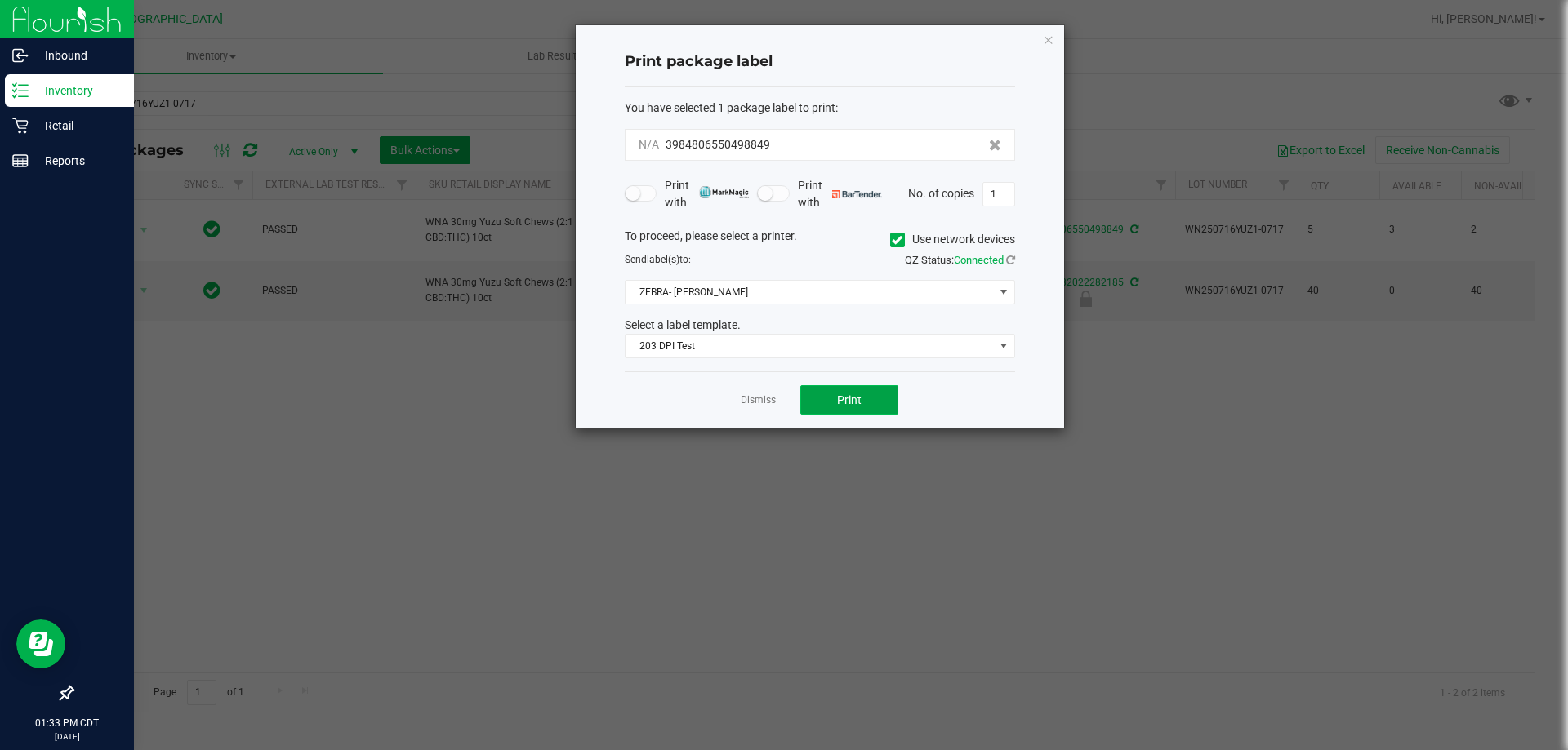
click at [847, 390] on button "Print" at bounding box center [849, 400] width 98 height 29
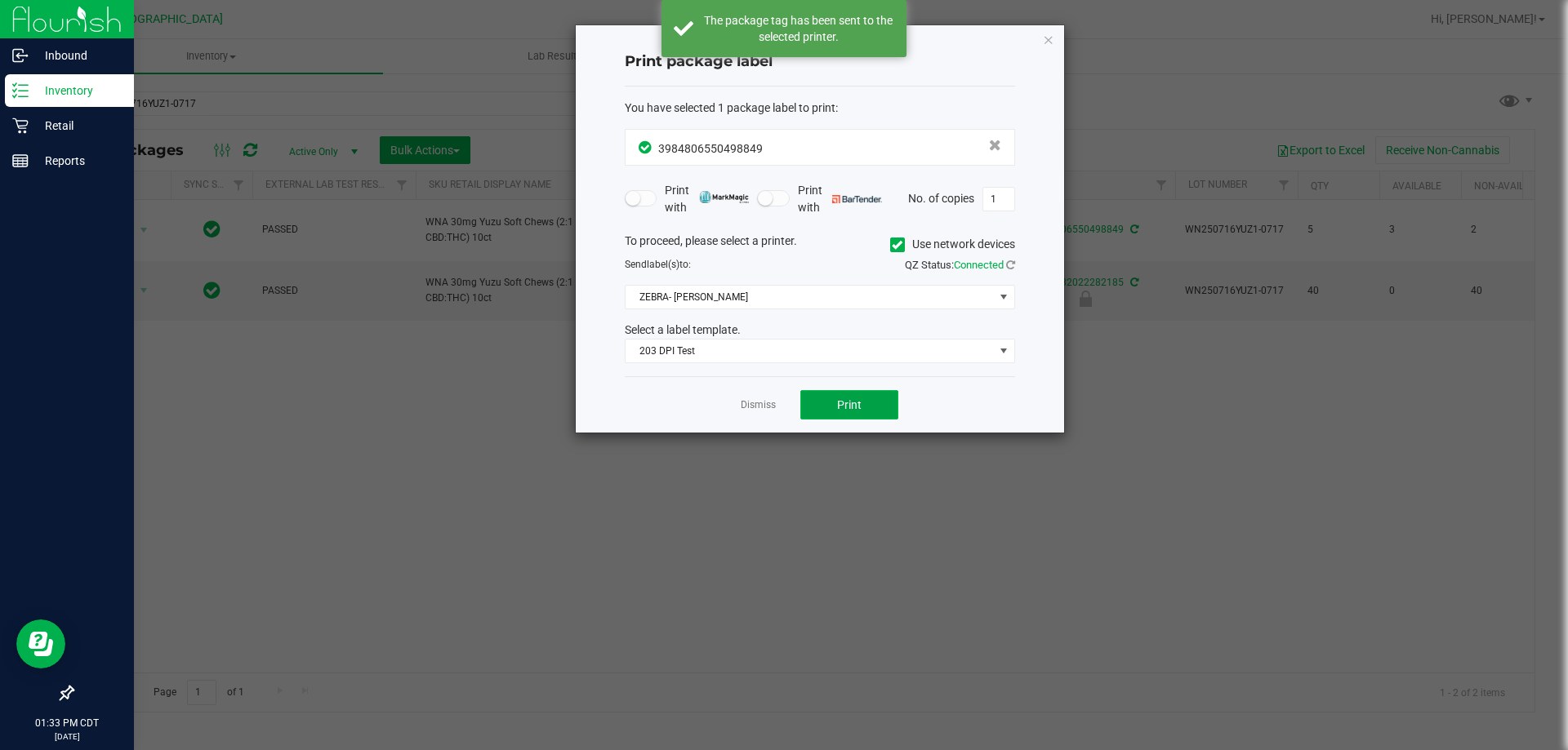
click at [848, 398] on span "Print" at bounding box center [849, 405] width 25 height 13
click at [761, 408] on link "Dismiss" at bounding box center [758, 405] width 35 height 14
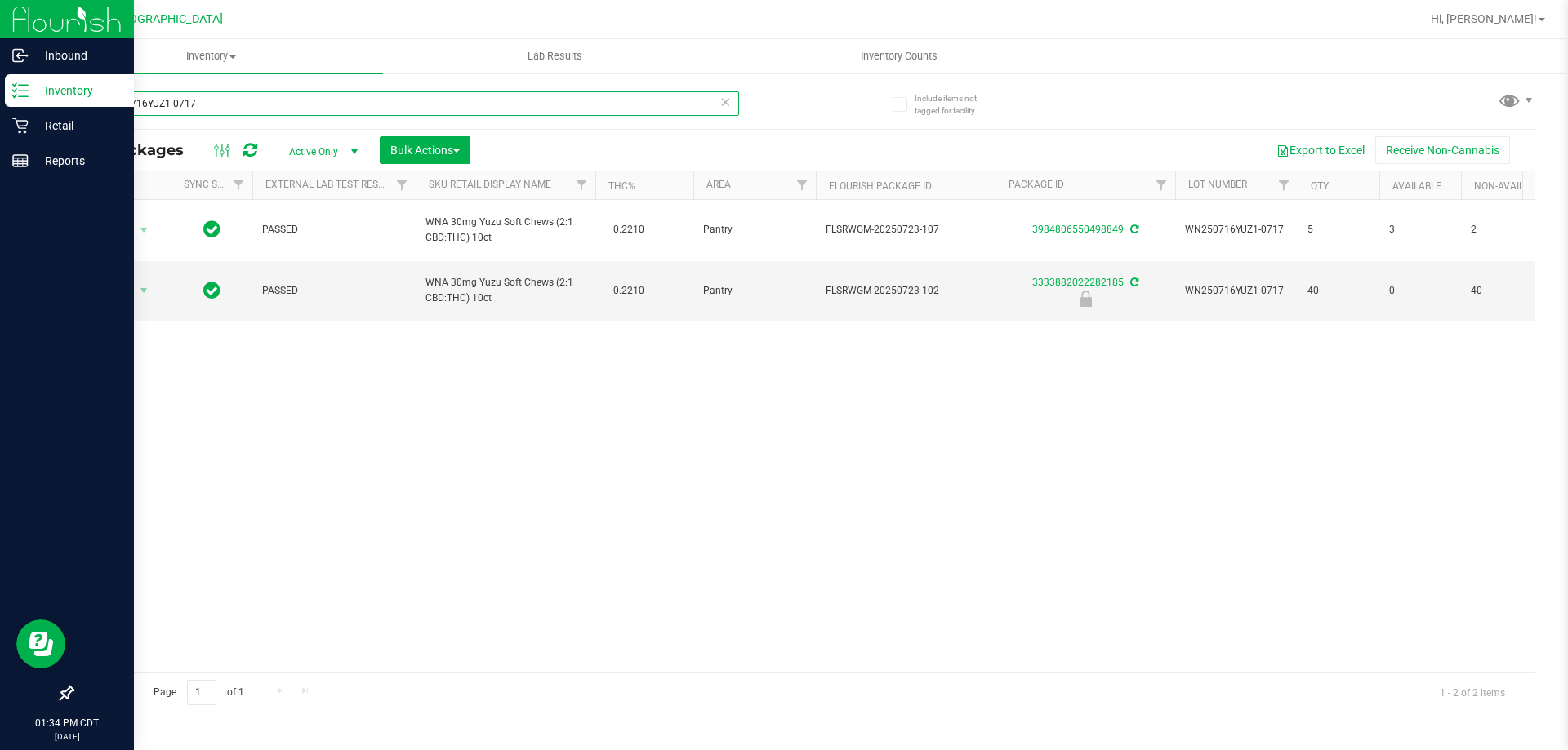
drag, startPoint x: 234, startPoint y: 115, endPoint x: 7, endPoint y: 179, distance: 235.8
click at [0, 177] on div "Inbound Inventory Retail Reports 01:34 PM CDT 09/21/2025 09/21 Panama City WC H…" at bounding box center [784, 375] width 1568 height 750
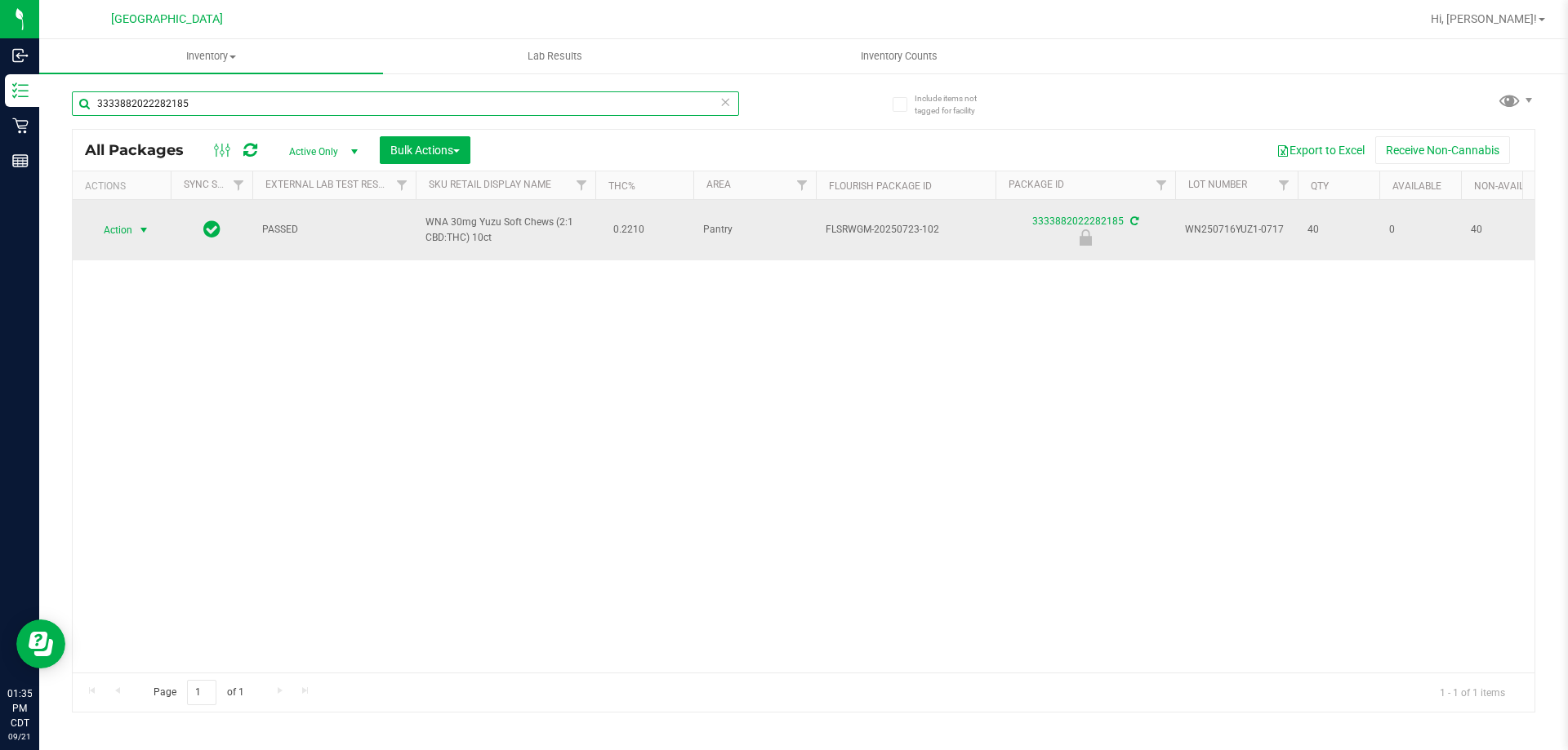
type input "3333882022282185"
click at [142, 224] on span "select" at bounding box center [144, 230] width 13 height 13
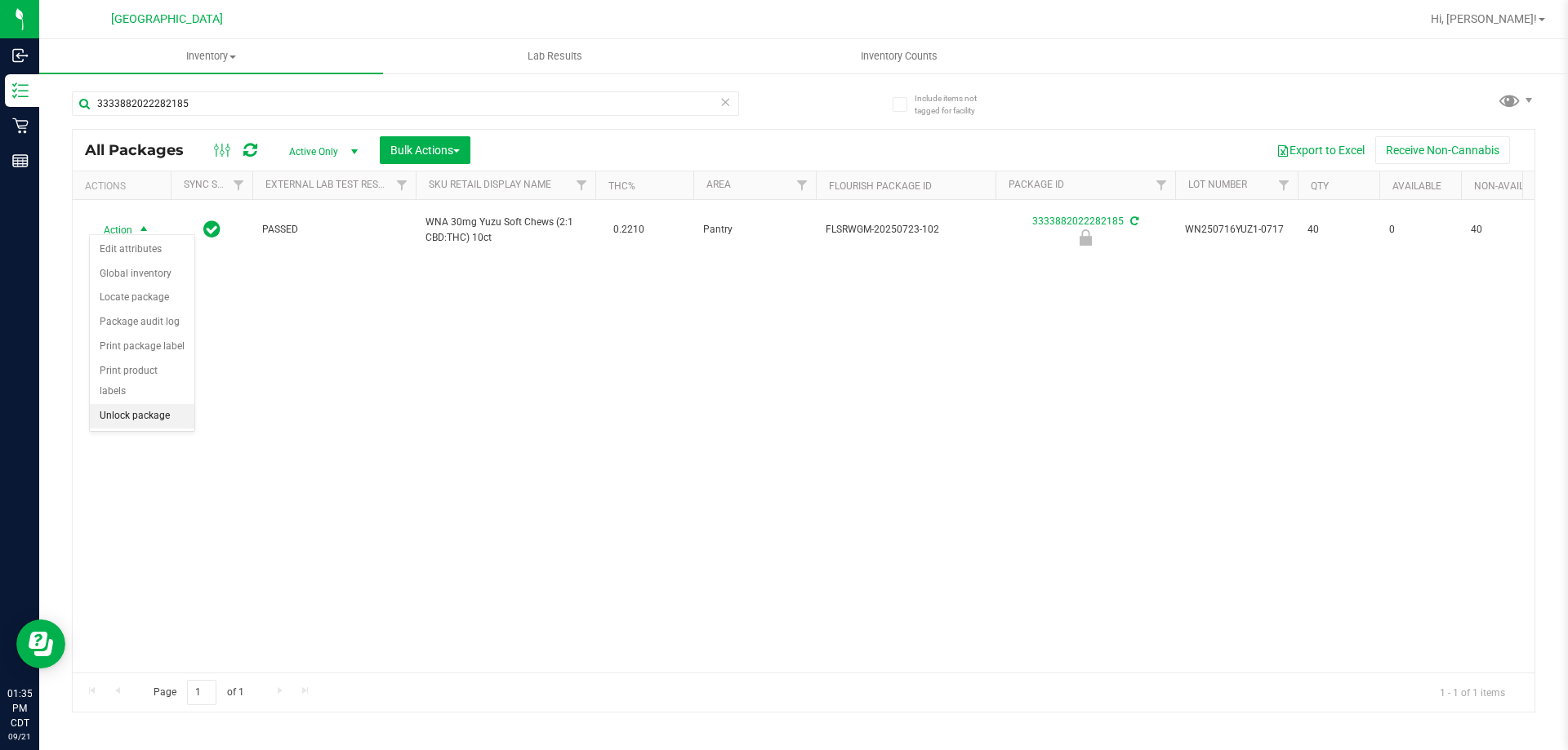
click at [169, 404] on li "Unlock package" at bounding box center [143, 416] width 105 height 25
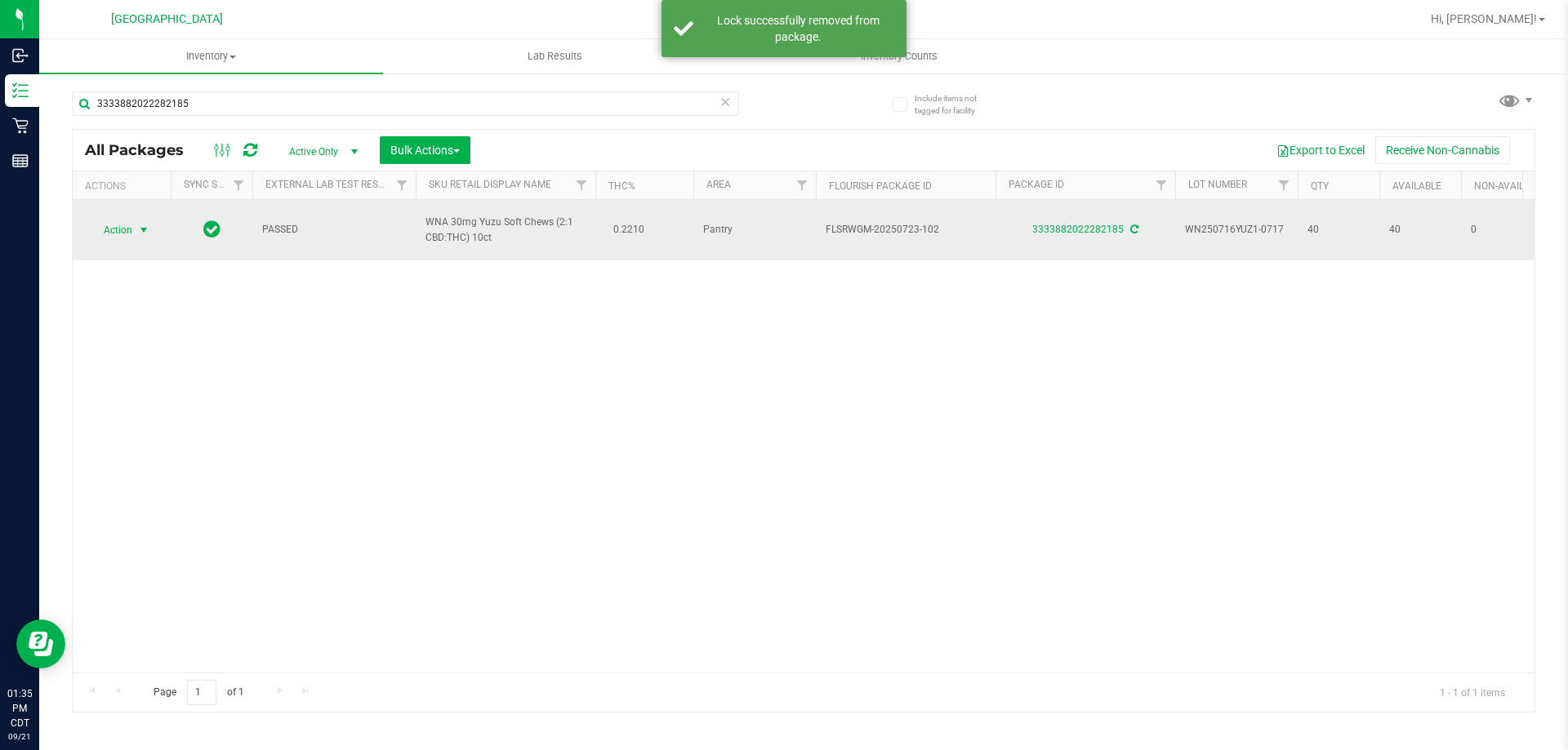
click at [130, 219] on span "Action" at bounding box center [111, 230] width 44 height 23
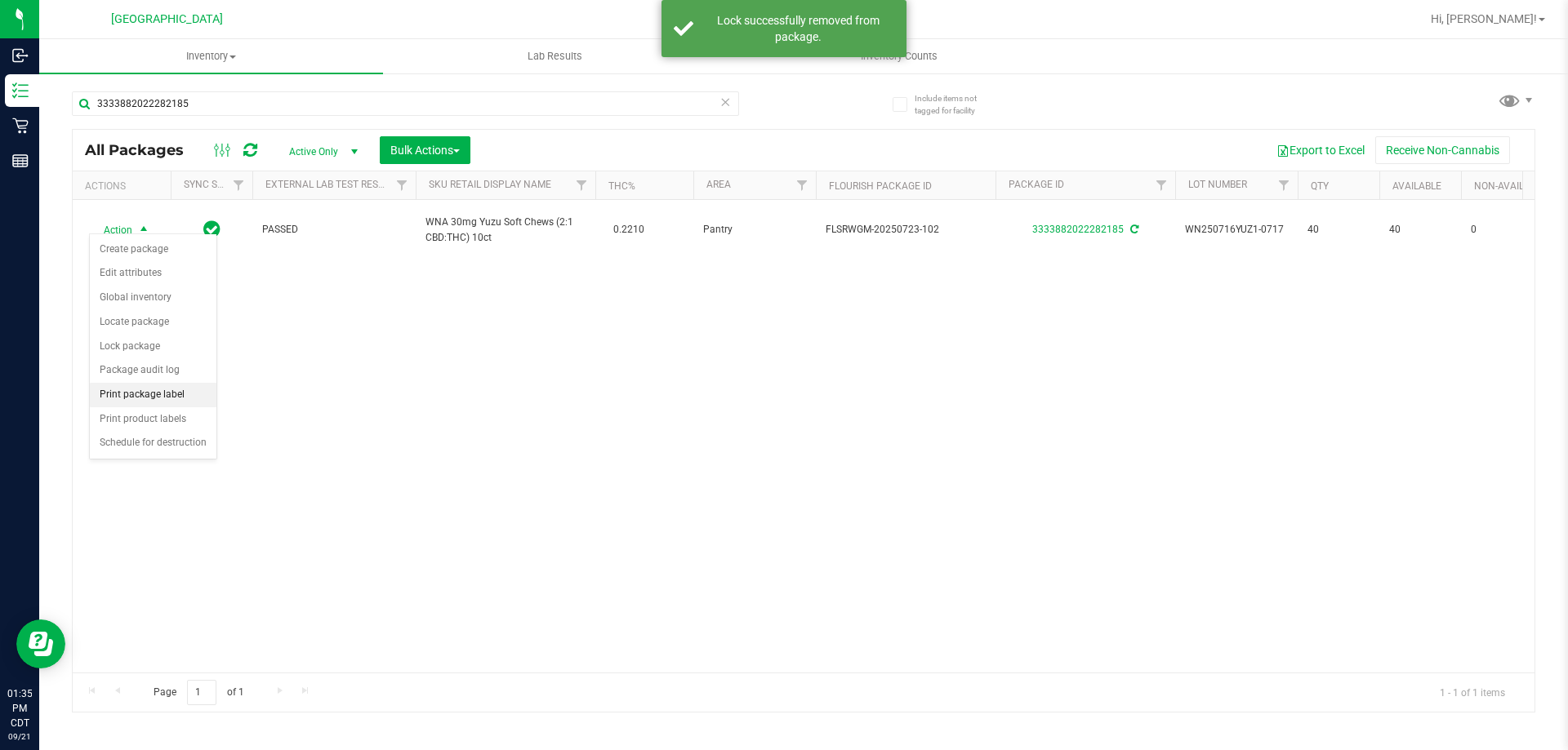
click at [165, 387] on li "Print package label" at bounding box center [153, 395] width 126 height 25
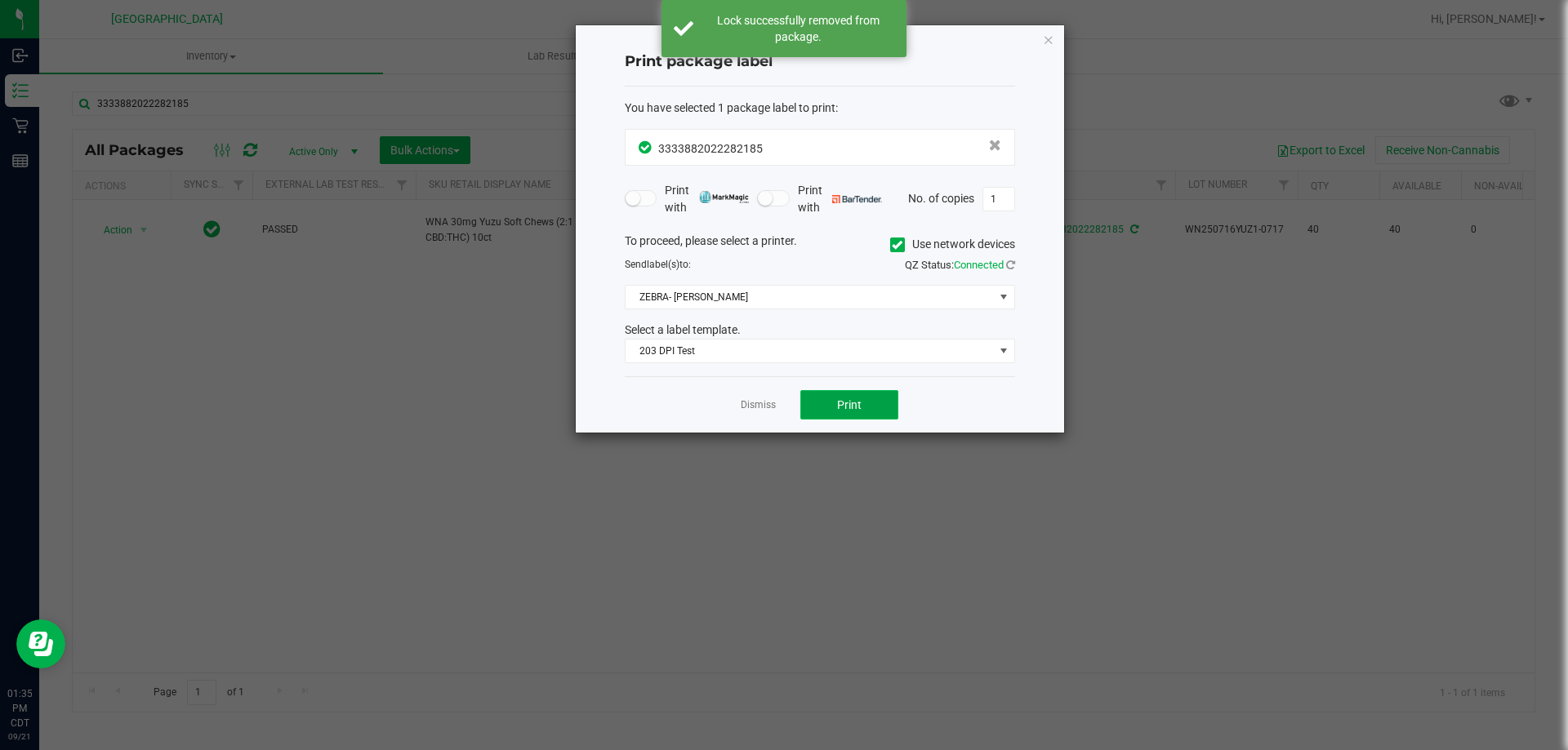
click at [867, 403] on button "Print" at bounding box center [849, 405] width 98 height 29
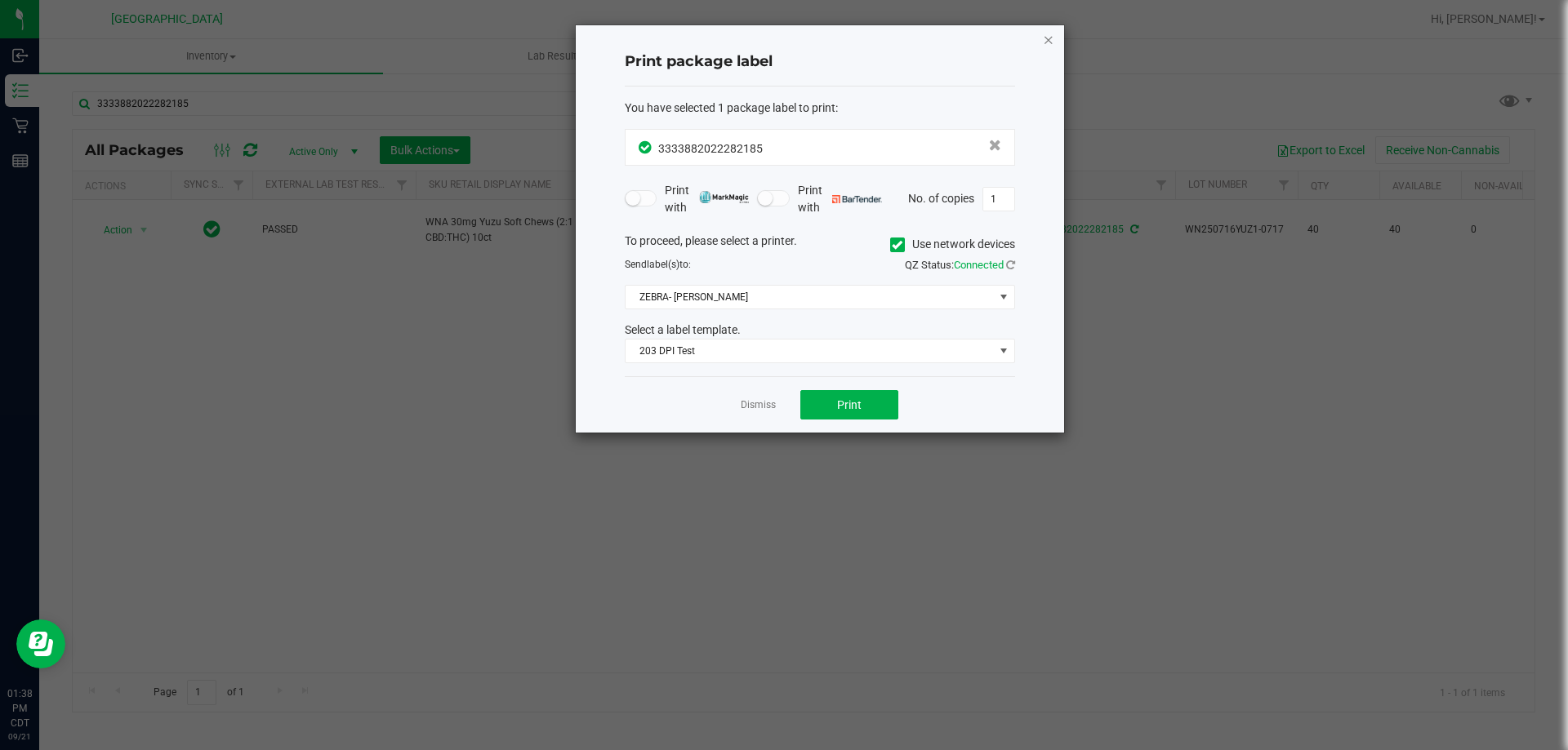
click at [1045, 37] on icon "button" at bounding box center [1048, 39] width 11 height 19
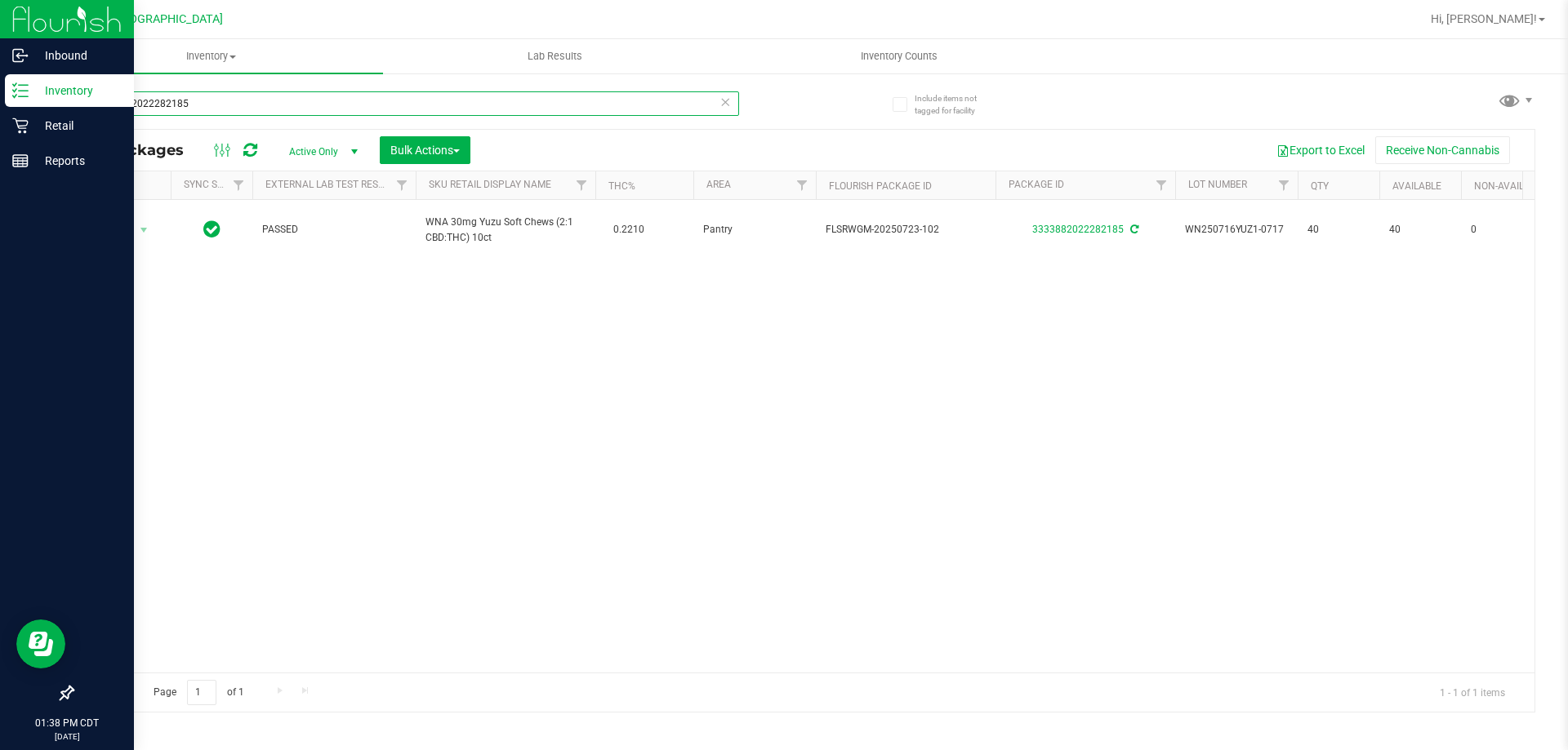
drag, startPoint x: 214, startPoint y: 92, endPoint x: 34, endPoint y: 77, distance: 180.6
click at [35, 77] on div "Inbound Inventory Retail Reports 01:38 PM CDT 09/21/2025 09/21 Panama City WC H…" at bounding box center [784, 375] width 1568 height 750
type input "gpe"
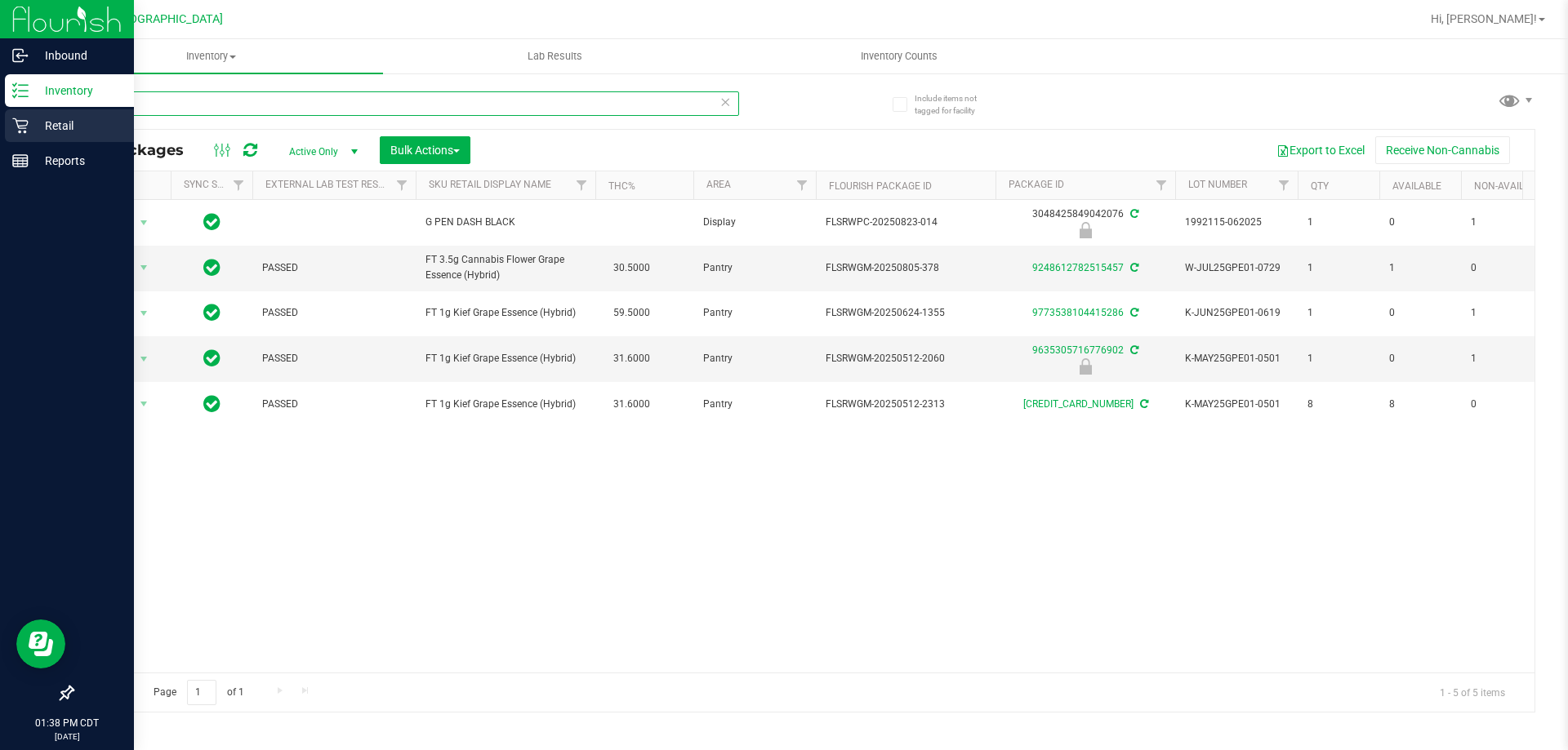
drag, startPoint x: 162, startPoint y: 105, endPoint x: 0, endPoint y: 118, distance: 162.5
click at [0, 118] on div "Inbound Inventory Retail Reports 01:38 PM CDT 09/21/2025 09/21 Panama City WC H…" at bounding box center [784, 375] width 1568 height 750
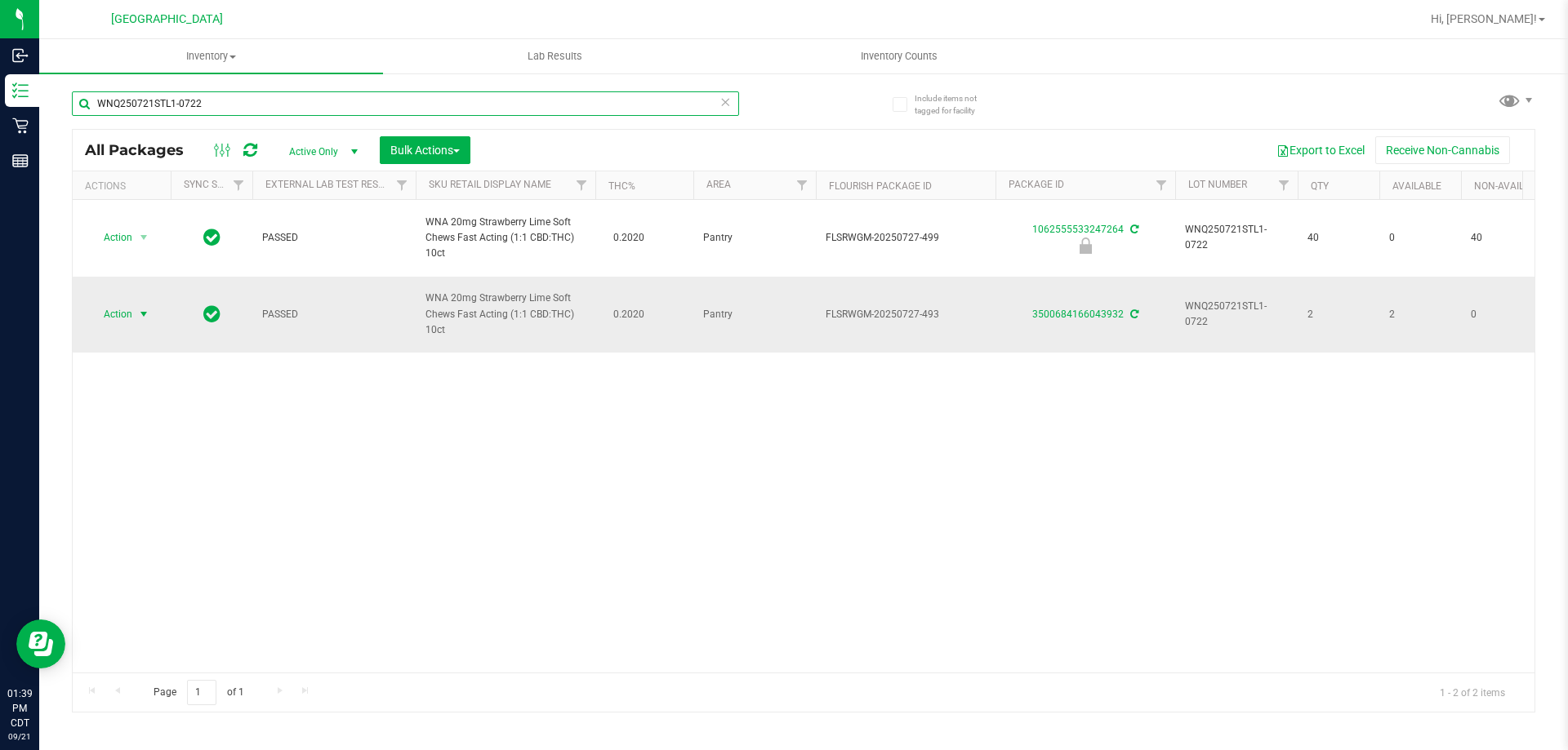
type input "WNQ250721STL1-0722"
click at [131, 315] on span "Action" at bounding box center [111, 314] width 44 height 23
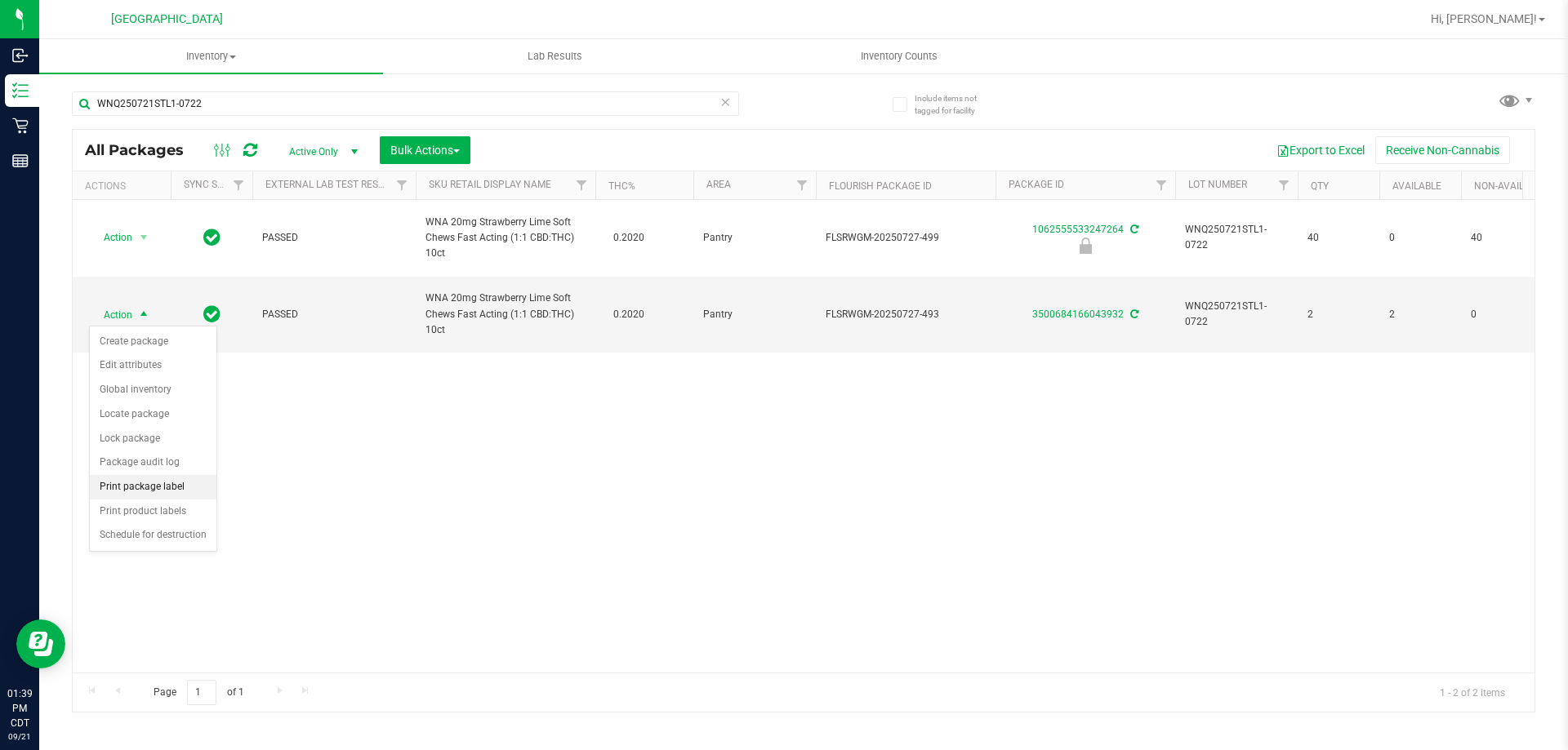
click at [175, 492] on li "Print package label" at bounding box center [153, 487] width 126 height 25
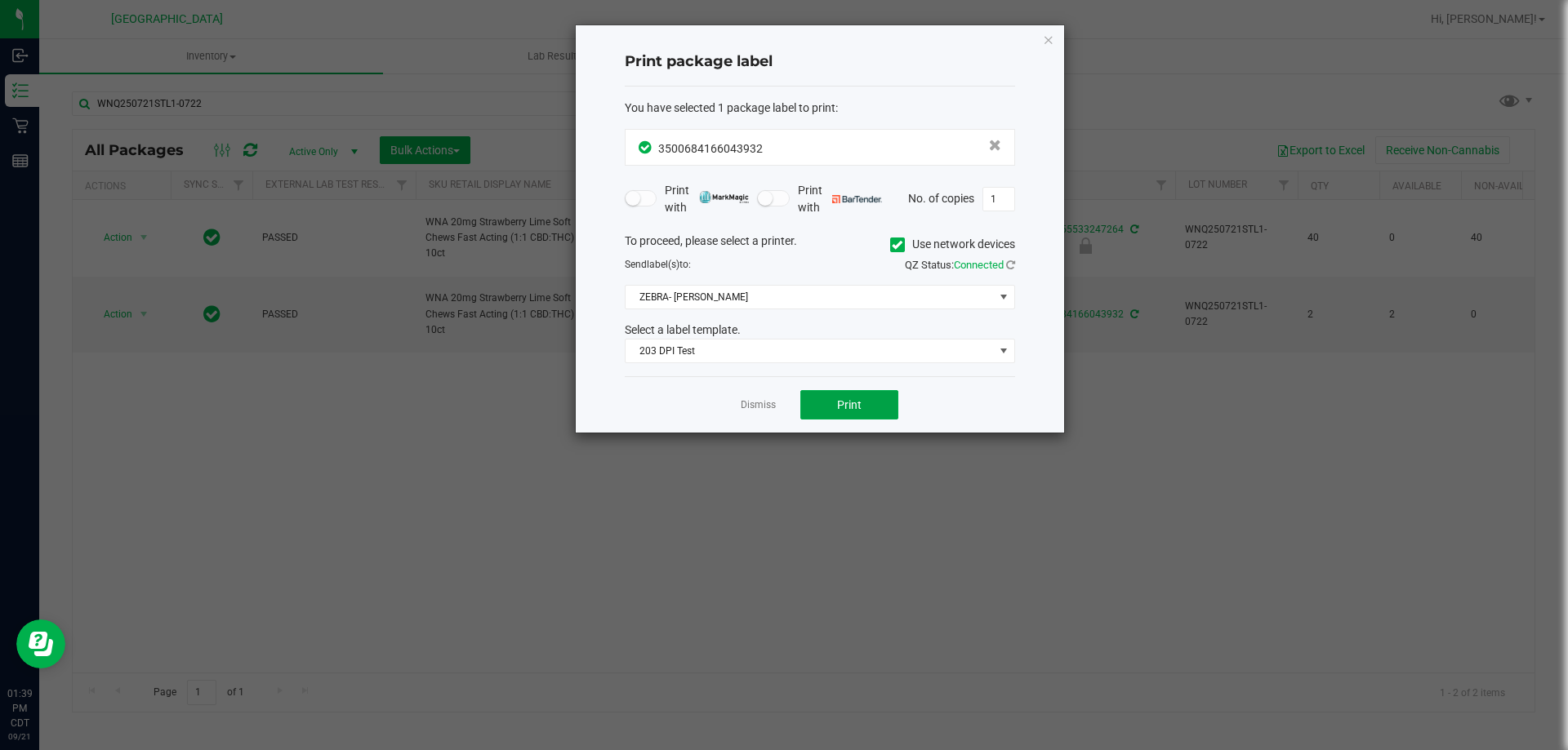
click at [845, 415] on button "Print" at bounding box center [849, 405] width 98 height 29
click at [843, 414] on button "Print" at bounding box center [849, 405] width 98 height 29
click at [748, 408] on link "Dismiss" at bounding box center [758, 405] width 35 height 14
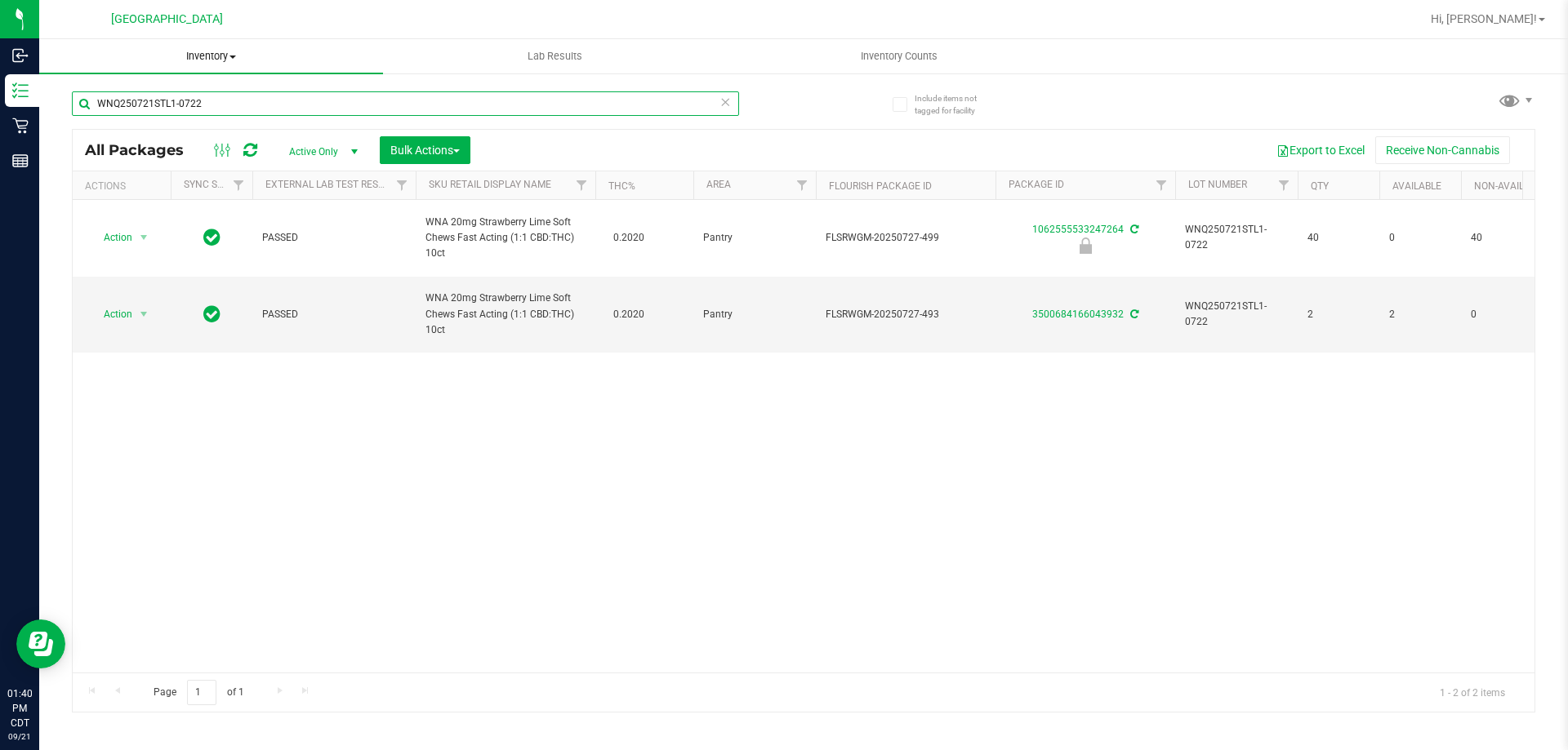
drag, startPoint x: 234, startPoint y: 110, endPoint x: 83, endPoint y: 65, distance: 157.6
click at [83, 66] on inventory "Inventory All packages All inventory Waste log Create inventory Lab Results Inv…" at bounding box center [804, 305] width 1528 height 530
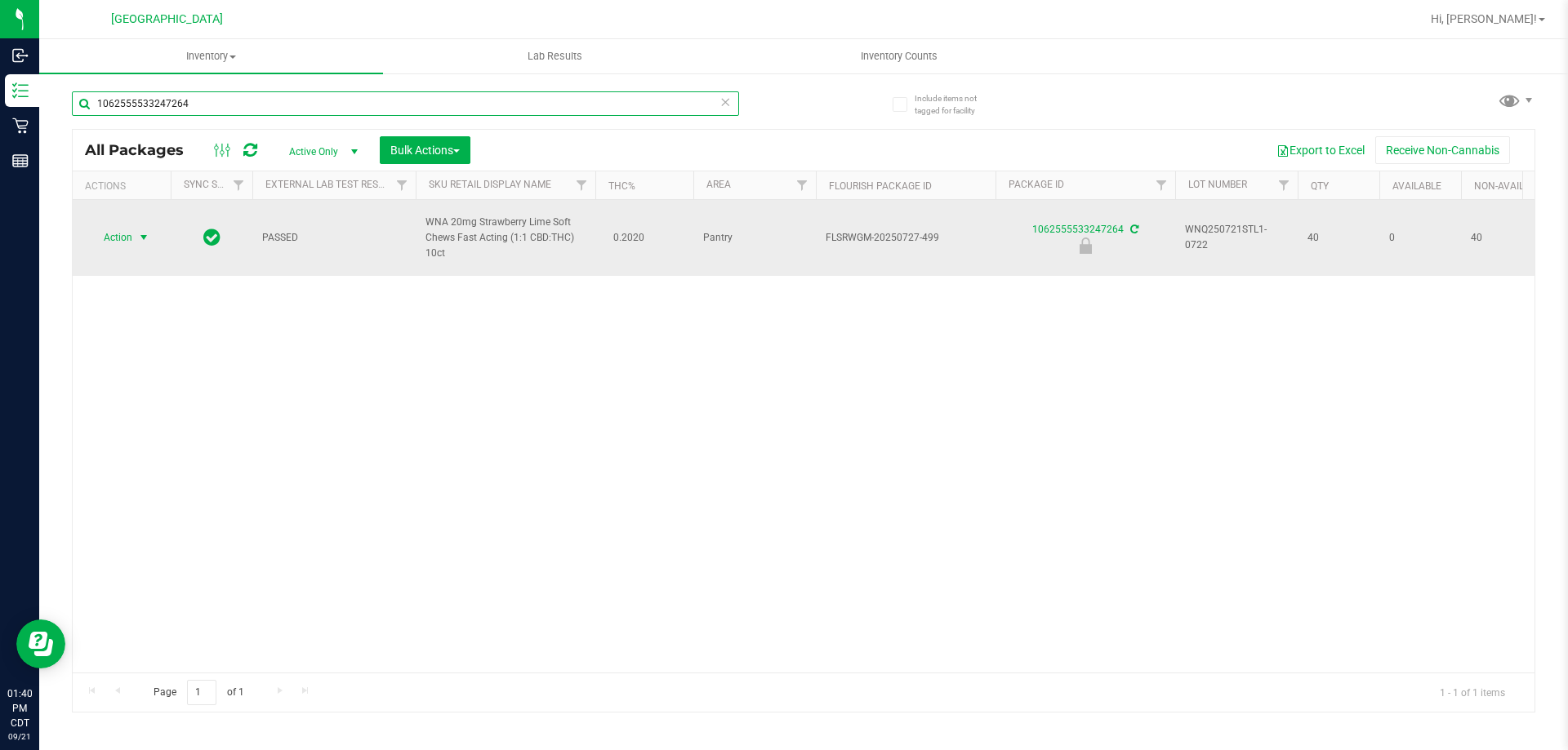
type input "1062555533247264"
click at [133, 227] on span "Action" at bounding box center [111, 237] width 44 height 23
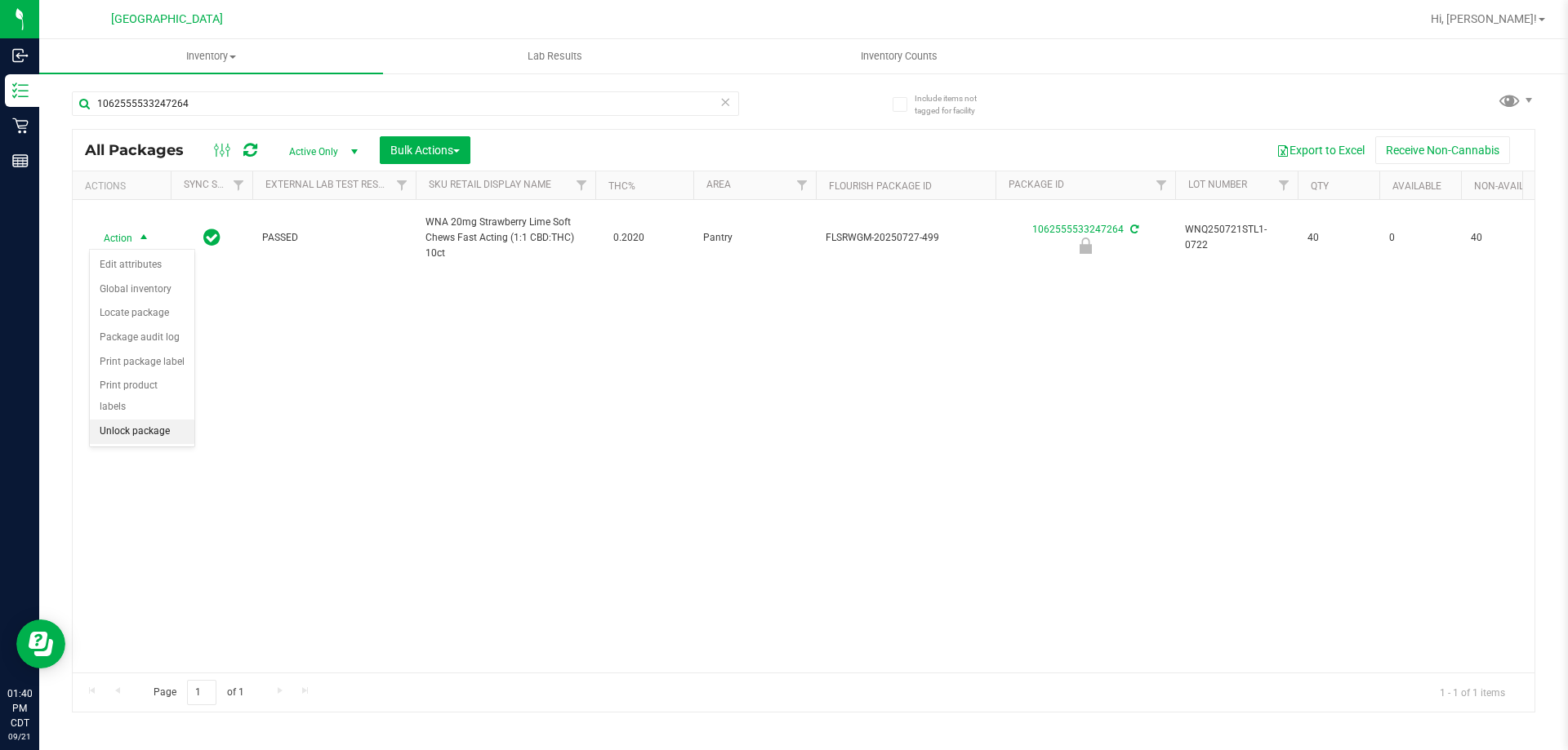
click at [151, 420] on li "Unlock package" at bounding box center [143, 432] width 105 height 25
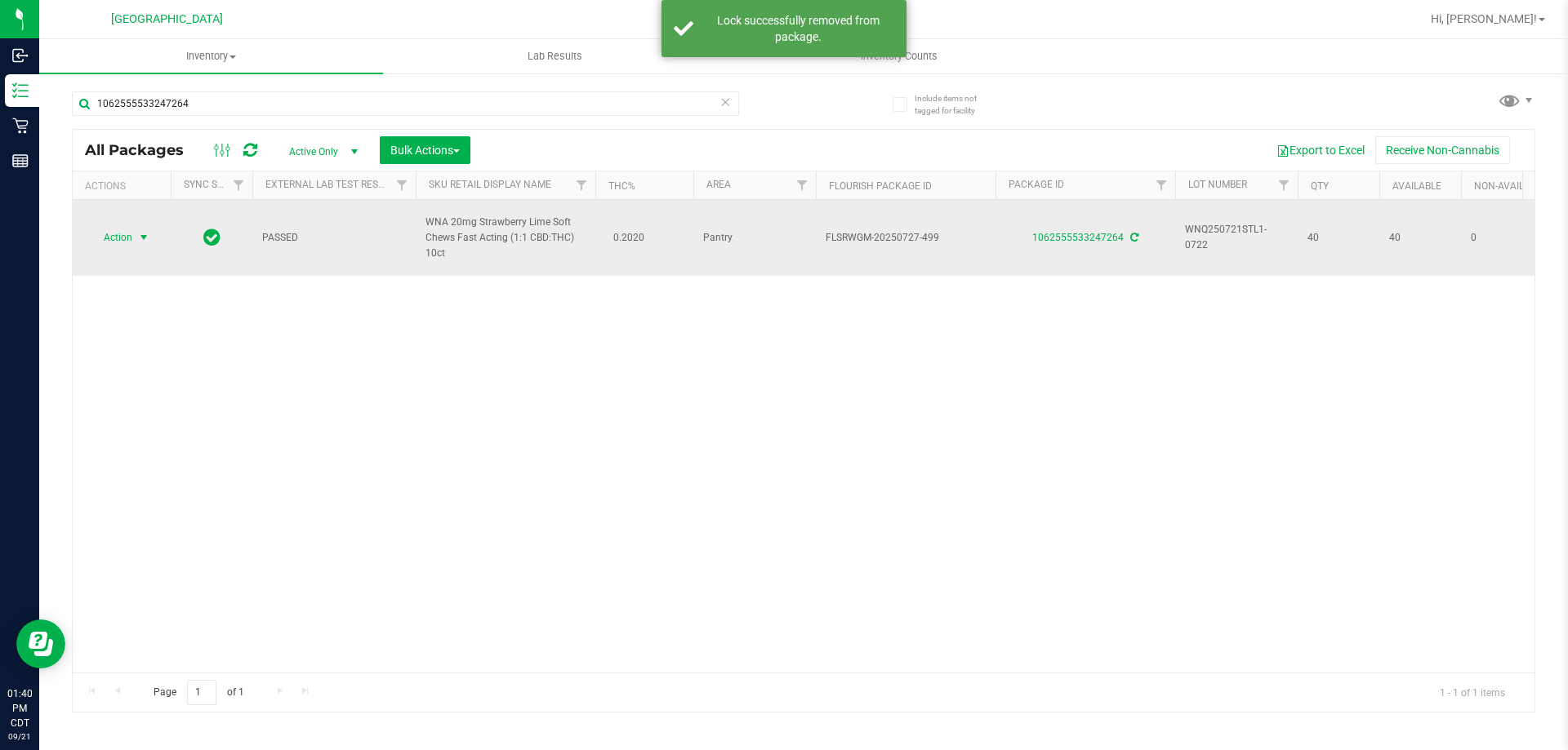
click at [134, 235] on span "select" at bounding box center [144, 237] width 20 height 23
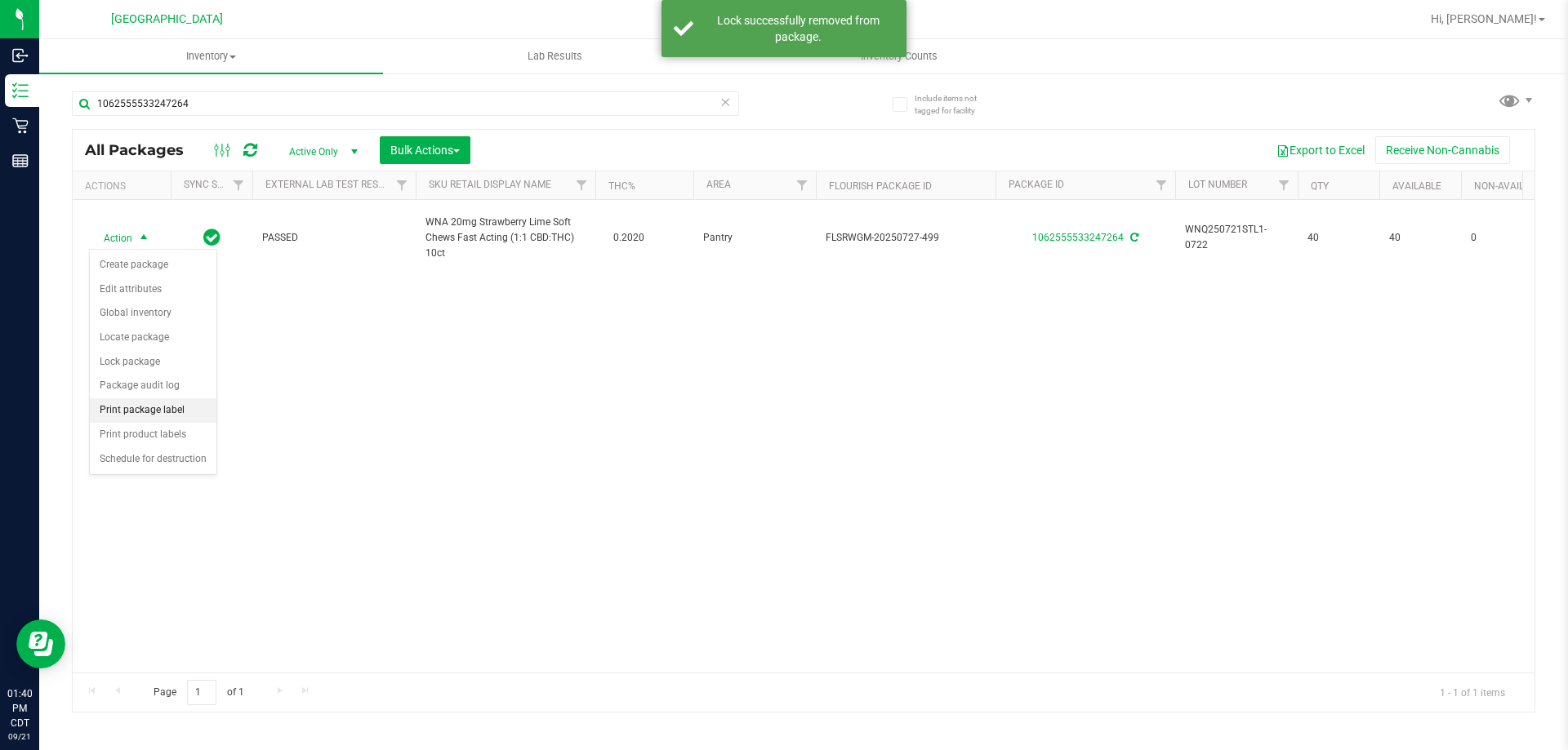
click at [162, 408] on li "Print package label" at bounding box center [153, 410] width 126 height 25
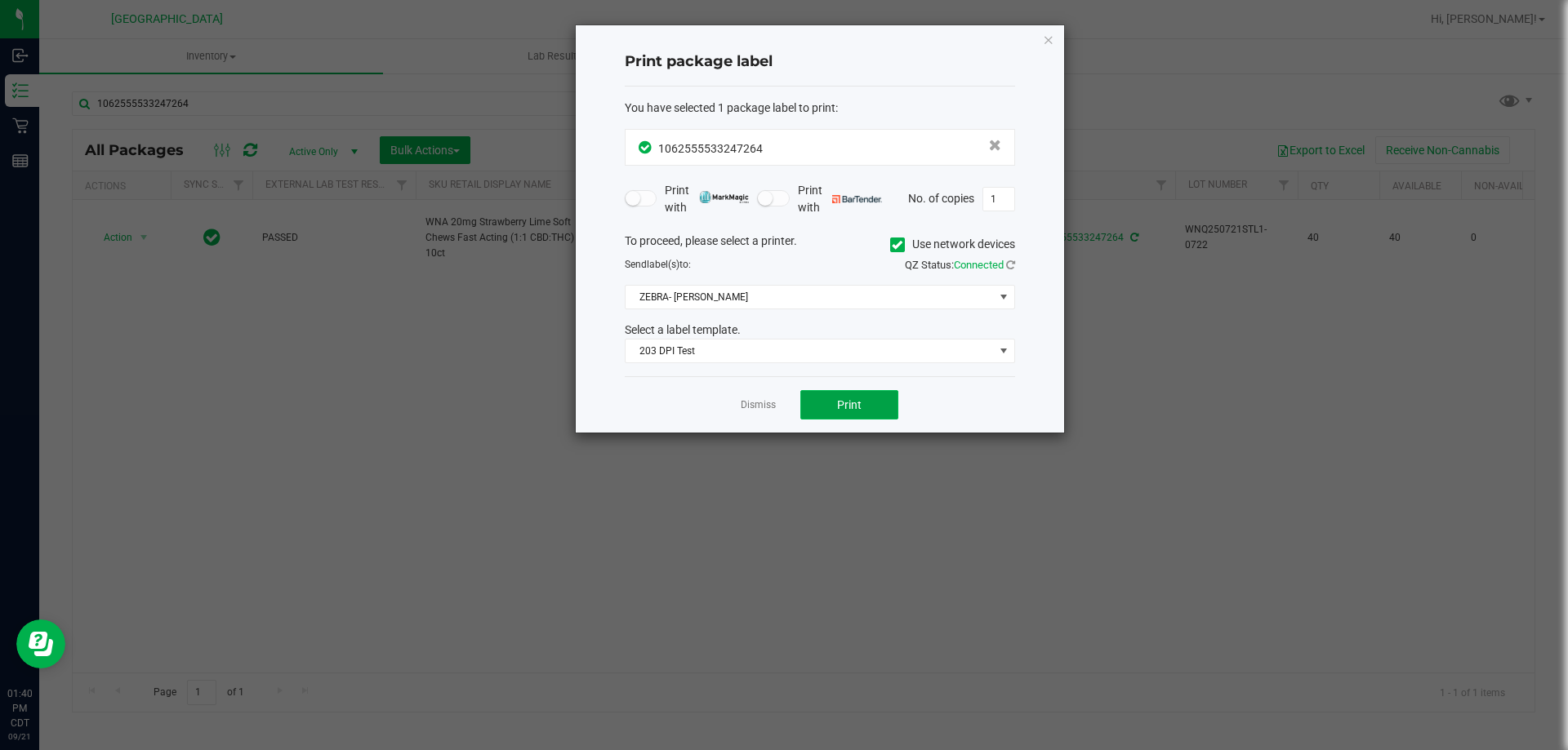
click at [863, 410] on button "Print" at bounding box center [849, 405] width 98 height 29
click at [757, 397] on app-cancel-button "Dismiss" at bounding box center [758, 405] width 35 height 17
click at [760, 412] on link "Dismiss" at bounding box center [758, 405] width 35 height 14
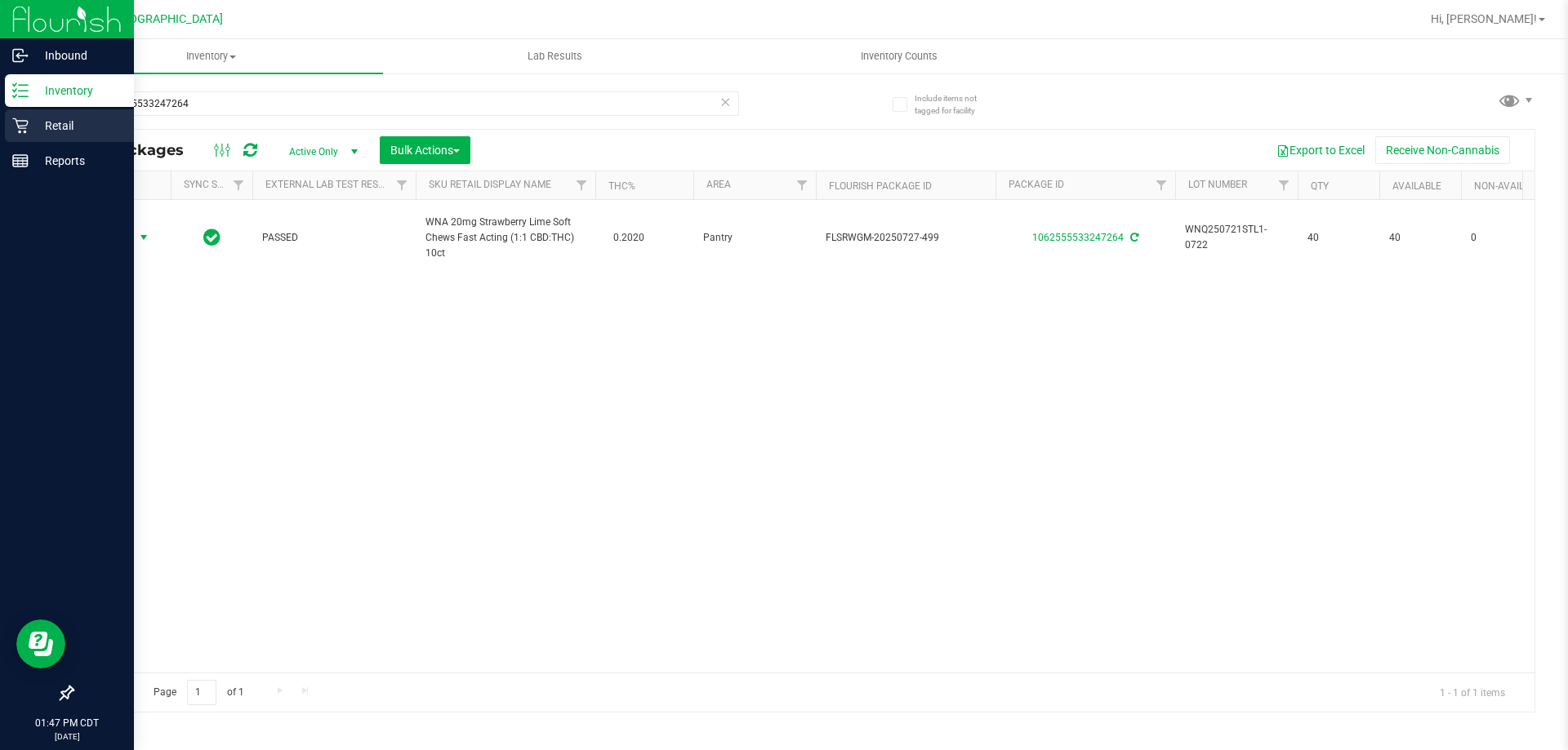
click at [70, 137] on div "Retail" at bounding box center [69, 125] width 129 height 32
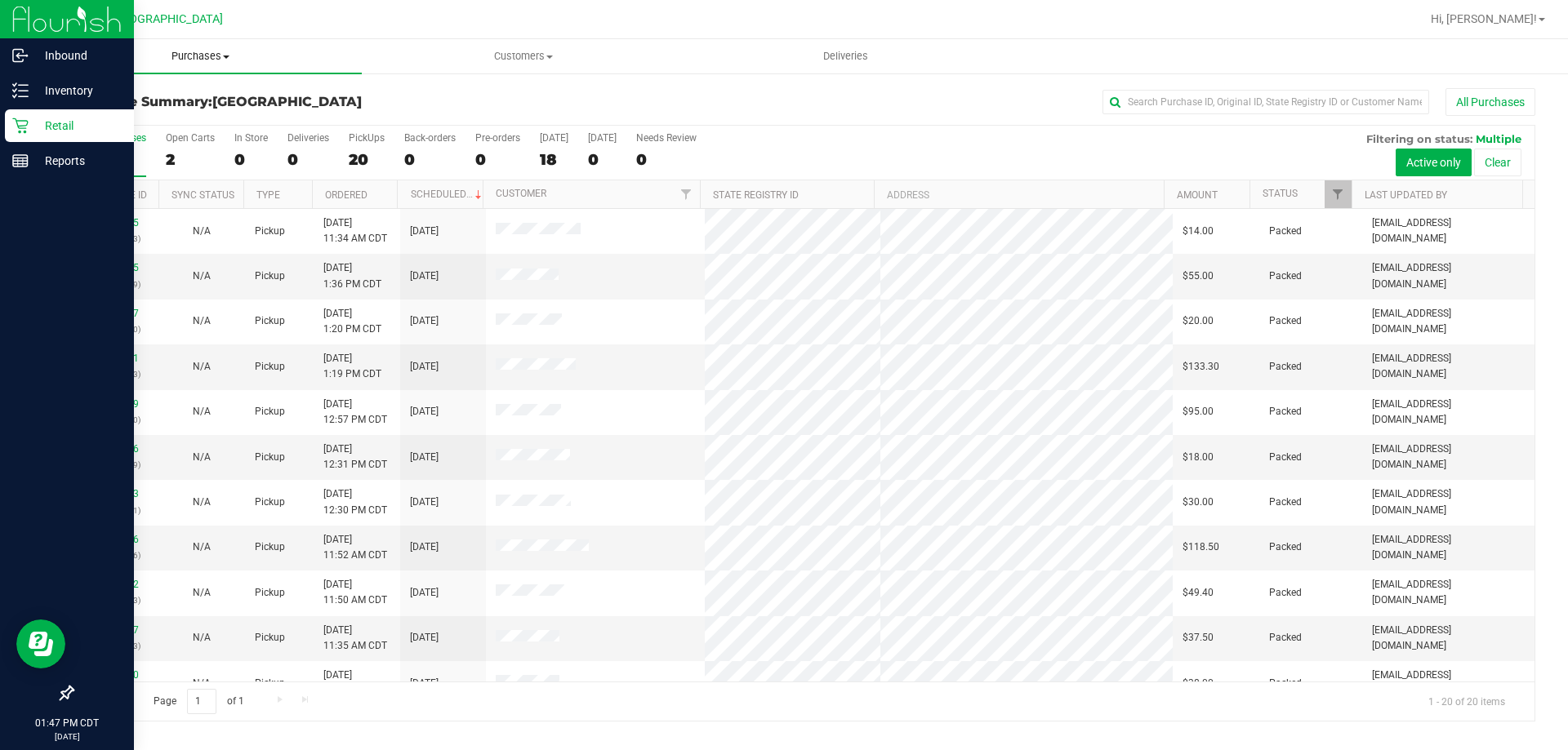
click at [177, 59] on span "Purchases" at bounding box center [201, 56] width 322 height 15
click at [140, 117] on li "Fulfillment" at bounding box center [201, 118] width 322 height 19
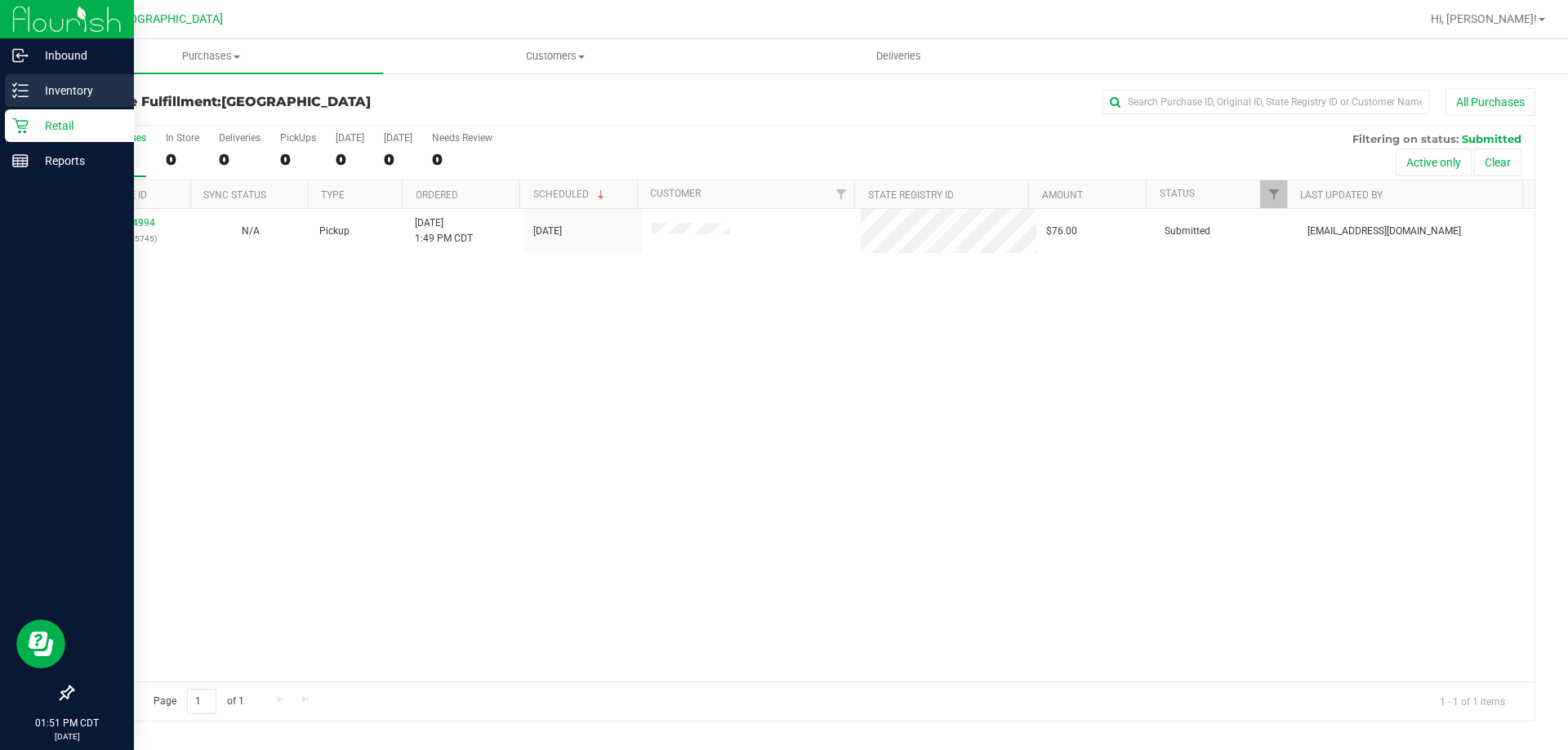
click at [72, 89] on p "Inventory" at bounding box center [77, 90] width 98 height 19
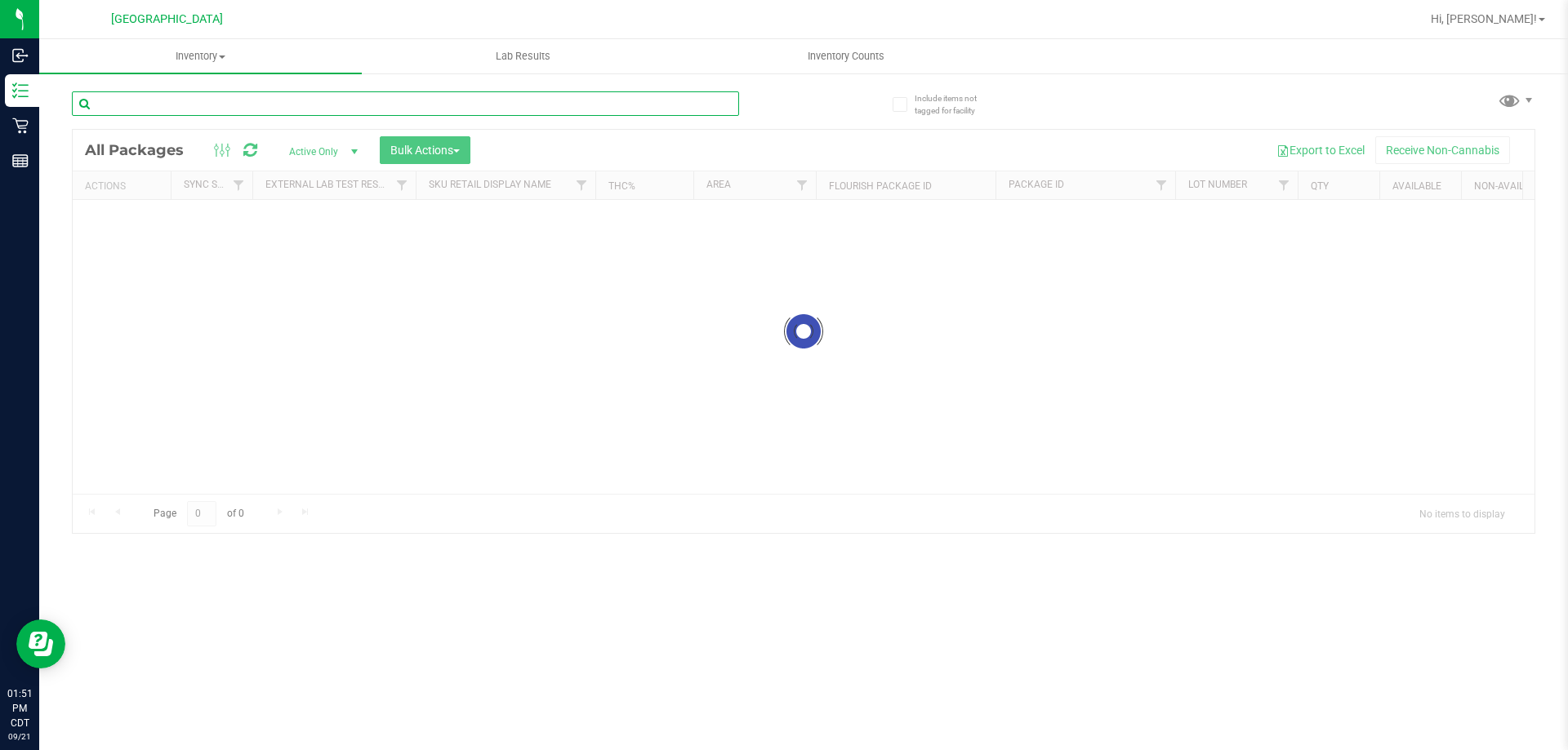
click at [225, 104] on div "Inventory All packages All inventory Waste log Create inventory Lab Results Inv…" at bounding box center [804, 395] width 1528 height 710
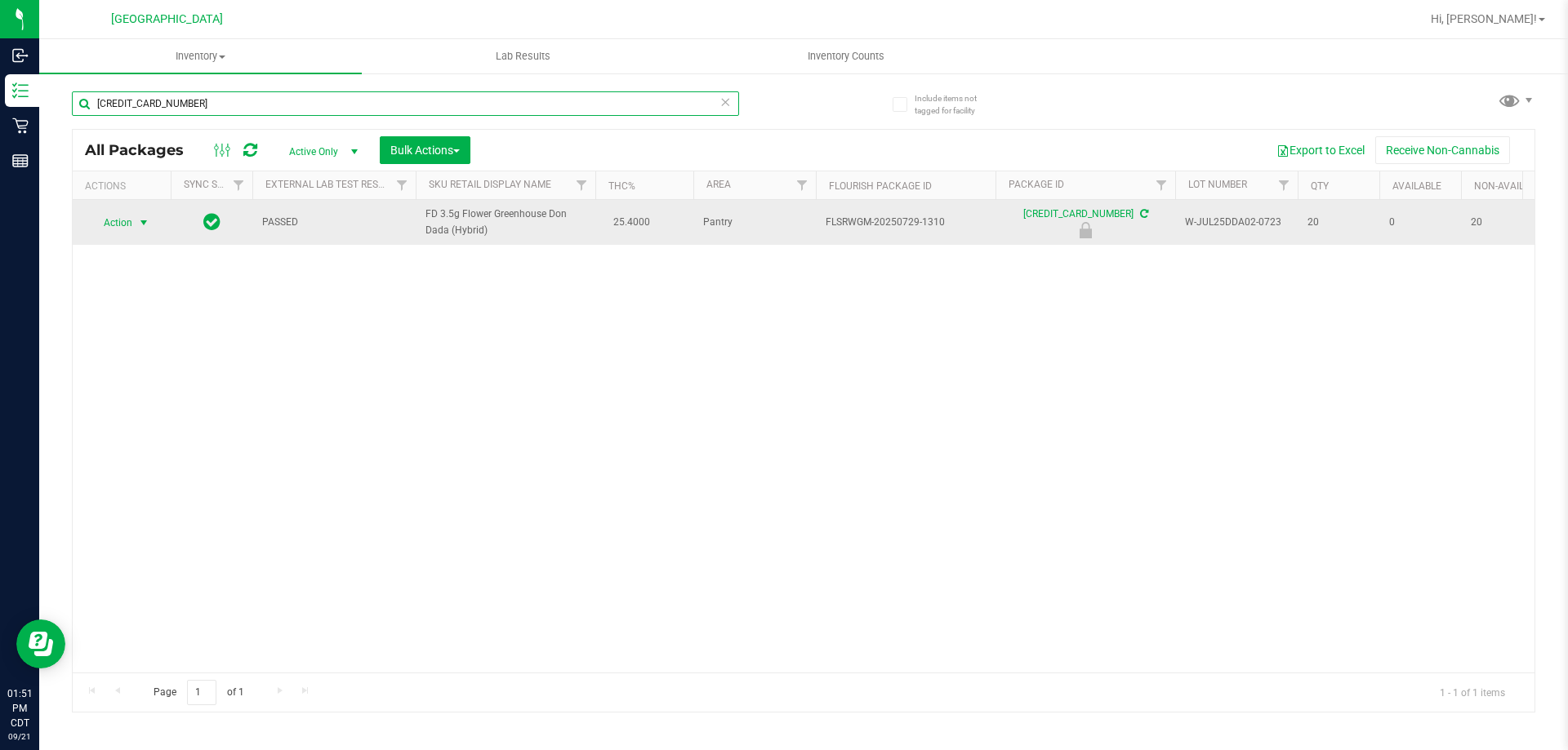
type input "5637680425997532"
click at [133, 219] on span "Action" at bounding box center [111, 223] width 44 height 23
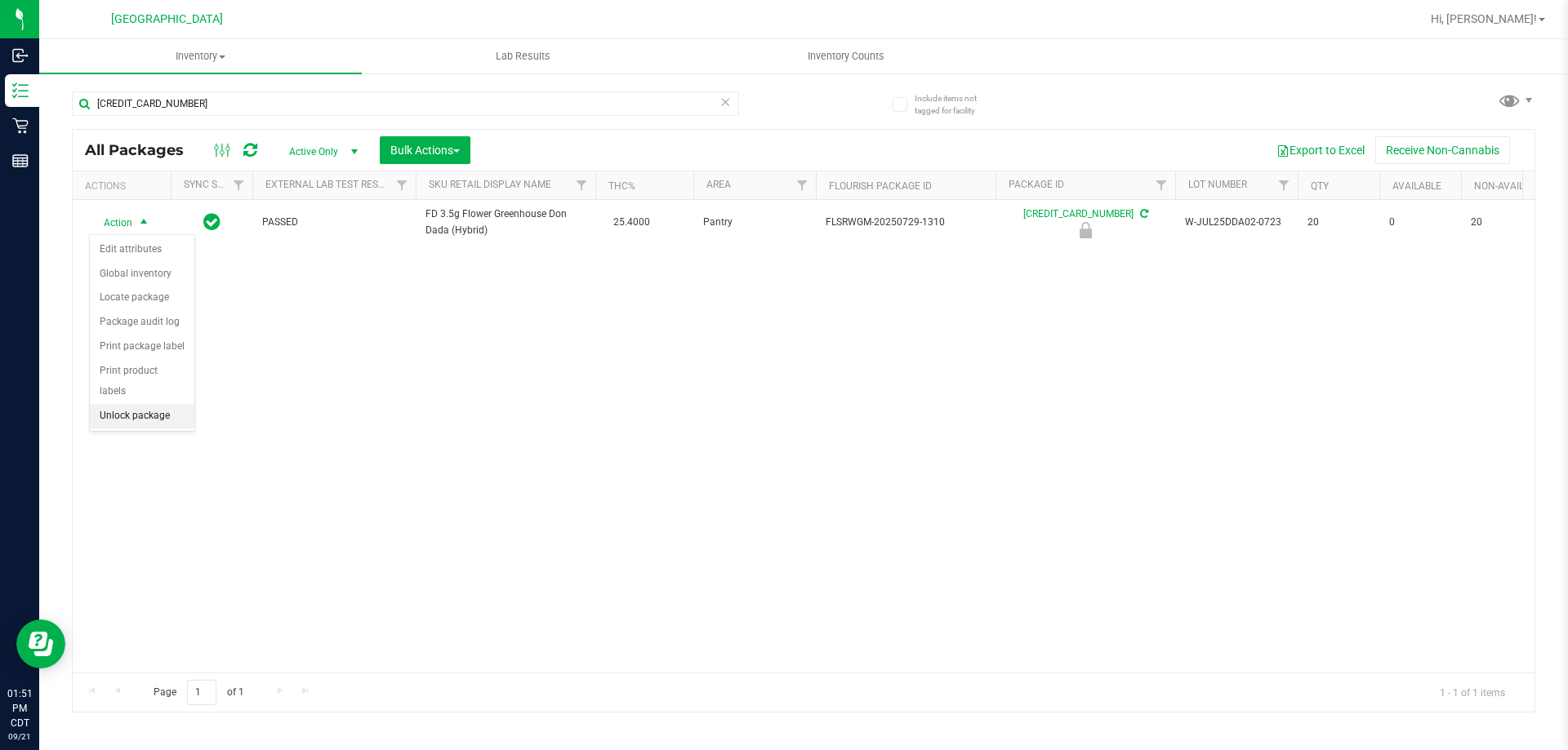
click at [155, 404] on li "Unlock package" at bounding box center [143, 416] width 105 height 25
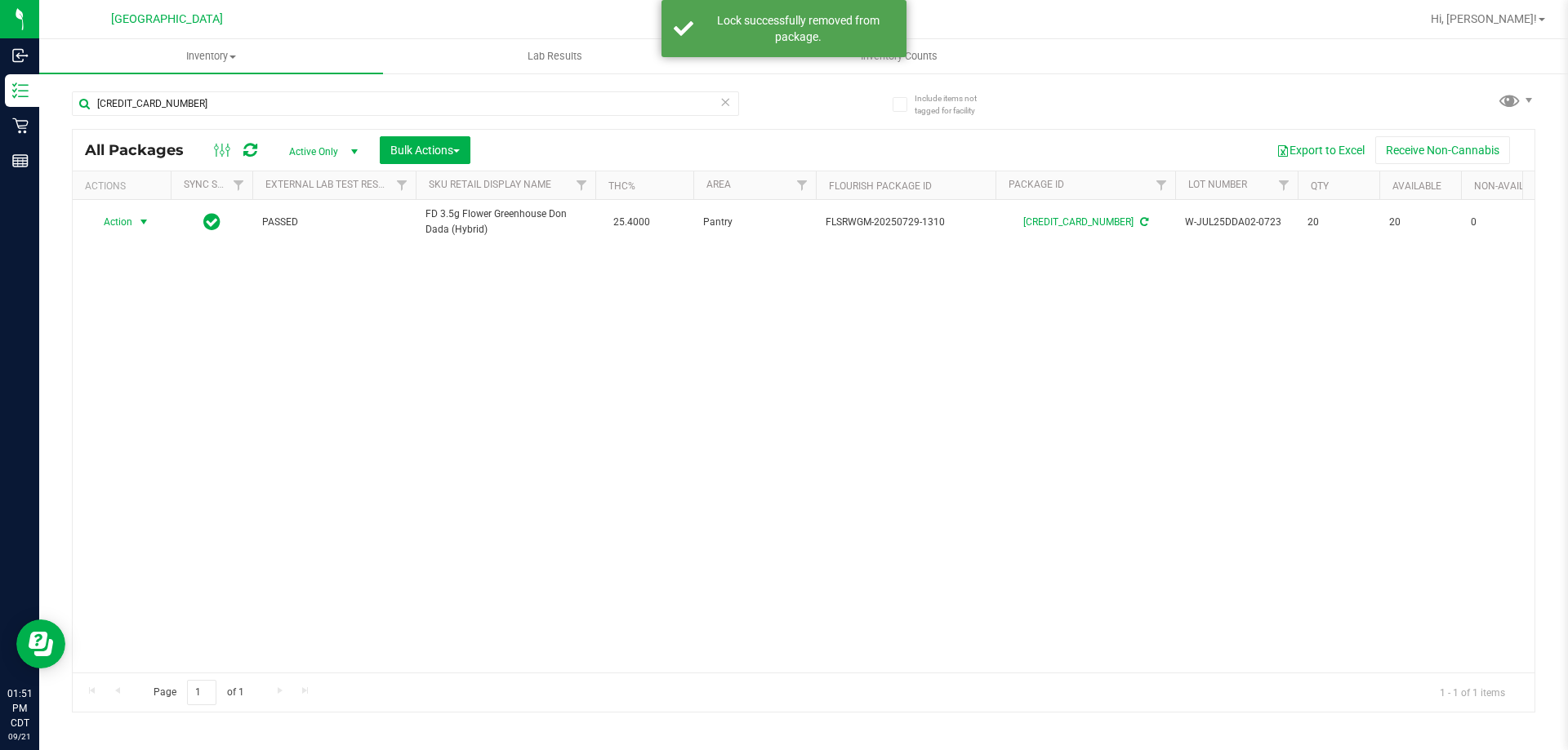
click at [121, 225] on span "Action" at bounding box center [111, 222] width 44 height 23
click at [168, 398] on li "Print package label" at bounding box center [153, 395] width 126 height 25
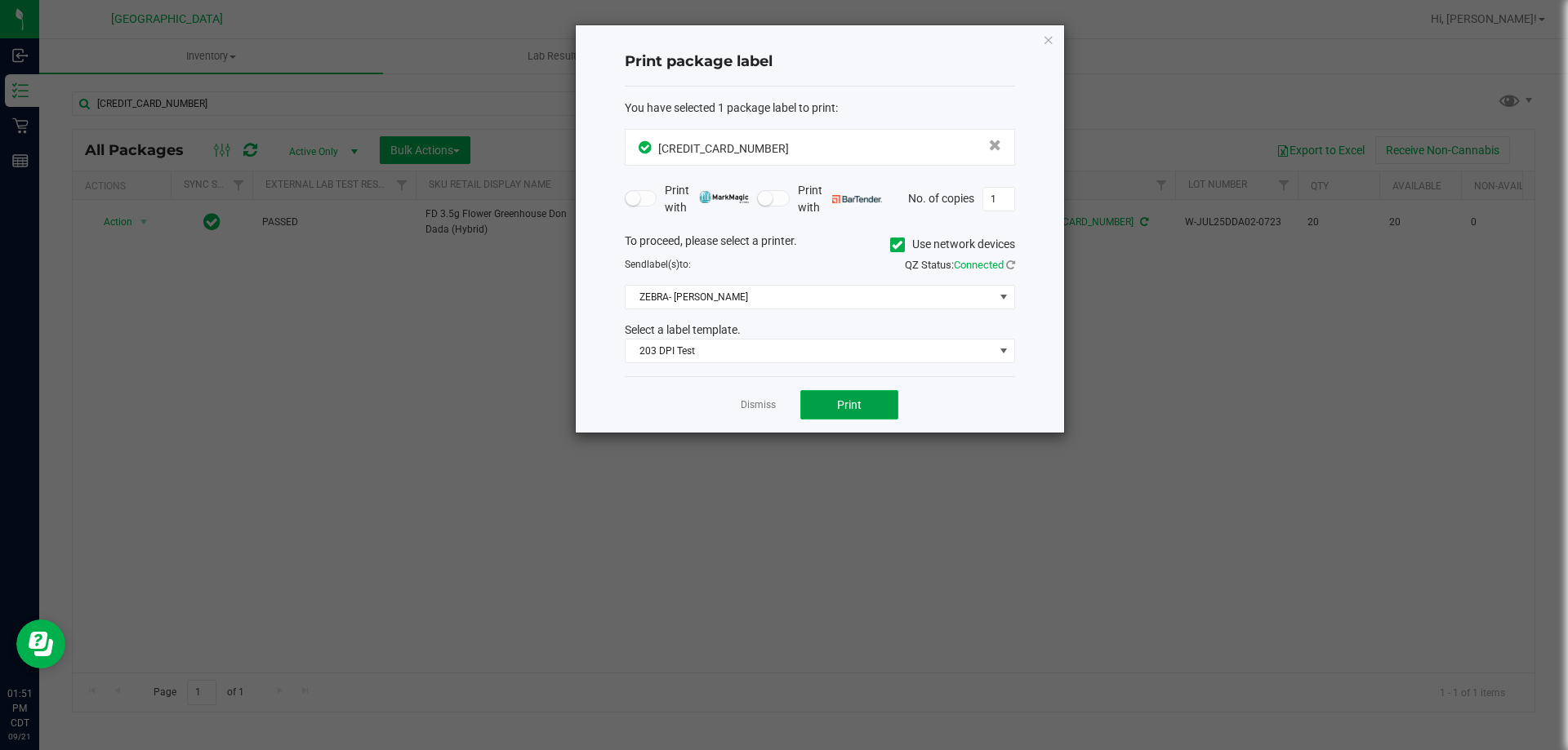
click at [845, 396] on button "Print" at bounding box center [849, 405] width 98 height 29
click at [1044, 36] on icon "button" at bounding box center [1048, 39] width 11 height 19
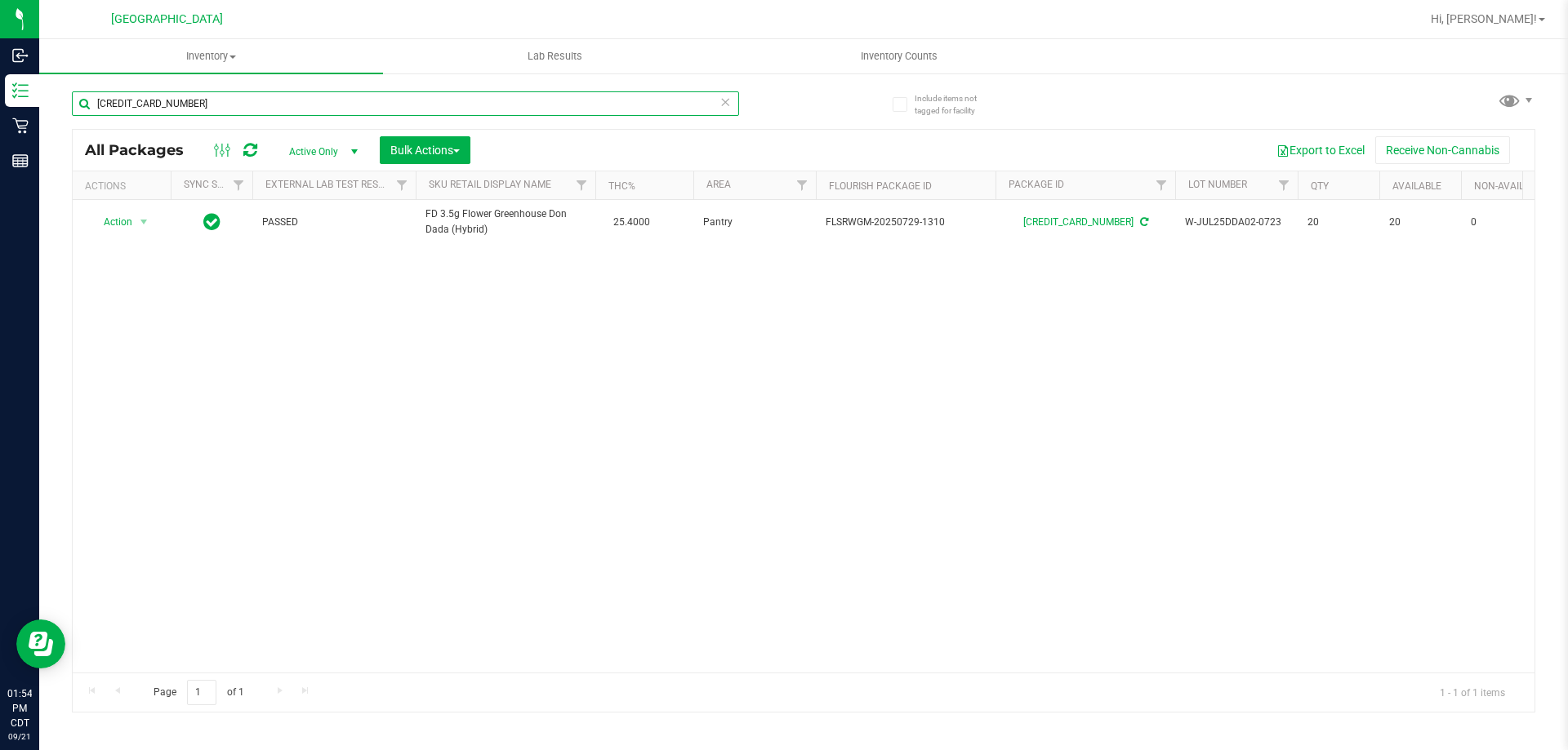
drag, startPoint x: 203, startPoint y: 100, endPoint x: 52, endPoint y: 87, distance: 151.6
click at [52, 87] on div "Include items not tagged for facility 5637680425997532 All Packages Active Only…" at bounding box center [804, 320] width 1528 height 498
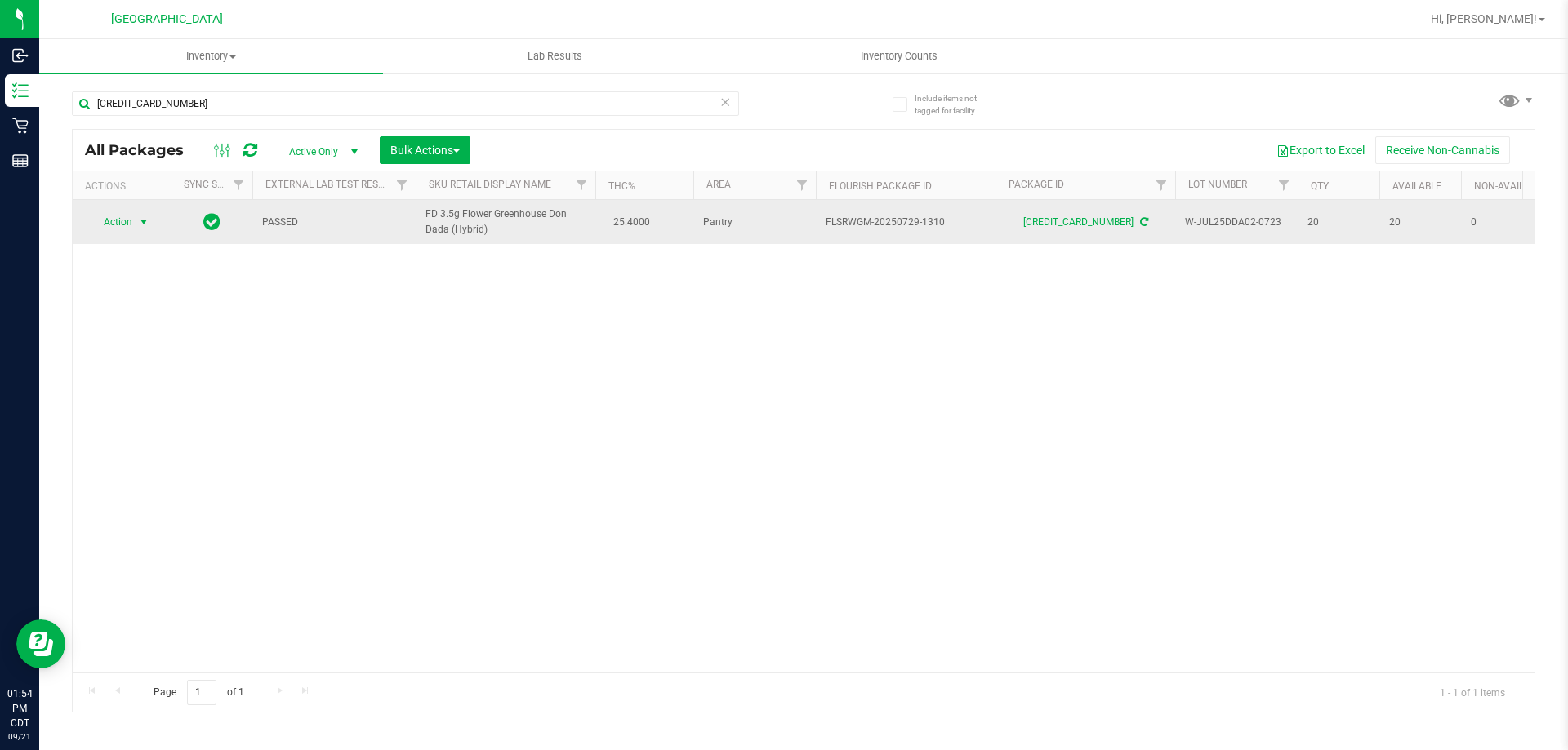
click at [140, 220] on span "select" at bounding box center [144, 222] width 13 height 13
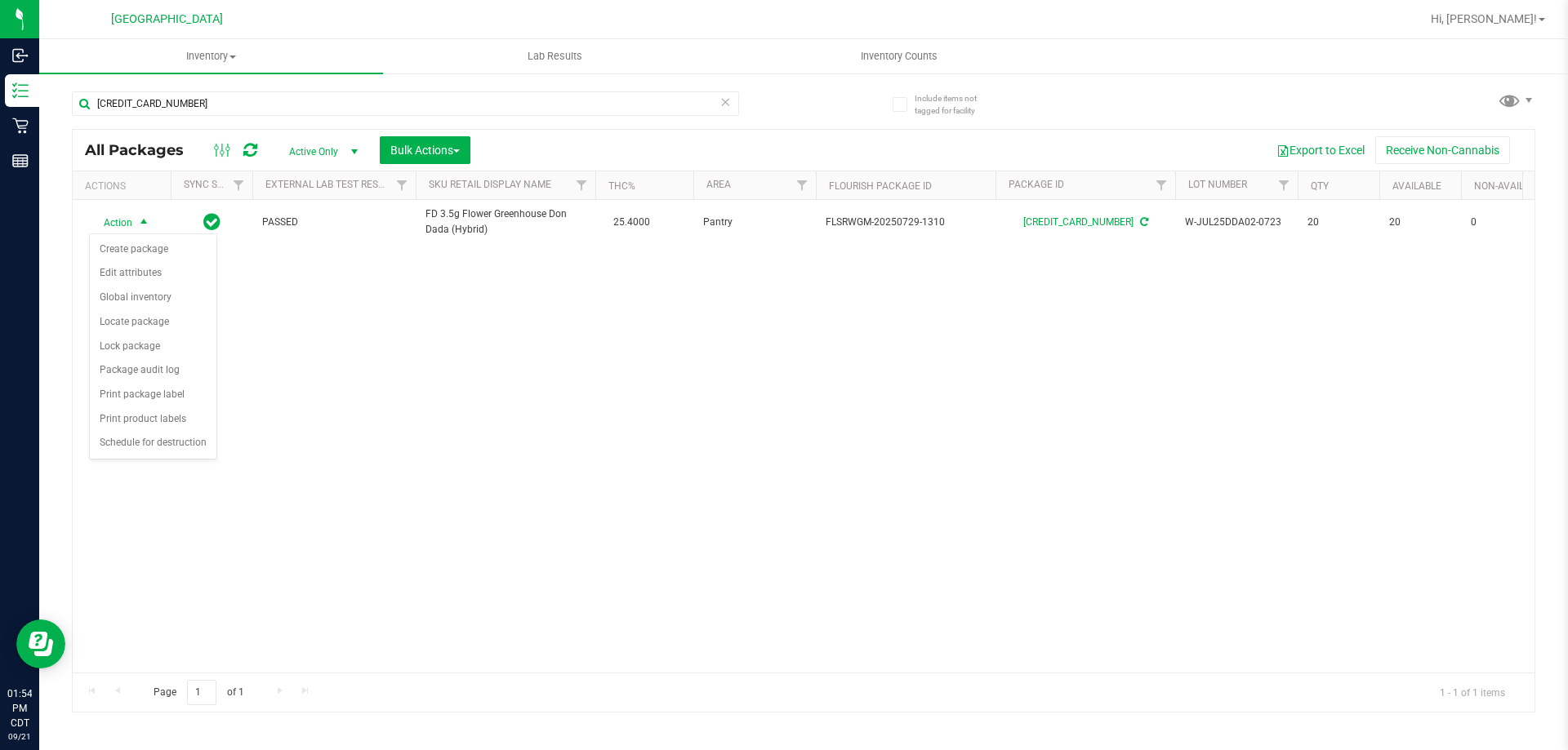
click at [203, 116] on div "5637680425997532" at bounding box center [405, 110] width 668 height 38
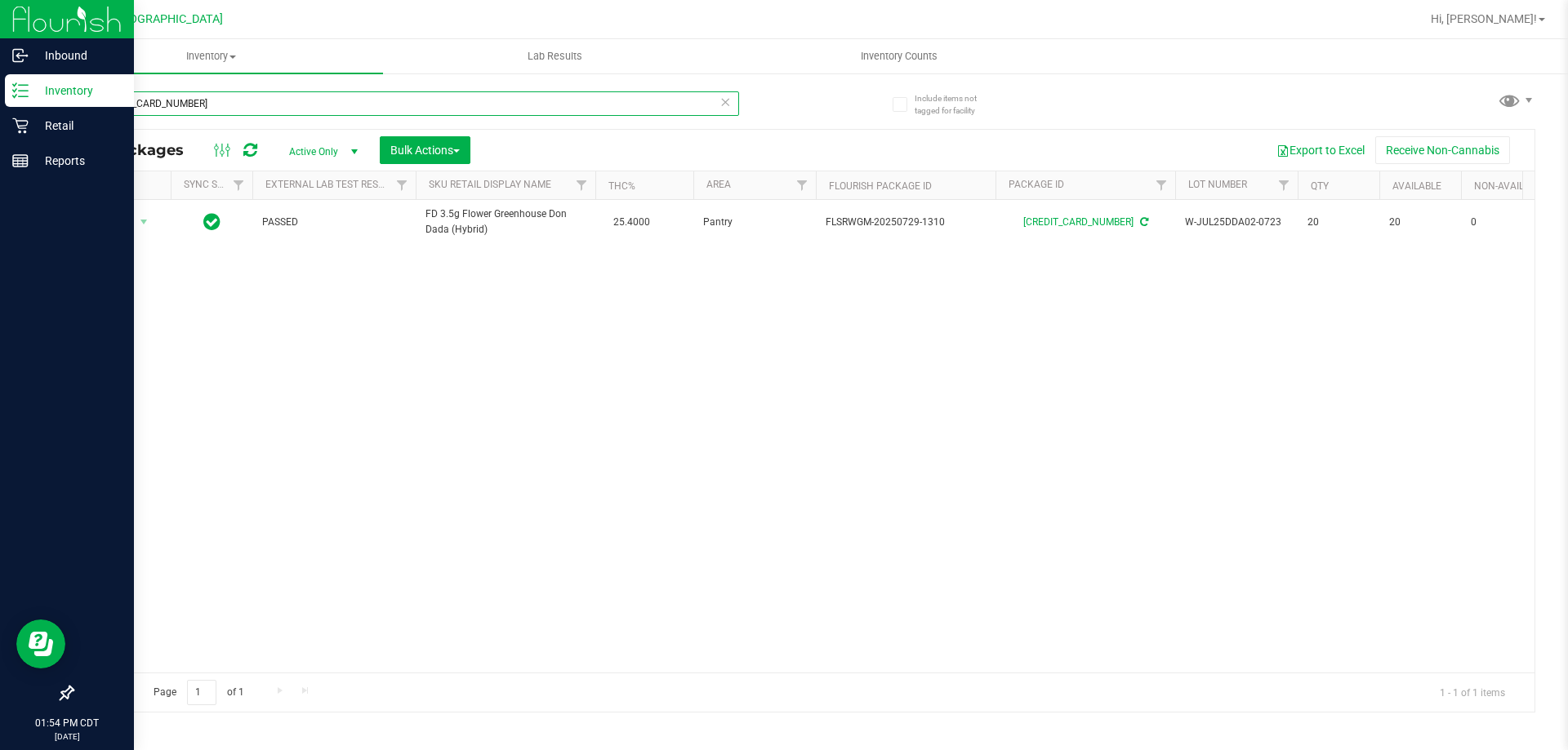
drag, startPoint x: 193, startPoint y: 106, endPoint x: 281, endPoint y: 249, distance: 167.9
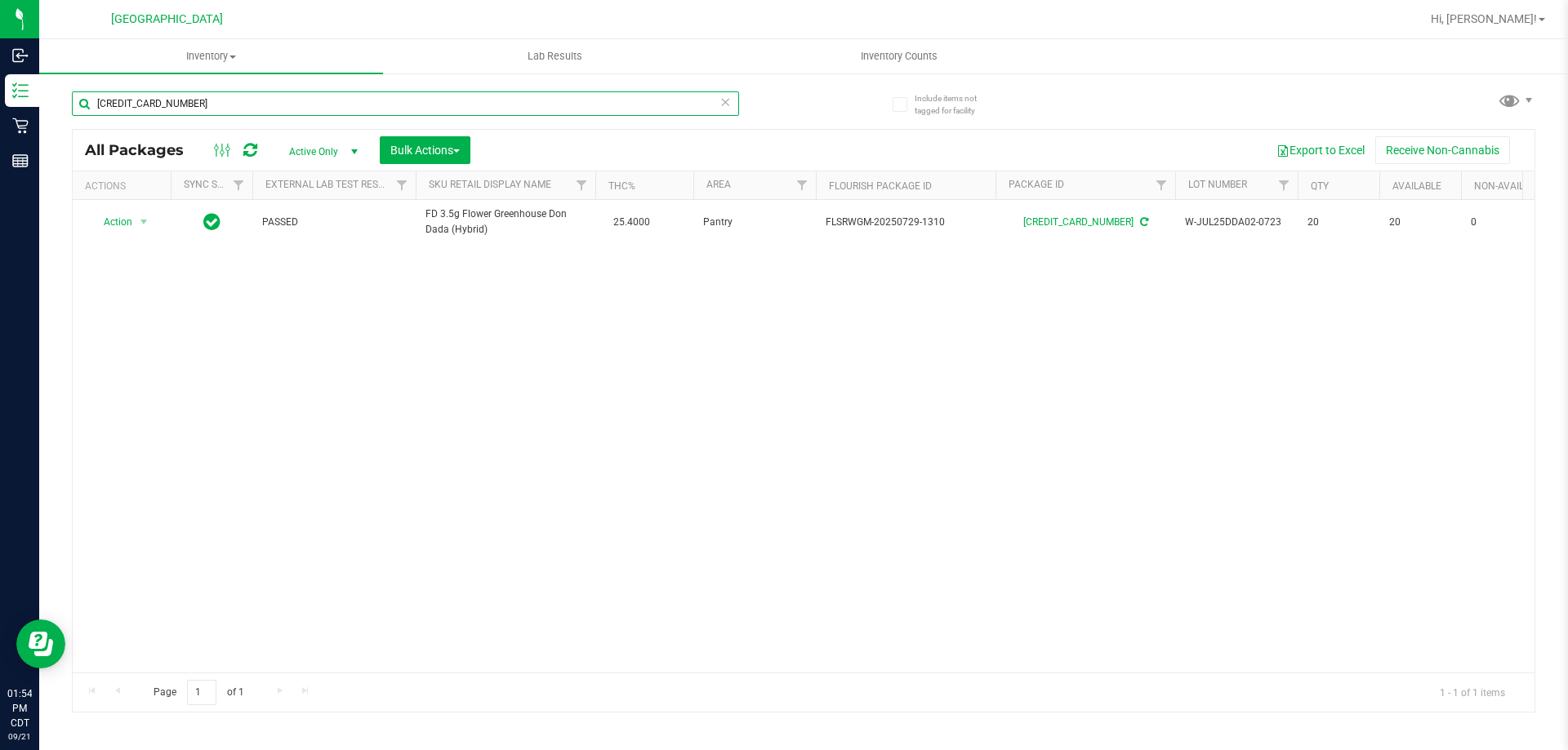
click at [33, 96] on div "Inbound Inventory Retail Reports 01:54 PM CDT 09/21/2025 09/21 Panama City WC H…" at bounding box center [784, 375] width 1568 height 750
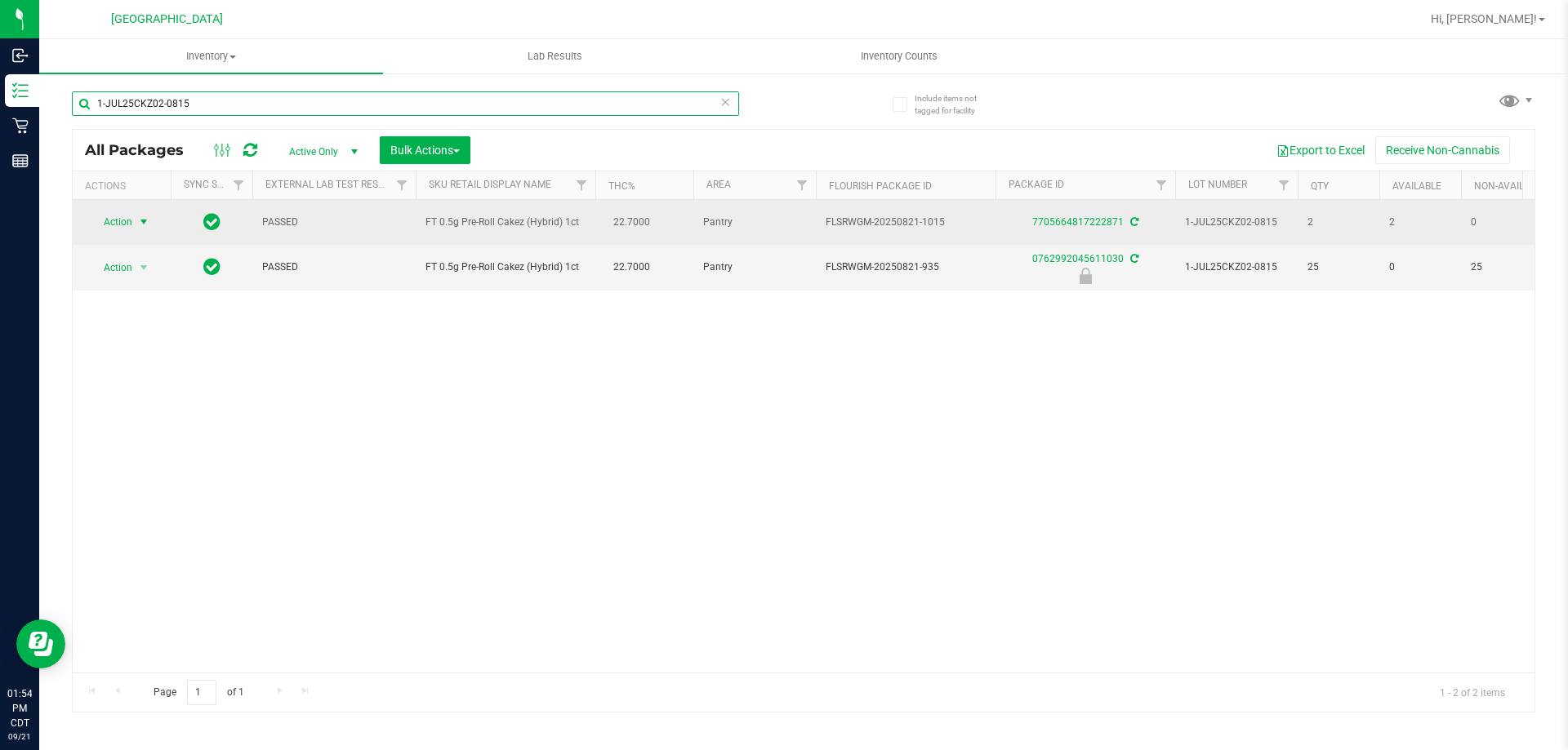
type input "1-JUL25CKZ02-0815"
click at [143, 218] on span "select" at bounding box center [144, 222] width 13 height 13
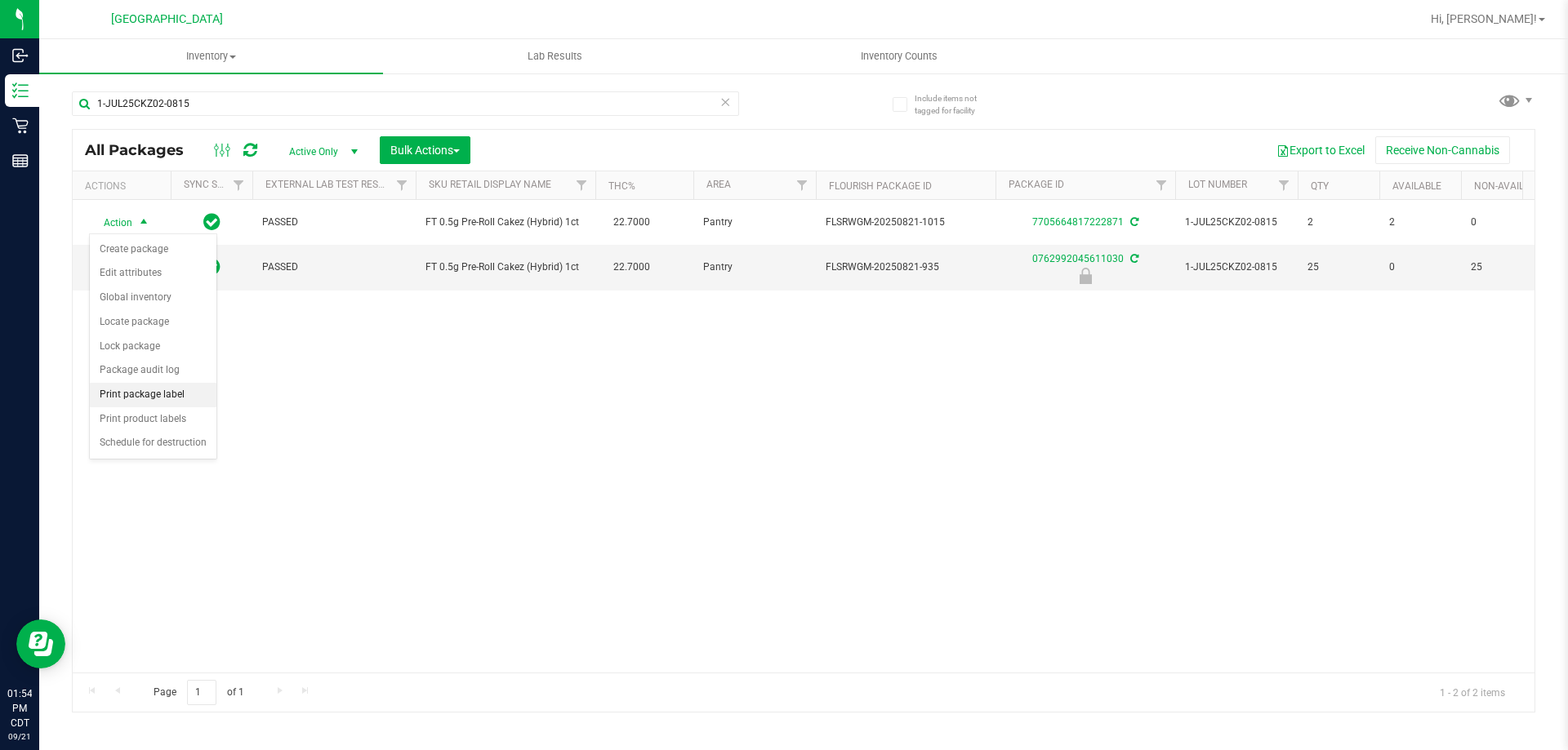
click at [172, 390] on li "Print package label" at bounding box center [153, 395] width 126 height 25
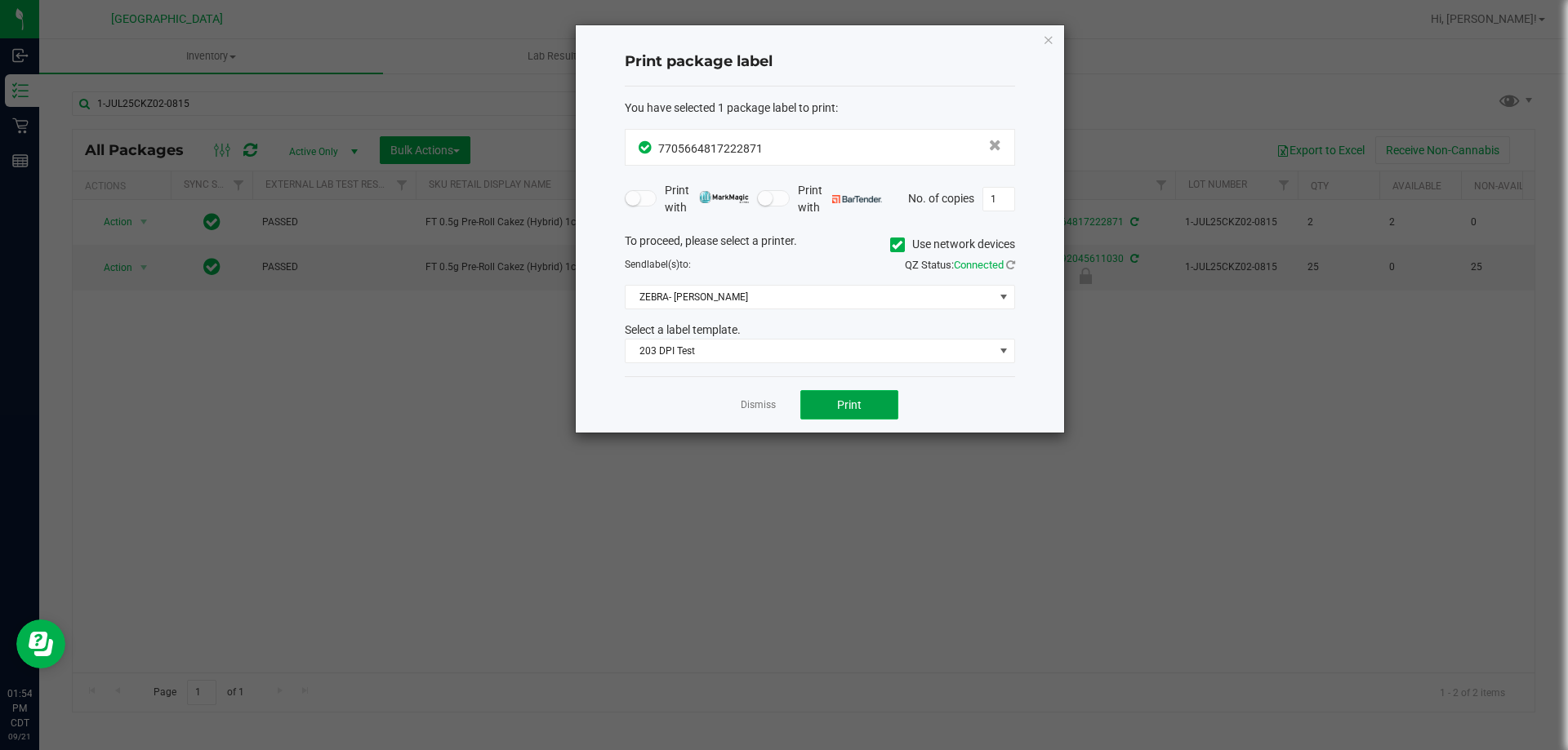
click at [884, 394] on button "Print" at bounding box center [849, 405] width 98 height 29
click at [883, 406] on button "Print" at bounding box center [849, 405] width 98 height 29
click at [764, 413] on app-cancel-button "Dismiss" at bounding box center [758, 405] width 35 height 17
click at [756, 405] on link "Dismiss" at bounding box center [758, 405] width 35 height 14
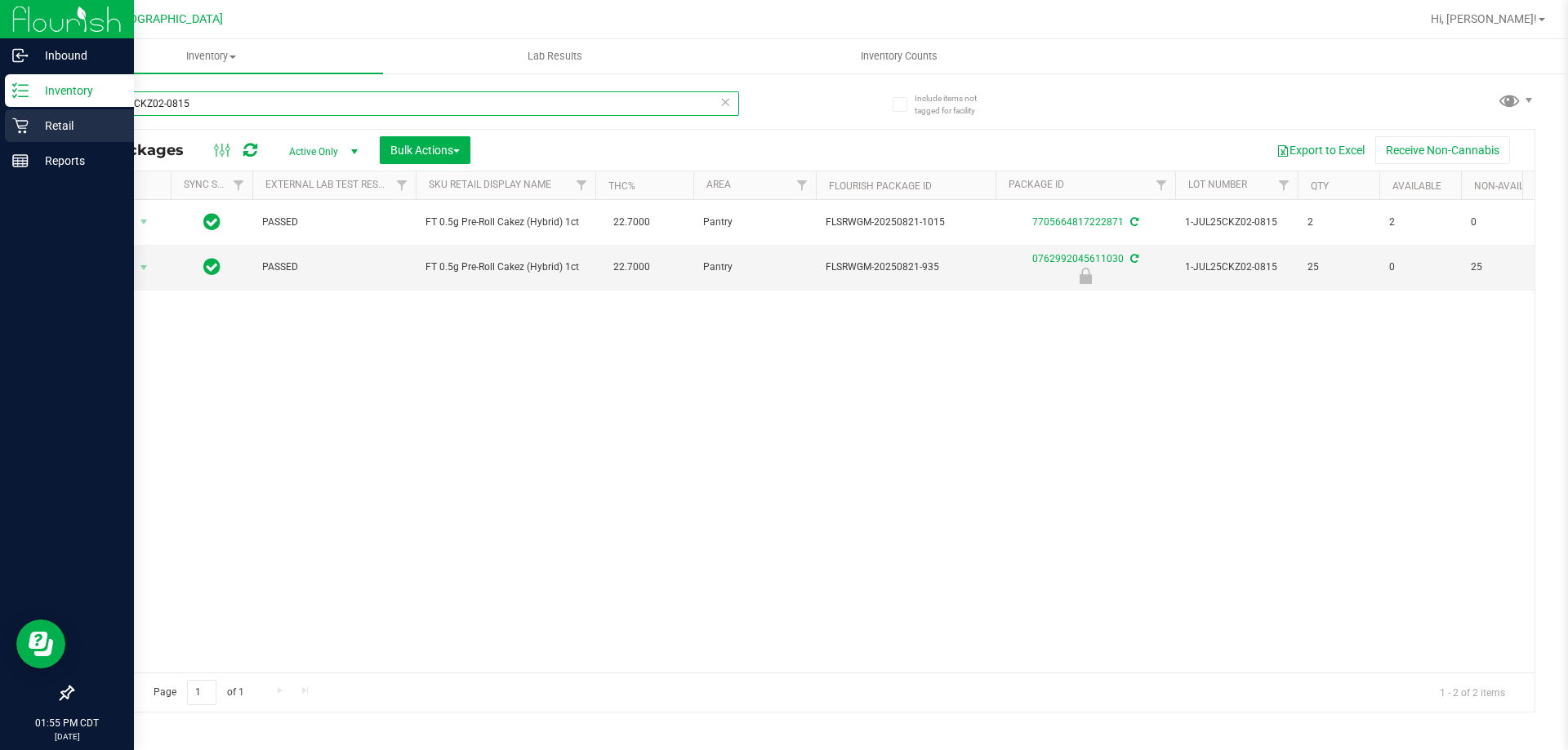
drag, startPoint x: 220, startPoint y: 111, endPoint x: 0, endPoint y: 141, distance: 222.0
click at [0, 136] on div "Inbound Inventory Retail Reports 01:55 PM CDT 09/21/2025 09/21 Panama City WC H…" at bounding box center [784, 375] width 1568 height 750
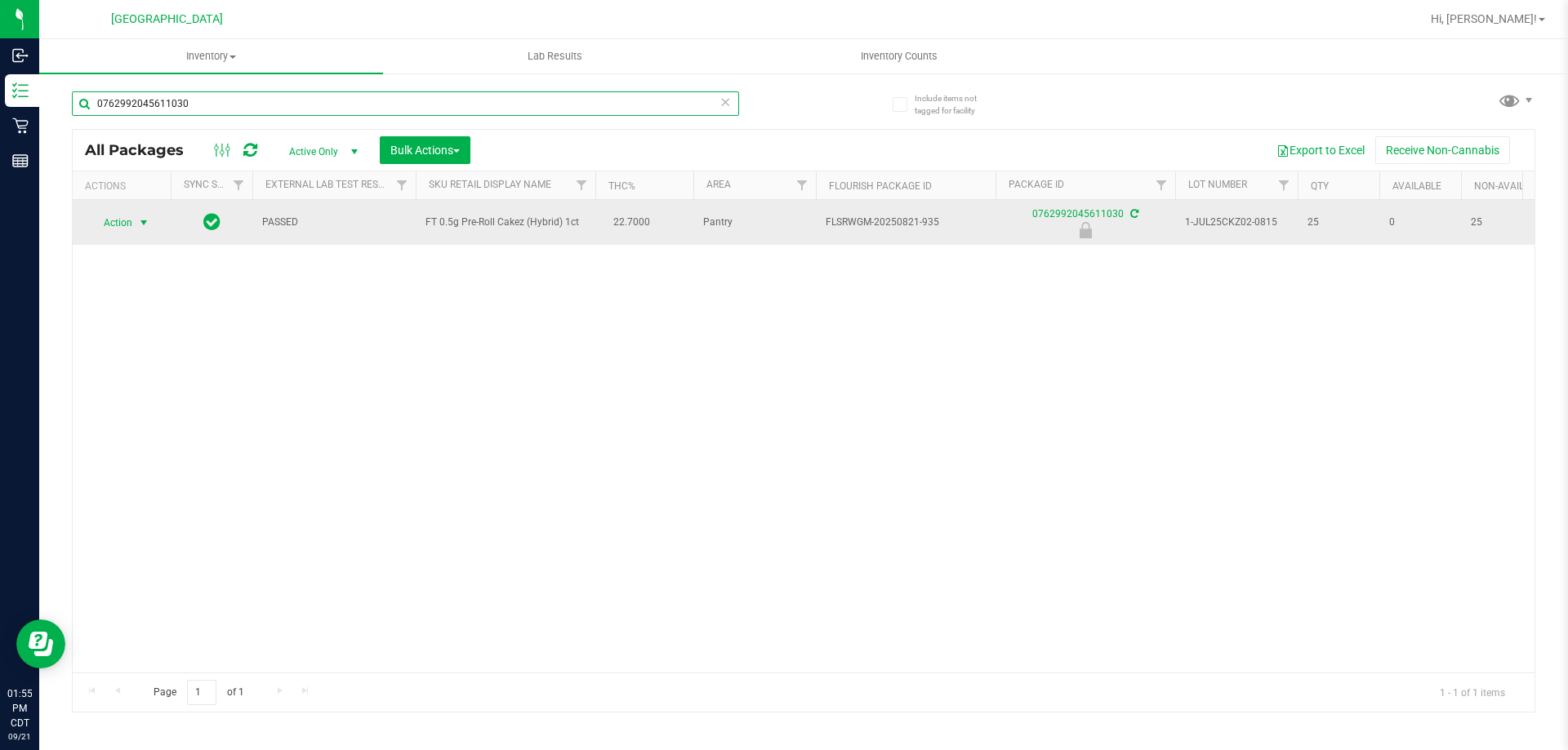
type input "0762992045611030"
click at [144, 220] on span "select" at bounding box center [144, 223] width 13 height 13
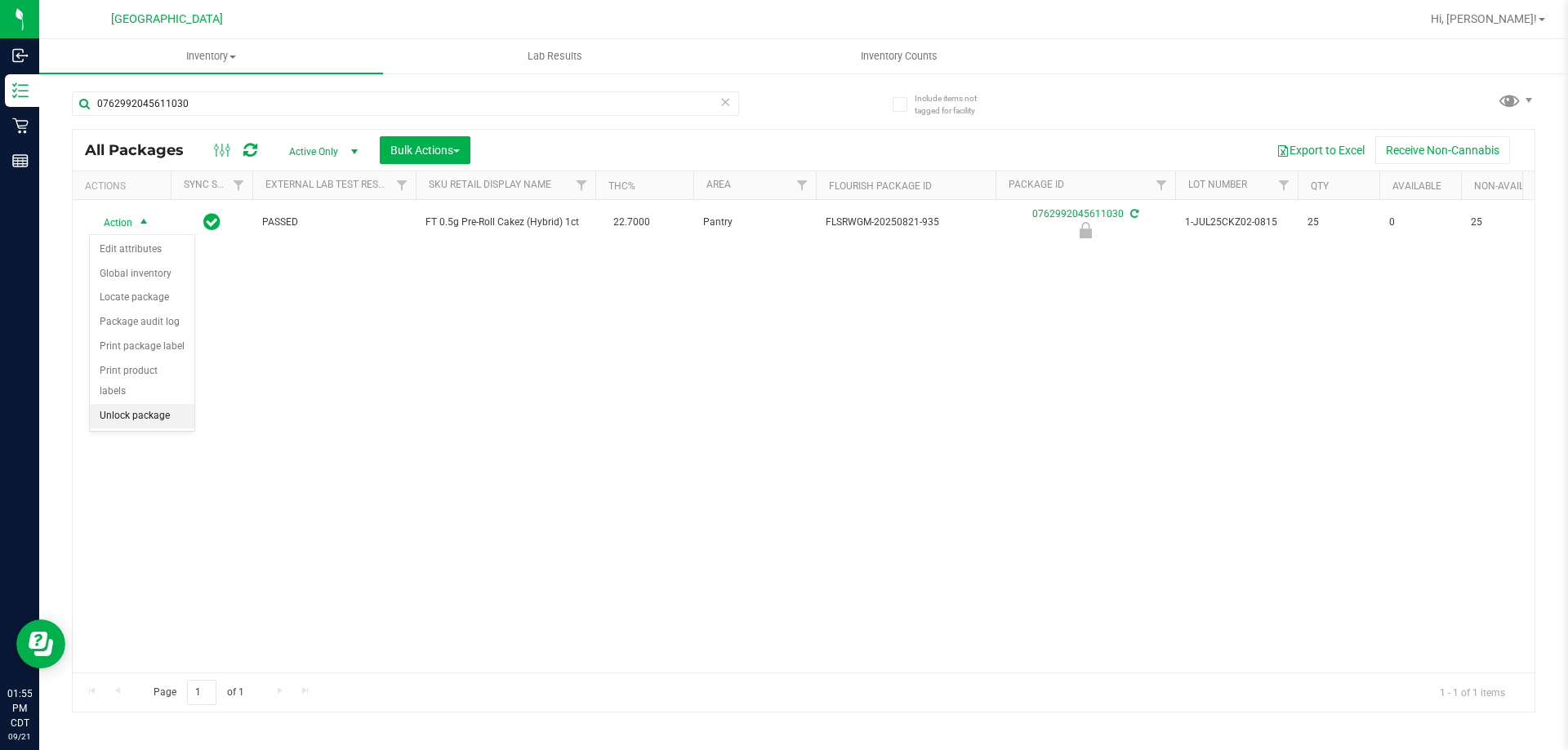
click at [164, 404] on li "Unlock package" at bounding box center [143, 416] width 105 height 25
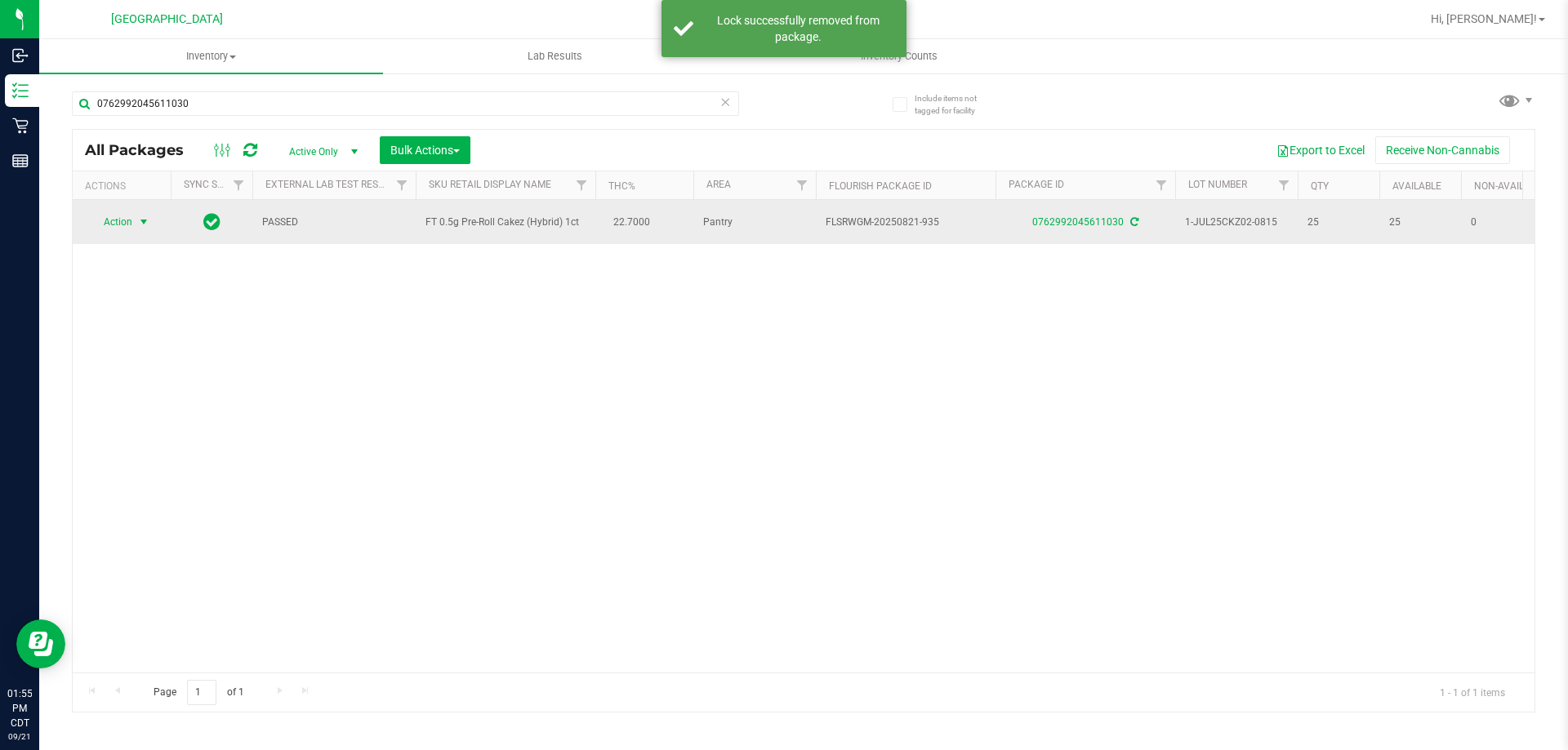
click at [134, 228] on span "select" at bounding box center [144, 222] width 20 height 23
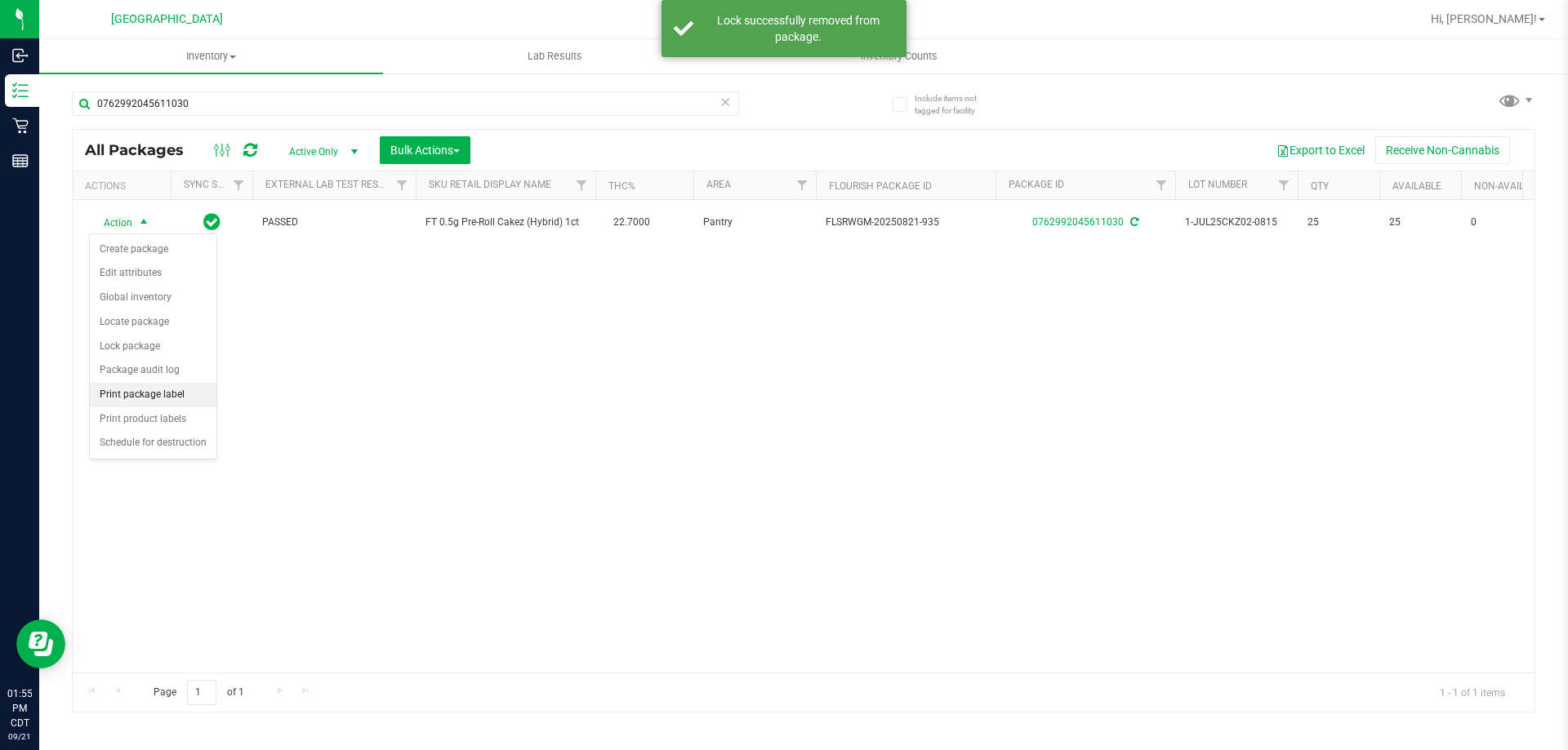
click at [178, 387] on li "Print package label" at bounding box center [153, 395] width 126 height 25
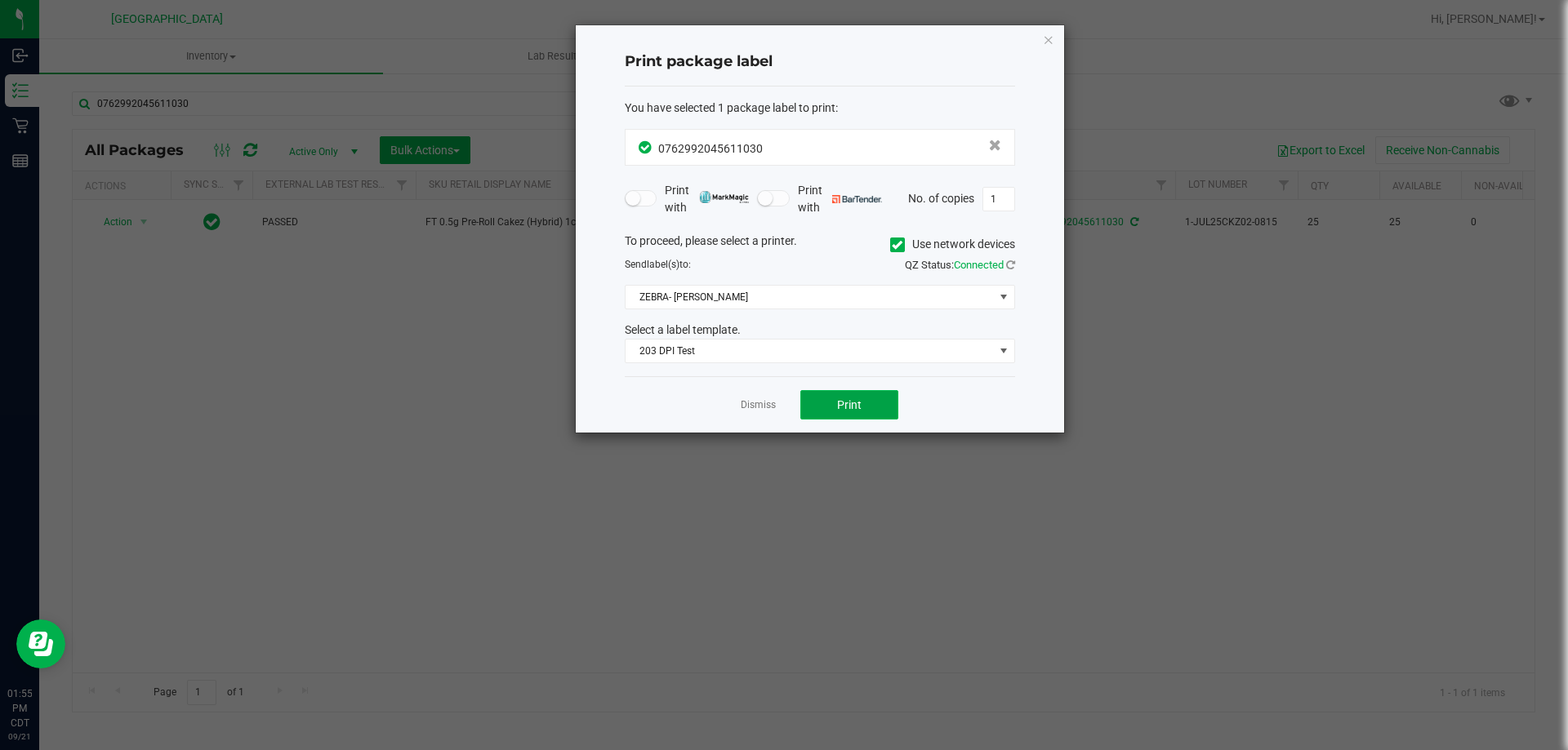
click at [825, 402] on button "Print" at bounding box center [849, 405] width 98 height 29
click at [772, 403] on link "Dismiss" at bounding box center [758, 405] width 35 height 14
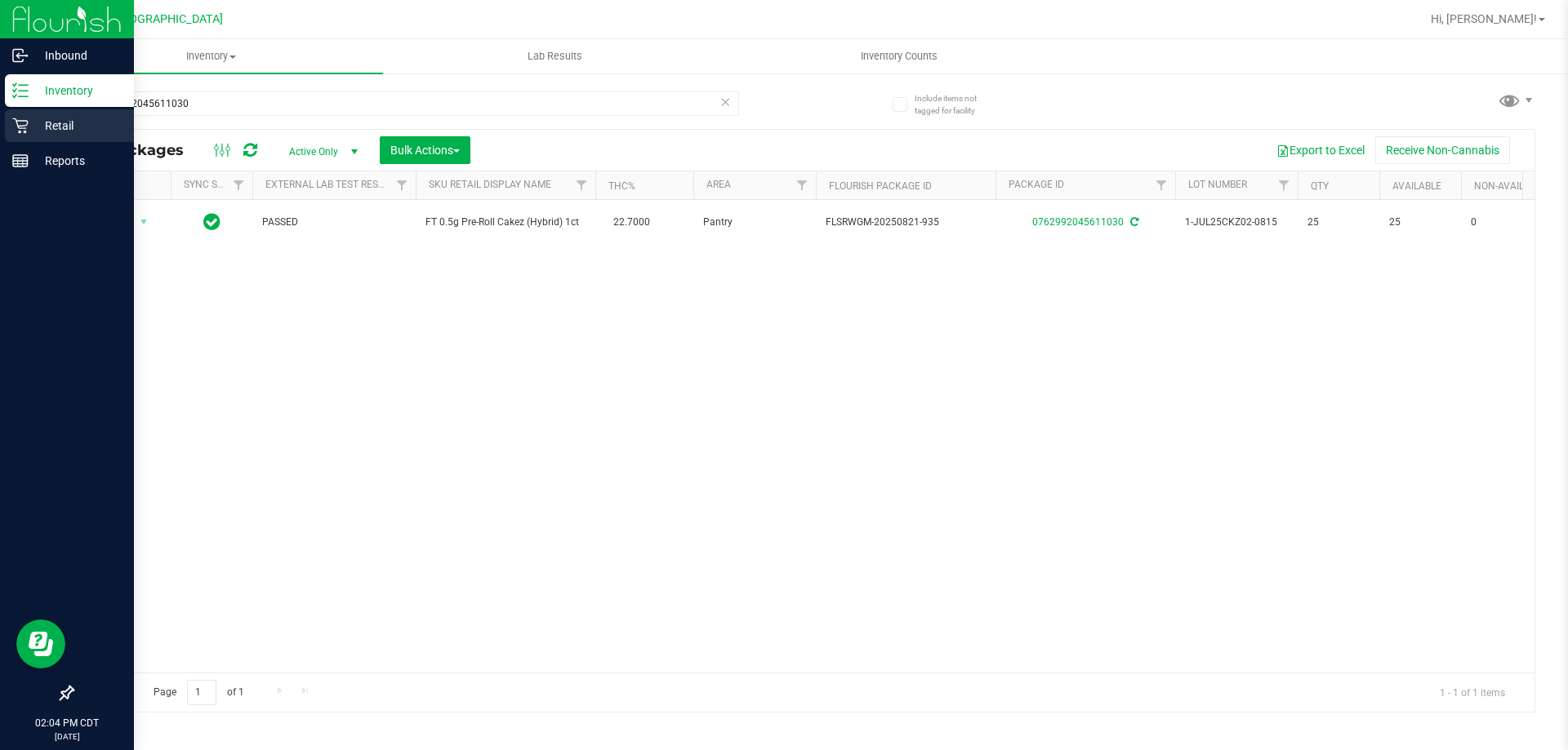
click at [59, 122] on p "Retail" at bounding box center [77, 125] width 98 height 19
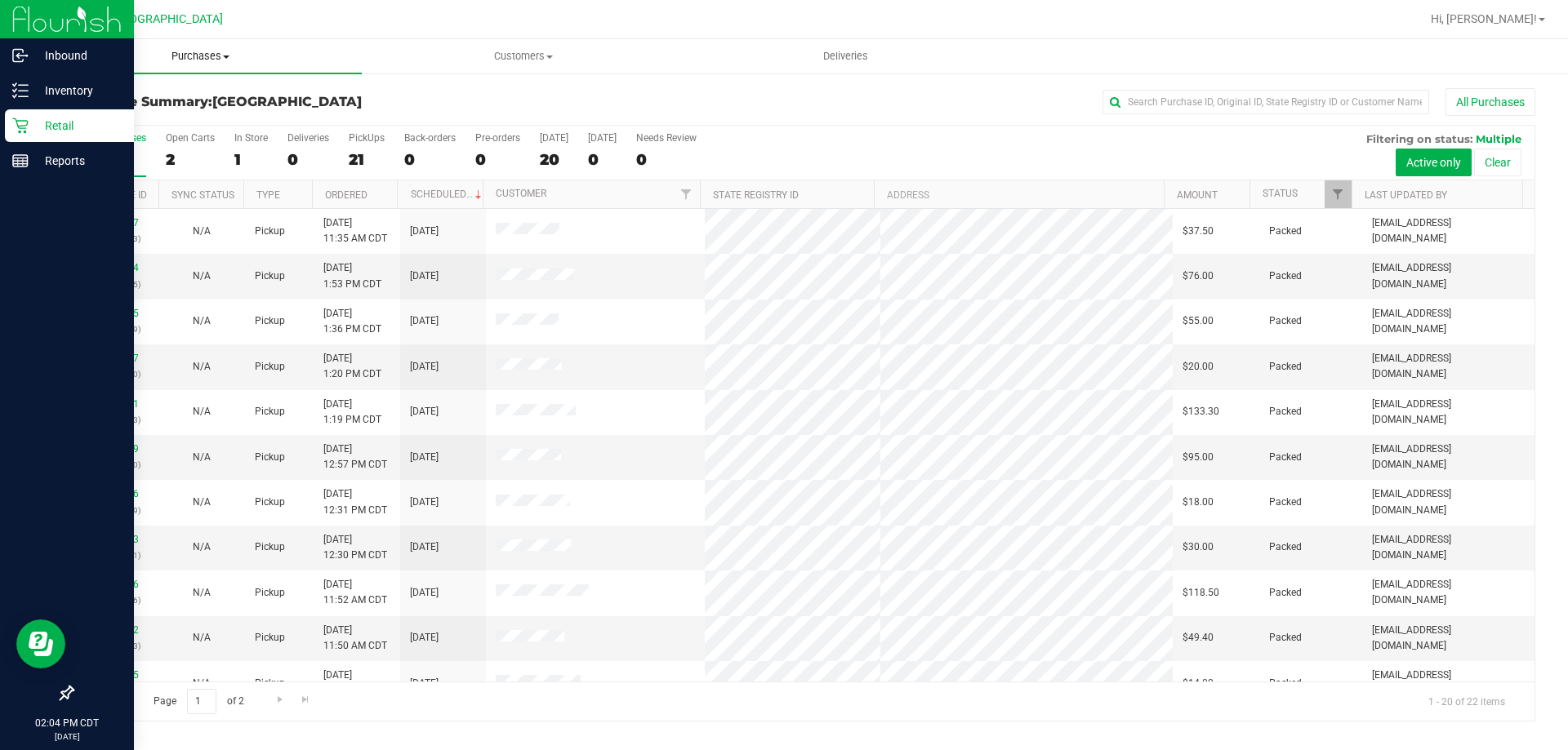
click at [205, 62] on span "Purchases" at bounding box center [201, 56] width 322 height 15
click at [155, 110] on li "Fulfillment" at bounding box center [201, 118] width 322 height 19
